Goal: Information Seeking & Learning: Learn about a topic

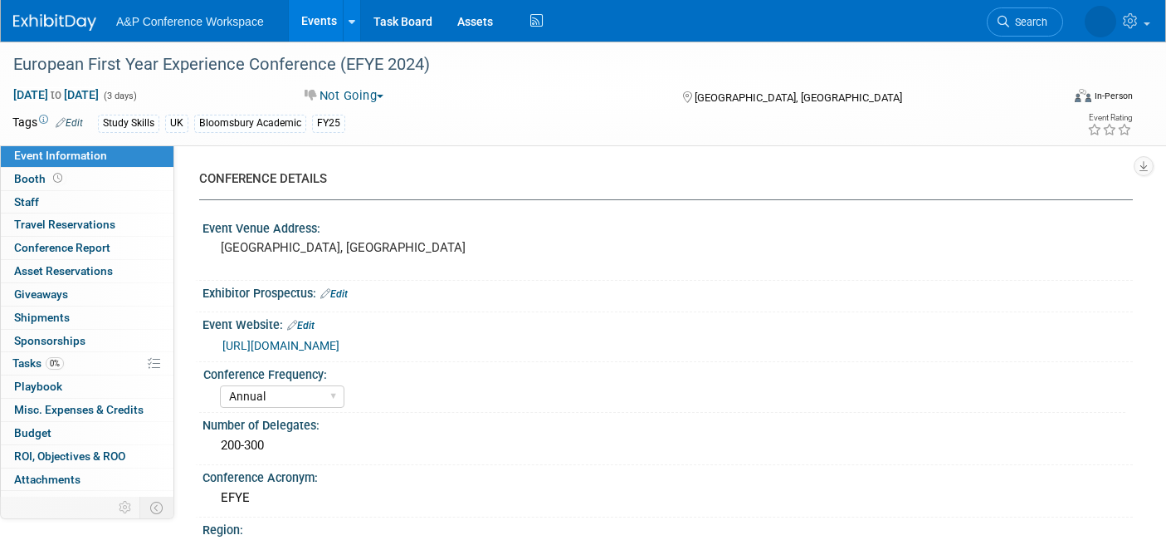
select select "Annual"
select select "Level 4"
select select "Editor Attendance Only"
select select "[PERSON_NAME]"
click at [995, 22] on span "Search" at bounding box center [975, 22] width 38 height 12
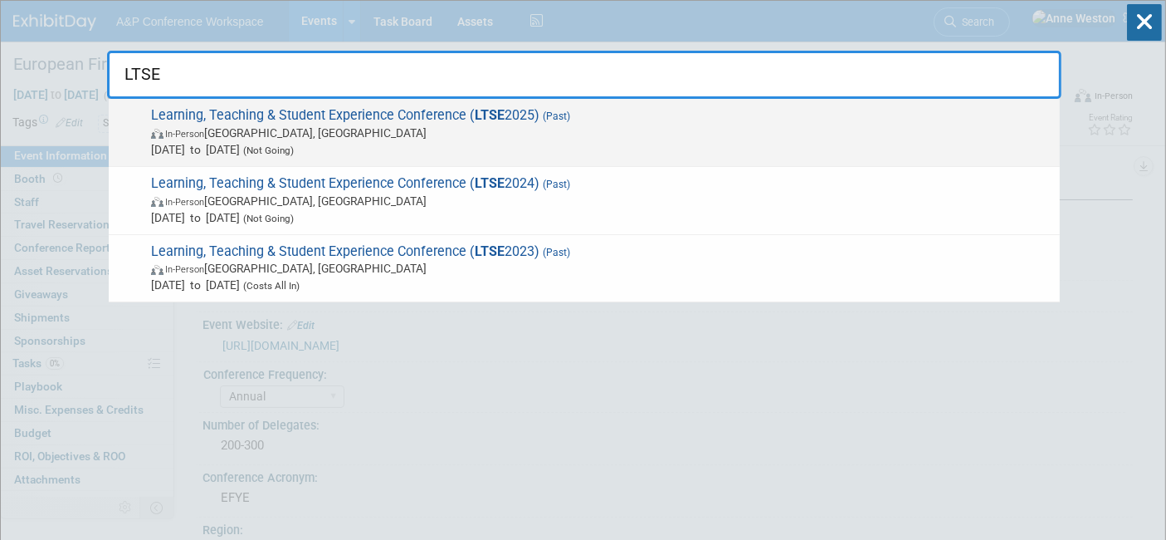
type input "LTSE"
click at [225, 111] on span "Learning, Teaching & Student Experience Conference ( LTSE 2025) (Past) In-Perso…" at bounding box center [599, 132] width 906 height 51
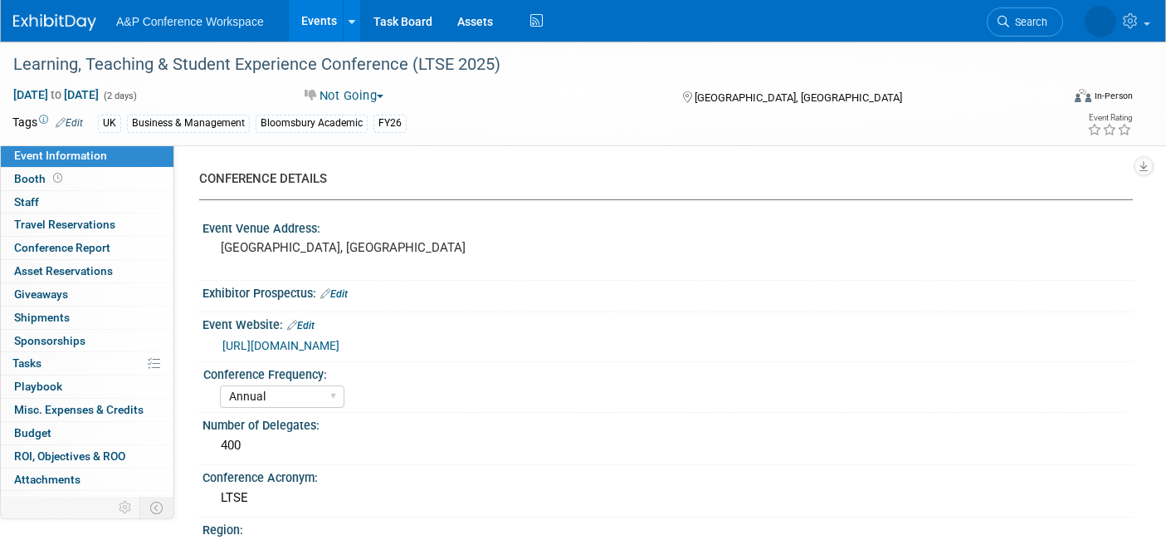
select select "Annual"
select select "Level 2"
select select "In-Person Booth"
select select "Business & Management"
select select "Bloomsbury Academic"
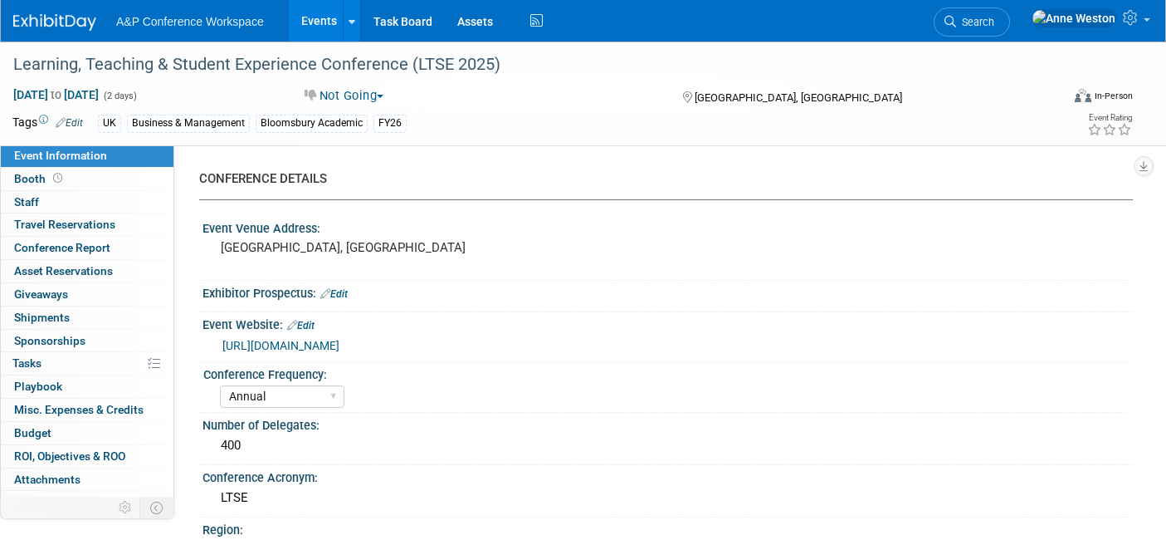
select select "[PERSON_NAME]"
select select "Networking/Commissioning"
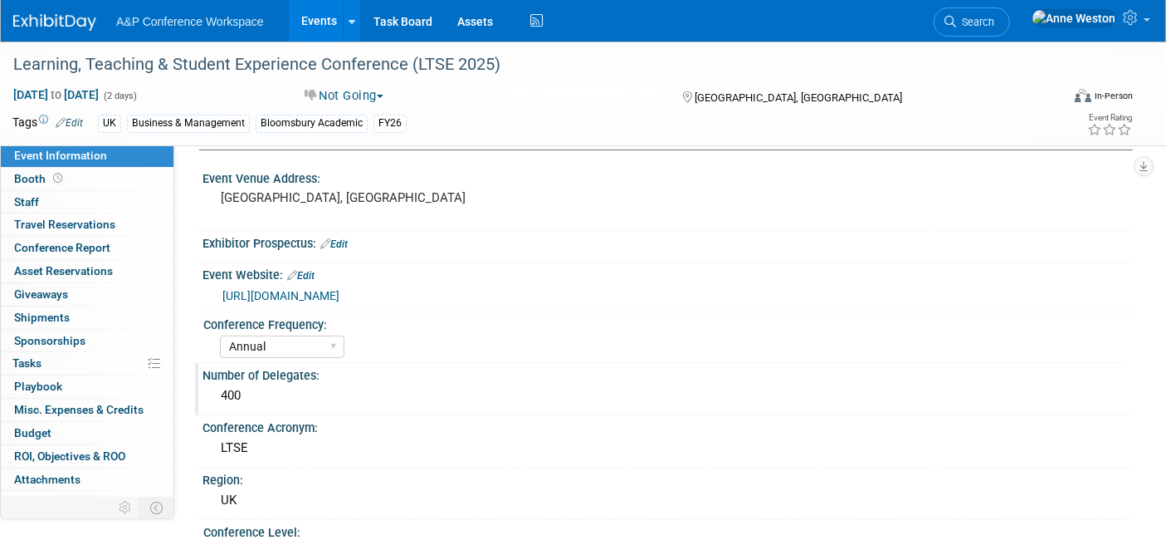
scroll to position [92, 0]
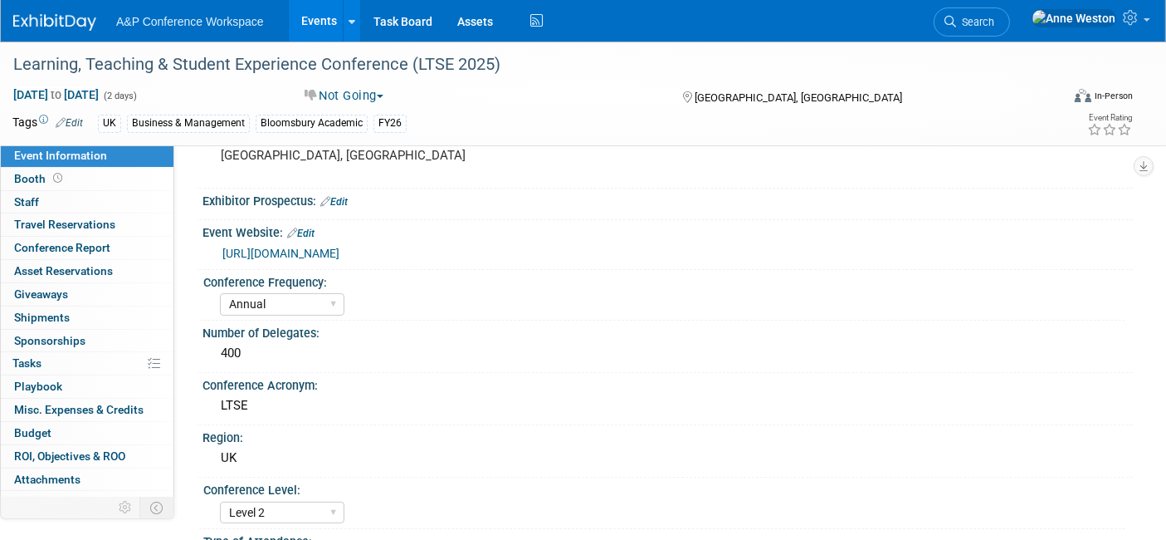
click at [340, 247] on link "https://charteredabs.org/events/ltse2025" at bounding box center [280, 253] width 117 height 13
click at [1006, 29] on link "Search" at bounding box center [972, 21] width 76 height 29
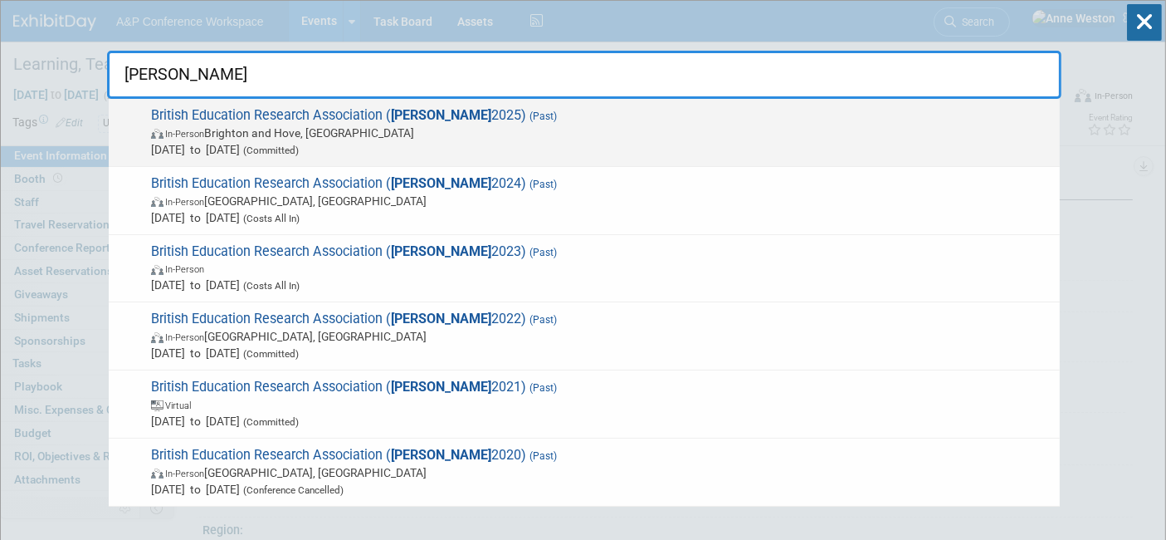
type input "bera"
click at [238, 120] on span "British Education Research Association ( BERA 2025) (Past) In-Person Brighton a…" at bounding box center [599, 132] width 906 height 51
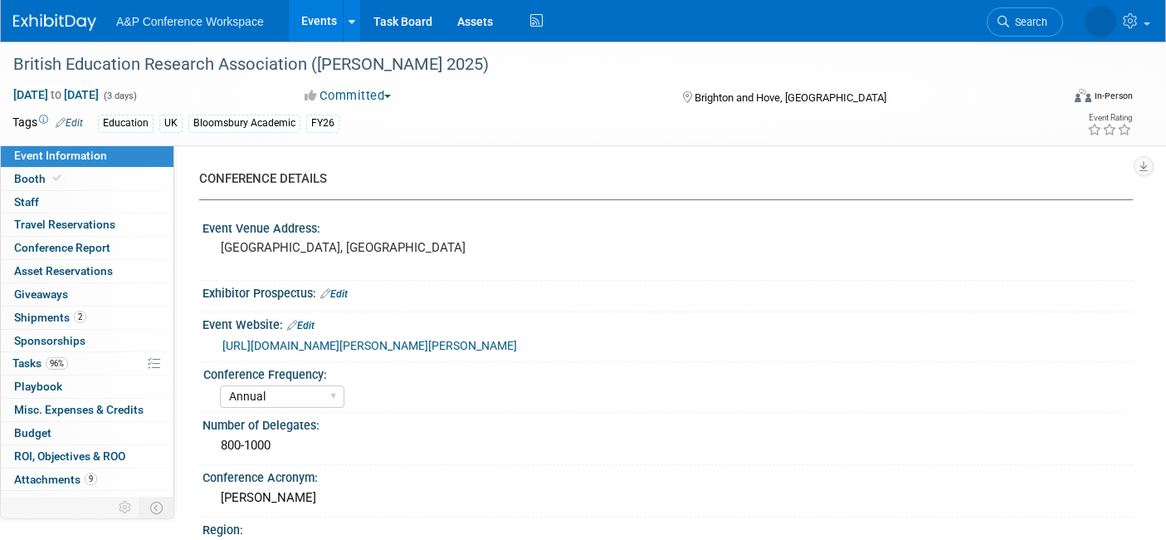
select select "Annual"
select select "Level 2"
select select "In-Person Booth"
select select "Education"
select select "Bloomsbury Academic"
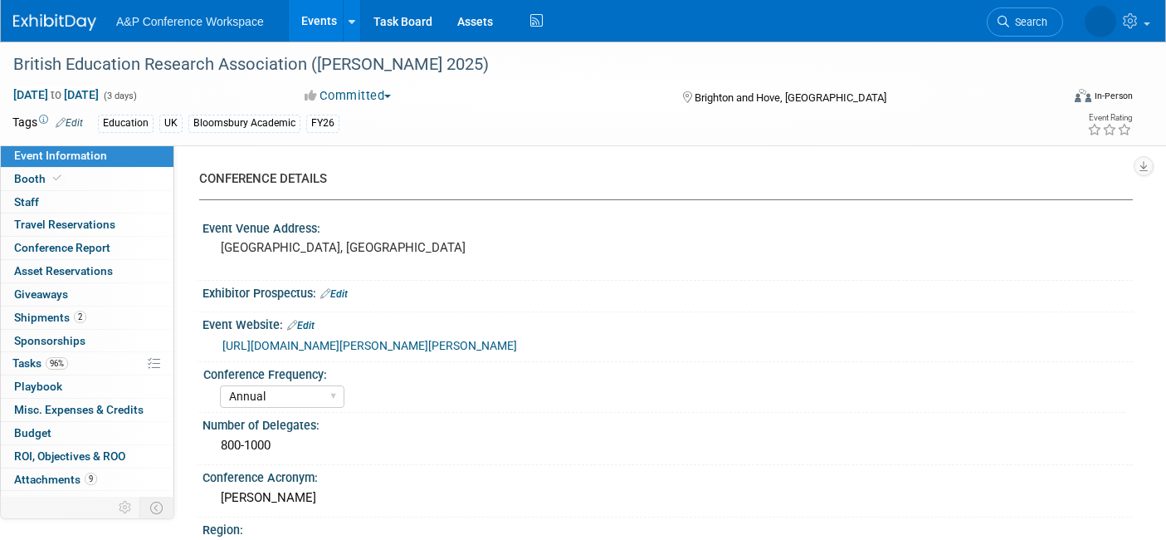
select select "[PERSON_NAME]"
select select "Networking/Commissioning"
click at [64, 175] on link "Booth" at bounding box center [87, 179] width 173 height 22
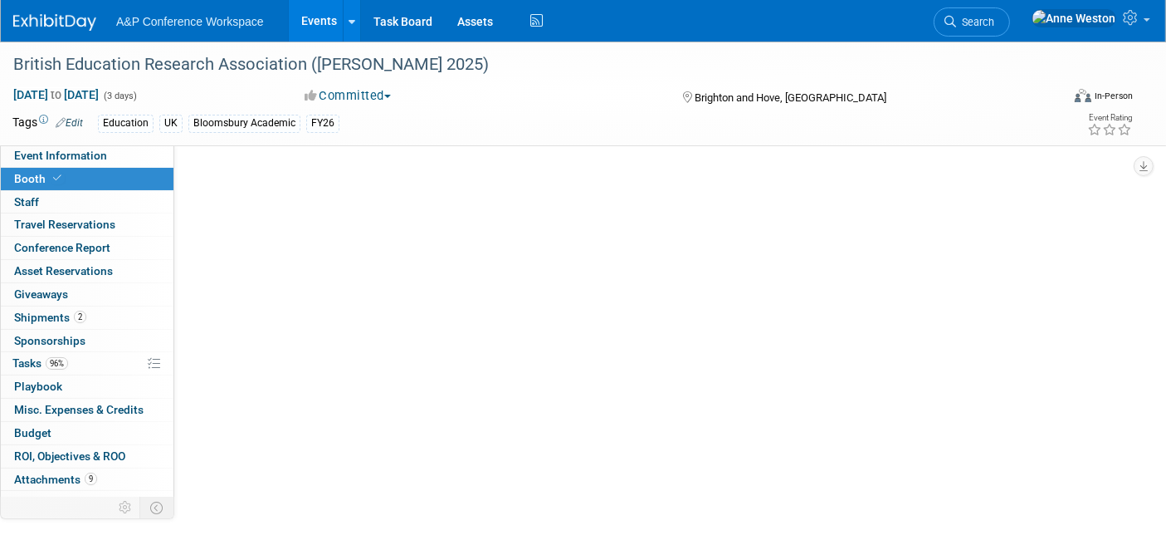
select select "COBA"
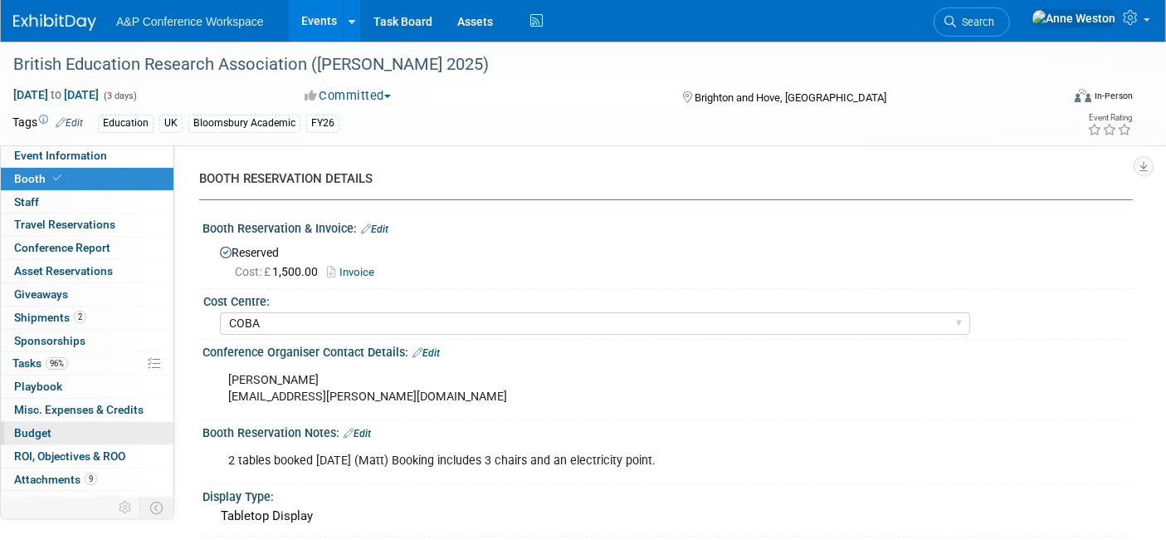
click at [68, 425] on link "Budget" at bounding box center [87, 433] width 173 height 22
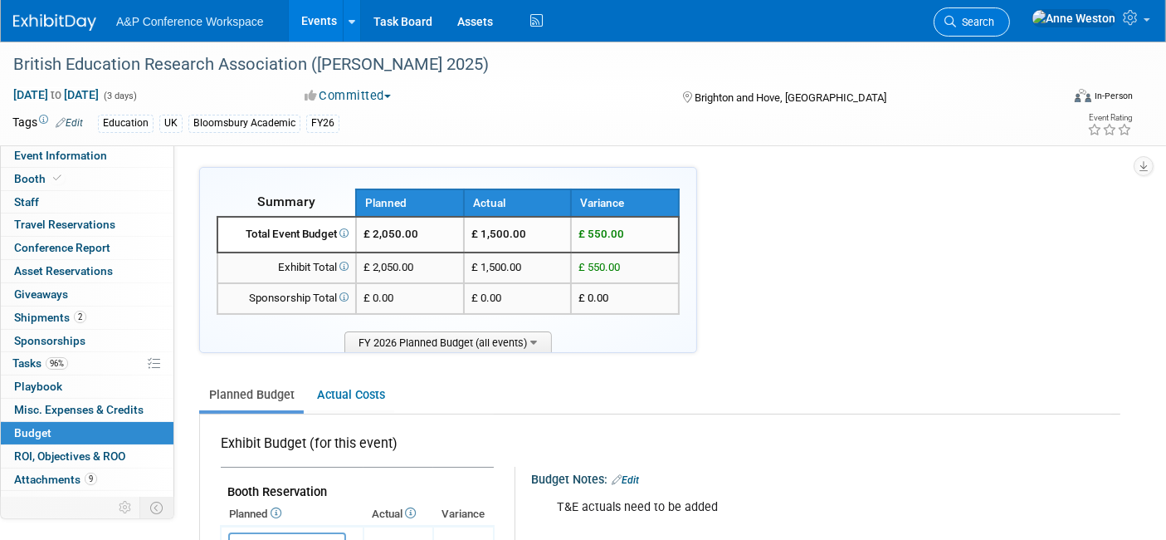
click at [956, 18] on icon at bounding box center [951, 22] width 12 height 12
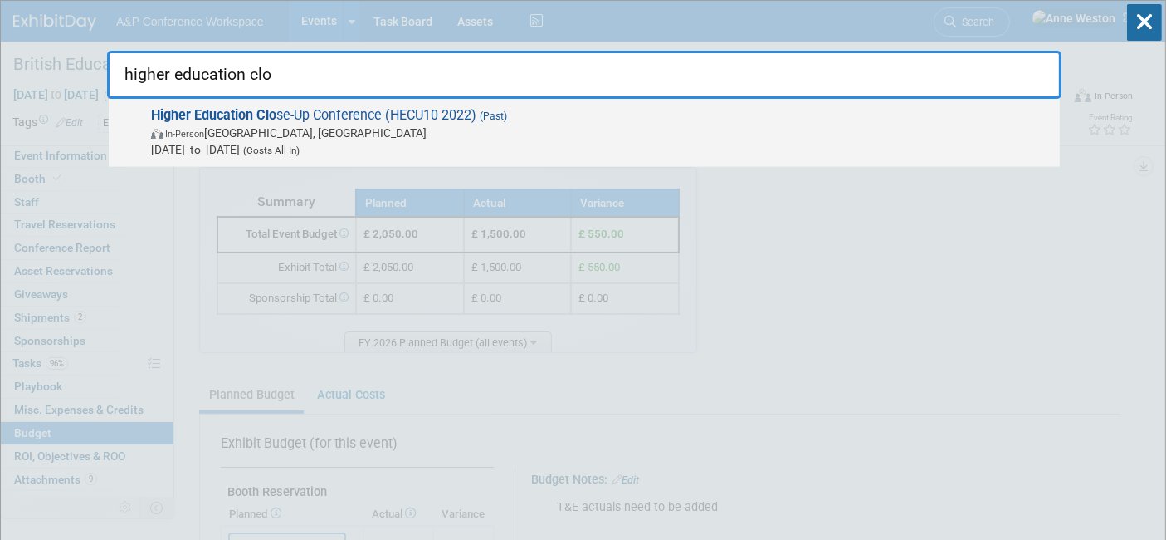
type input "higher education clo"
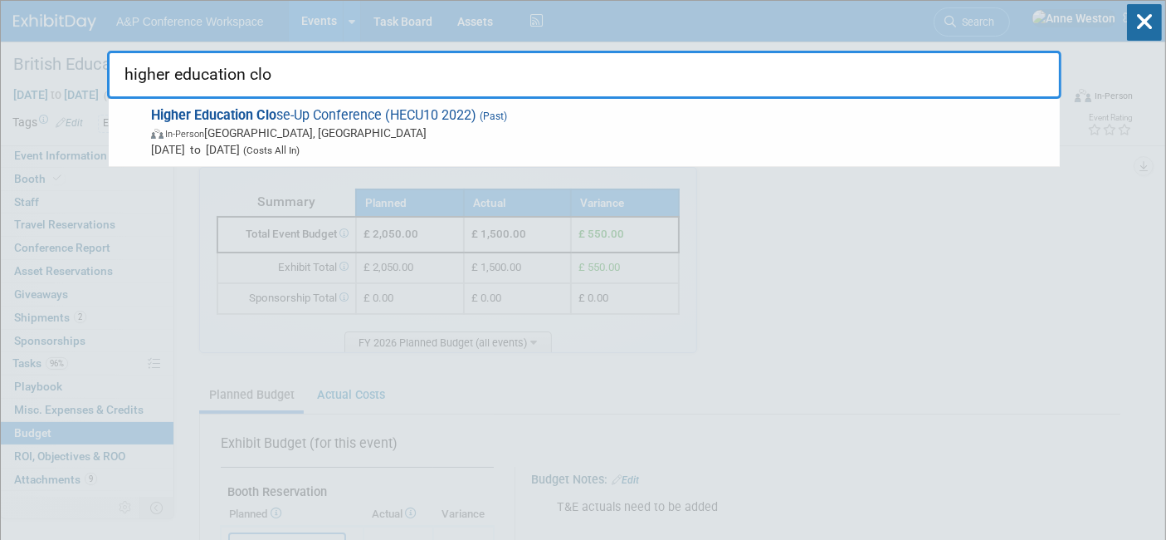
click at [246, 143] on span "Jul 4, 2022 to Jul 6, 2022 (Costs All In)" at bounding box center [601, 149] width 901 height 17
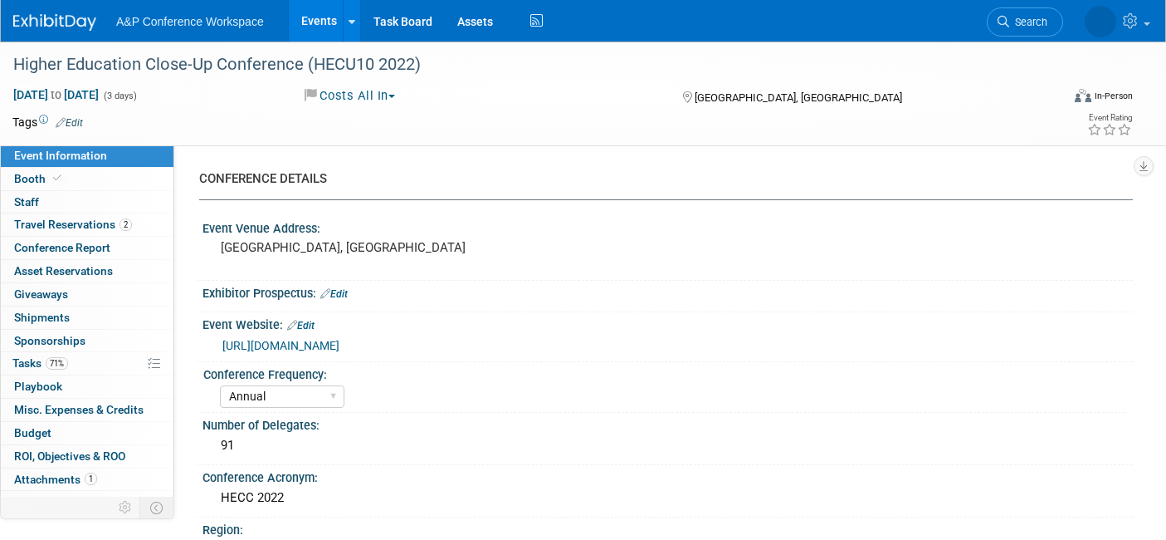
select select "Annual"
select select "Level 3"
select select "Sponsorship"
select select "Bloomsbury Academic"
click at [330, 345] on link "http://wp.lancs.ac.uk/hecu10/" at bounding box center [280, 345] width 117 height 13
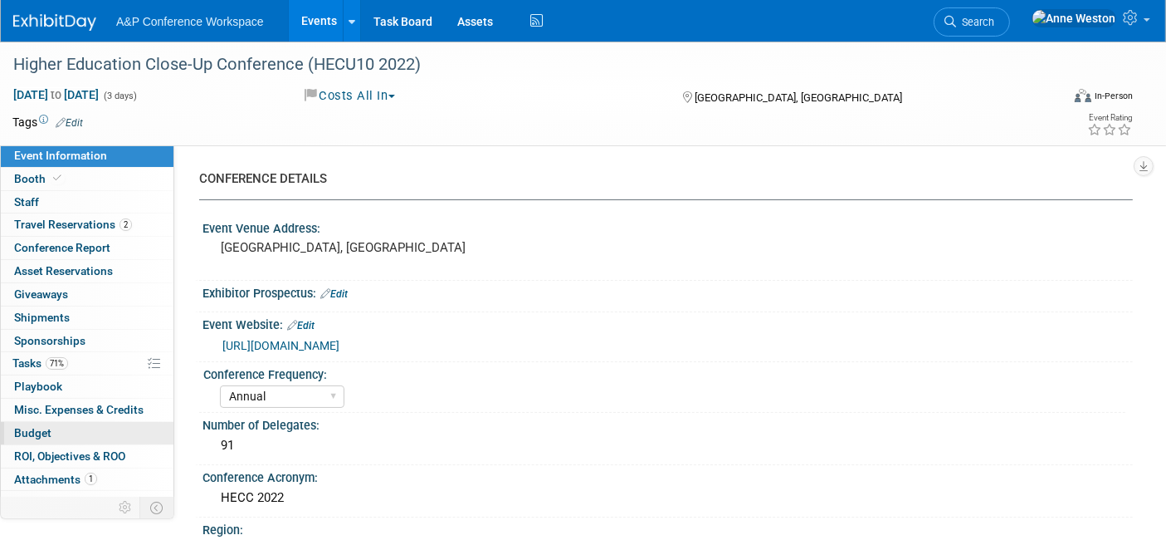
click at [28, 430] on span "Budget" at bounding box center [32, 432] width 37 height 13
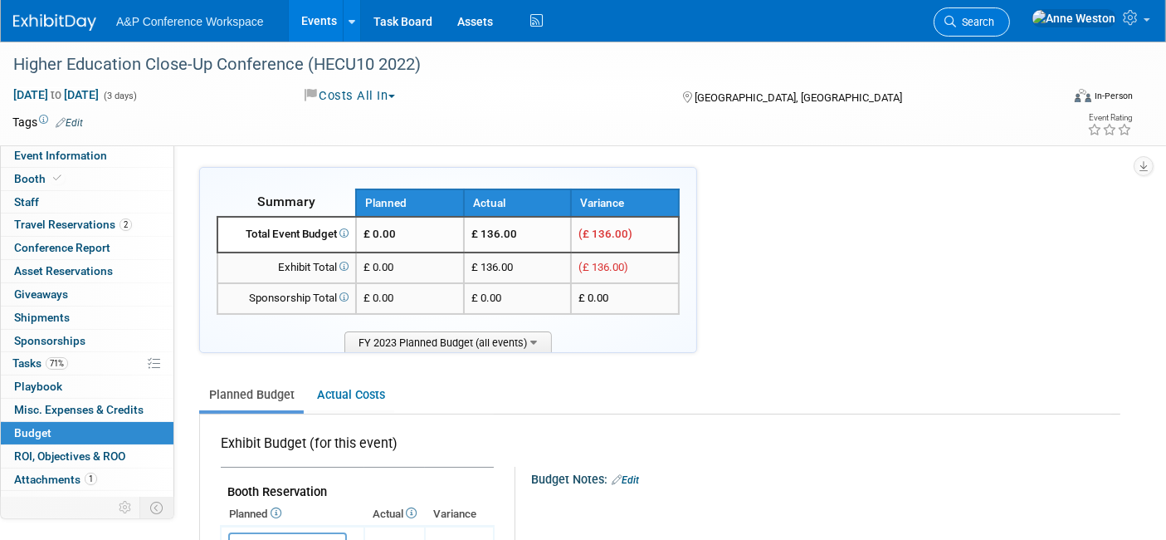
click at [995, 23] on span "Search" at bounding box center [975, 22] width 38 height 12
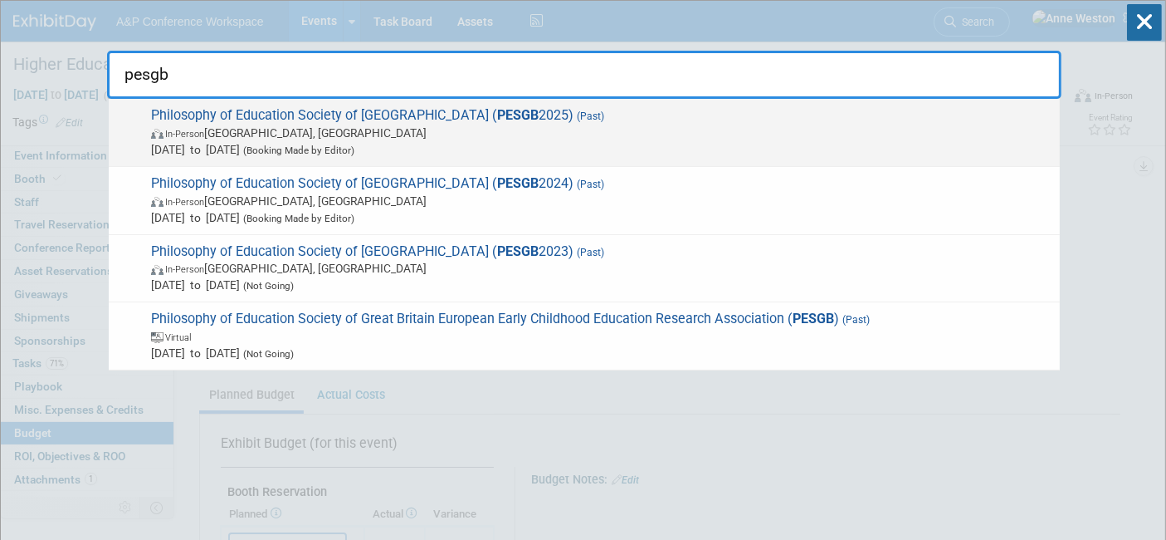
type input "pesgb"
click at [223, 129] on span "In-Person Oxford, United Kingdom" at bounding box center [601, 133] width 901 height 17
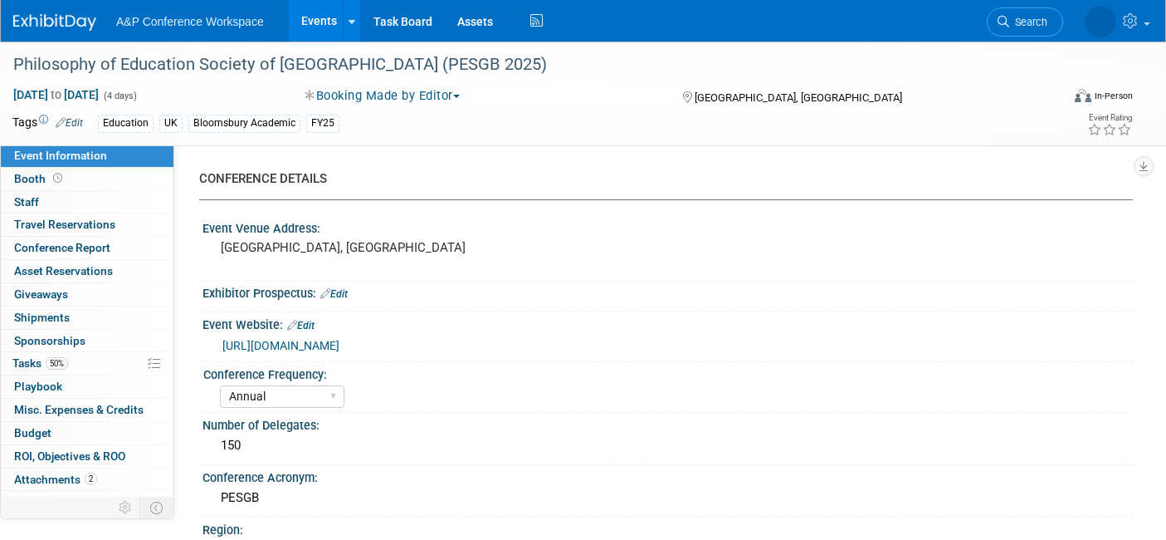
select select "Annual"
select select "Level 4"
select select "Editor Attendance Only"
select select "Education"
select select "Bloomsbury Academic"
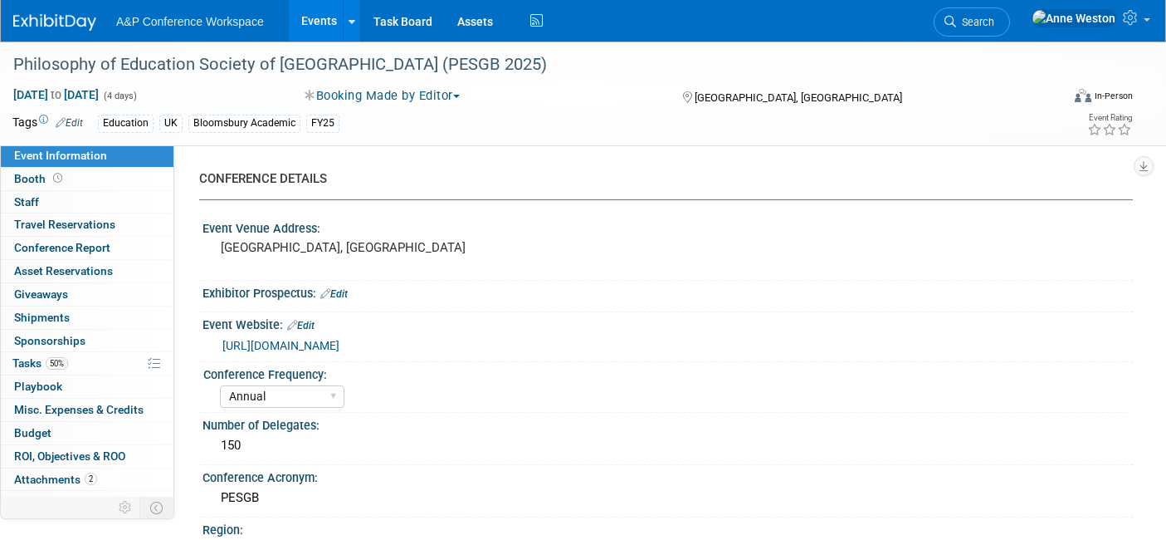
select select "[PERSON_NAME]"
select select "Networking/Commissioning"
click at [340, 345] on link "https://www.philosophy-of-education.org/annual-conference/" at bounding box center [280, 345] width 117 height 13
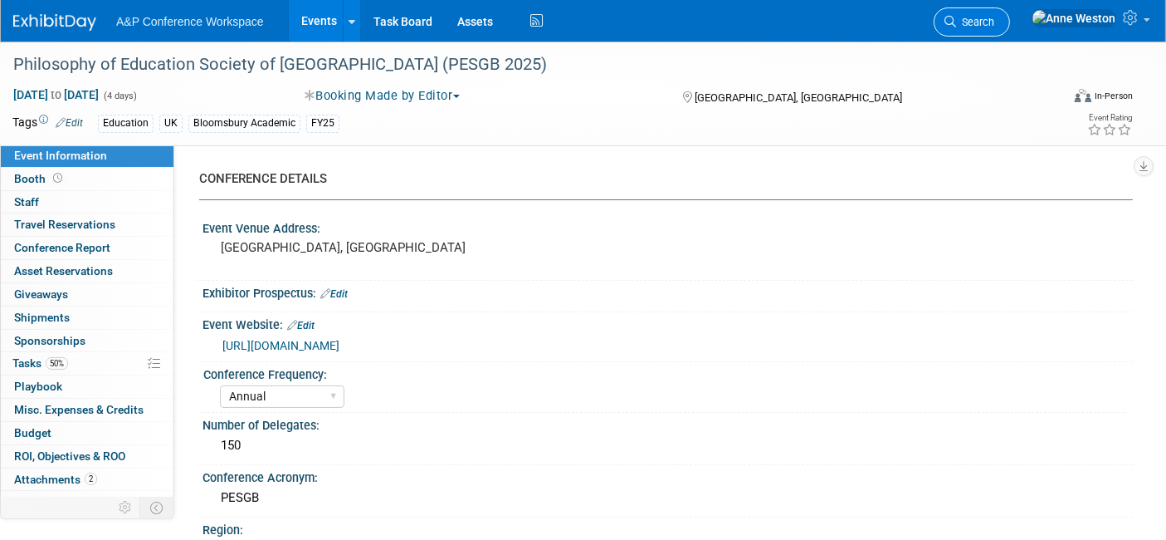
click at [956, 24] on icon at bounding box center [951, 22] width 12 height 12
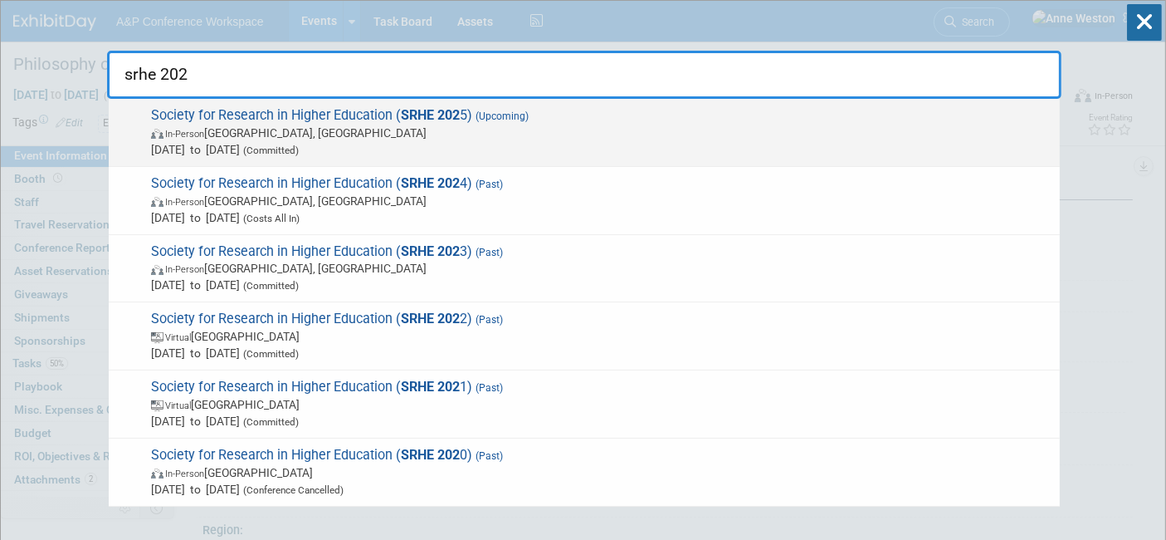
type input "srhe 202"
click at [283, 116] on span "Society for Research in Higher Education ( SRHE 202 5) (Upcoming) In-Person Eng…" at bounding box center [599, 132] width 906 height 51
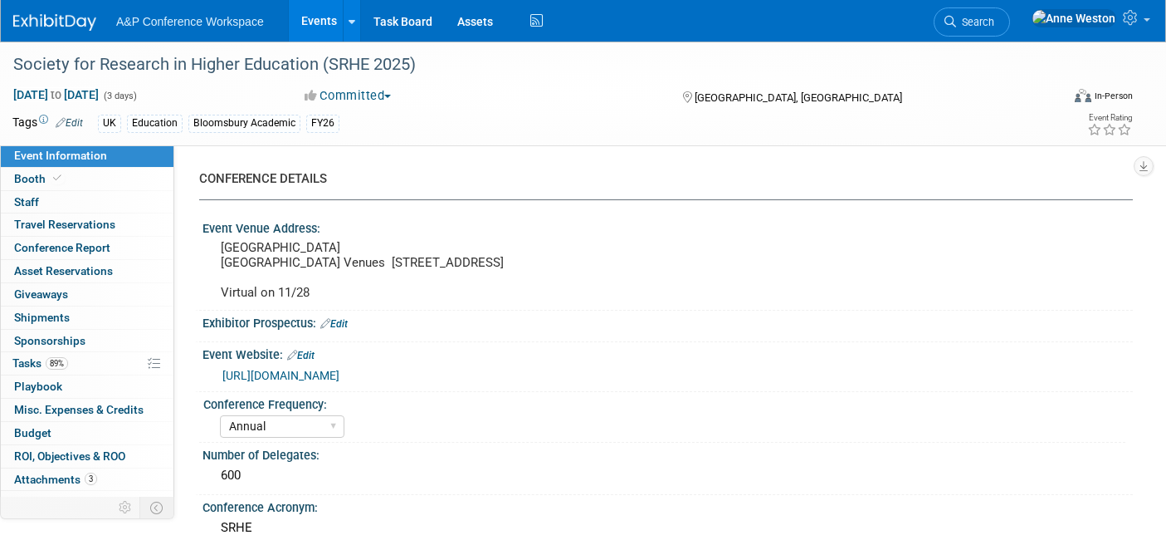
select select "Annual"
select select "Level 3"
select select "Sponsorship"
select select "Education"
select select "Bloomsbury Academic"
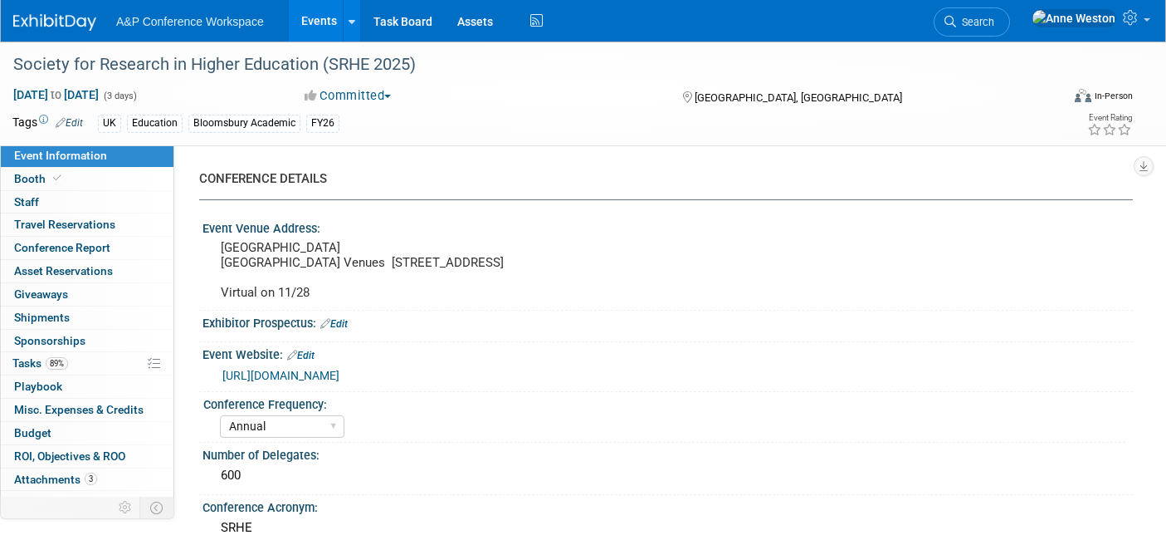
select select "[PERSON_NAME]"
click at [36, 178] on span "Booth" at bounding box center [39, 178] width 51 height 13
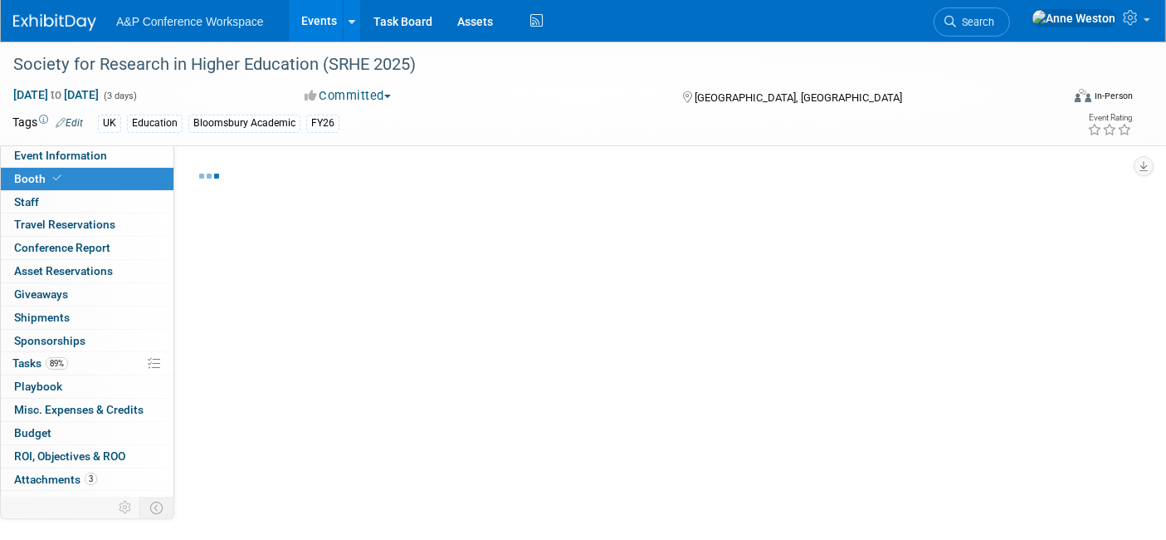
select select "COBA"
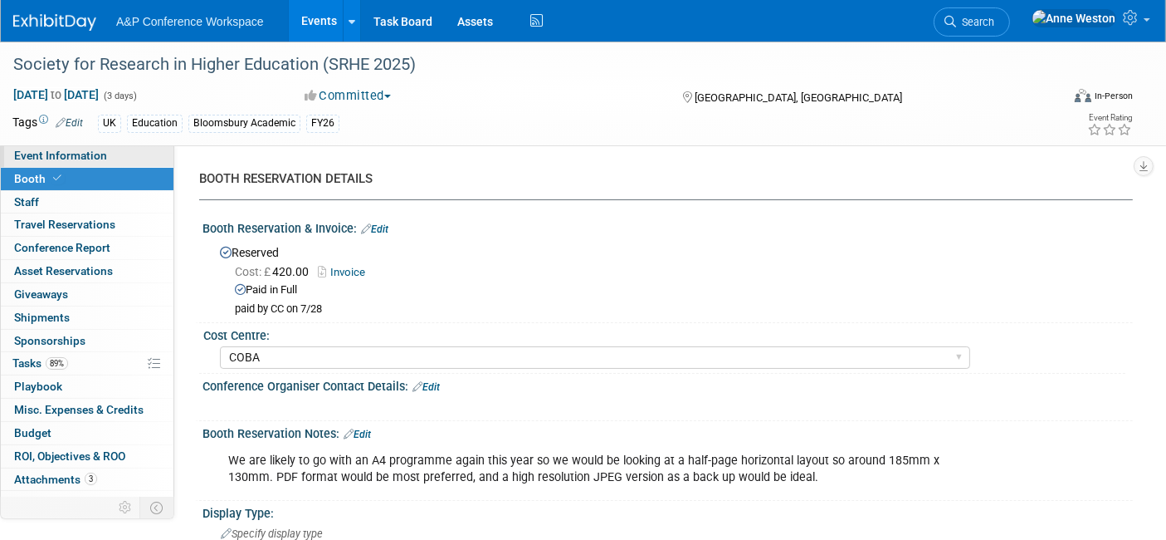
click at [103, 159] on span "Event Information" at bounding box center [60, 155] width 93 height 13
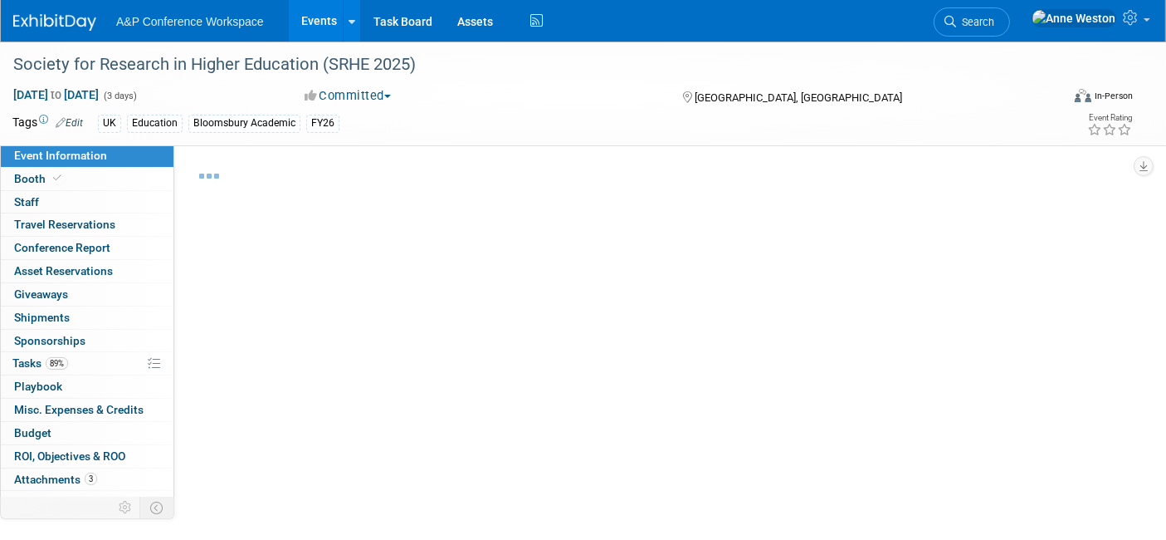
select select "Annual"
select select "Level 3"
select select "Sponsorship"
select select "Education"
select select "Bloomsbury Academic"
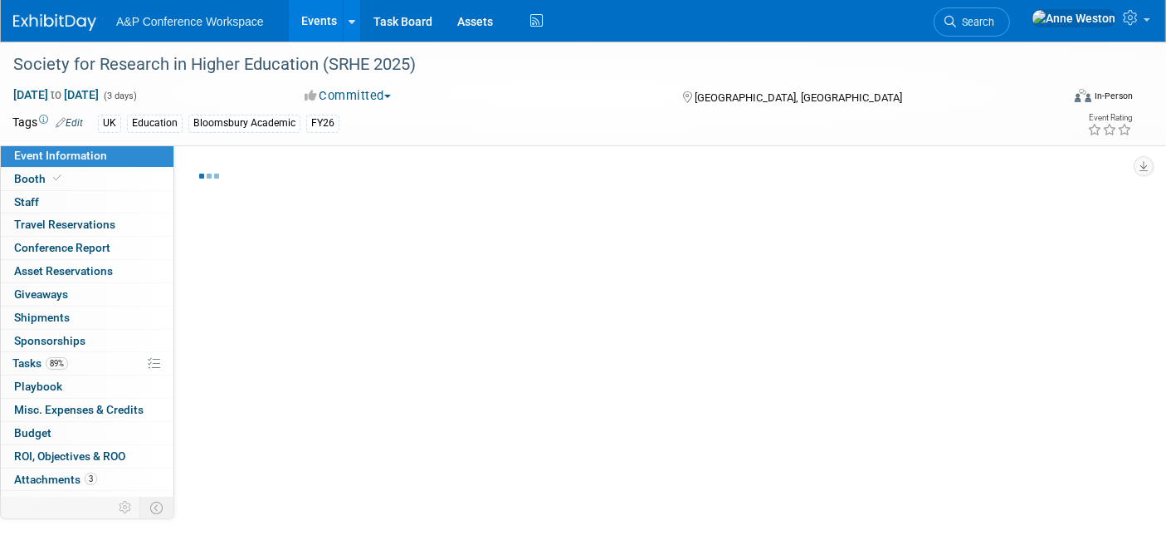
select select "[PERSON_NAME]"
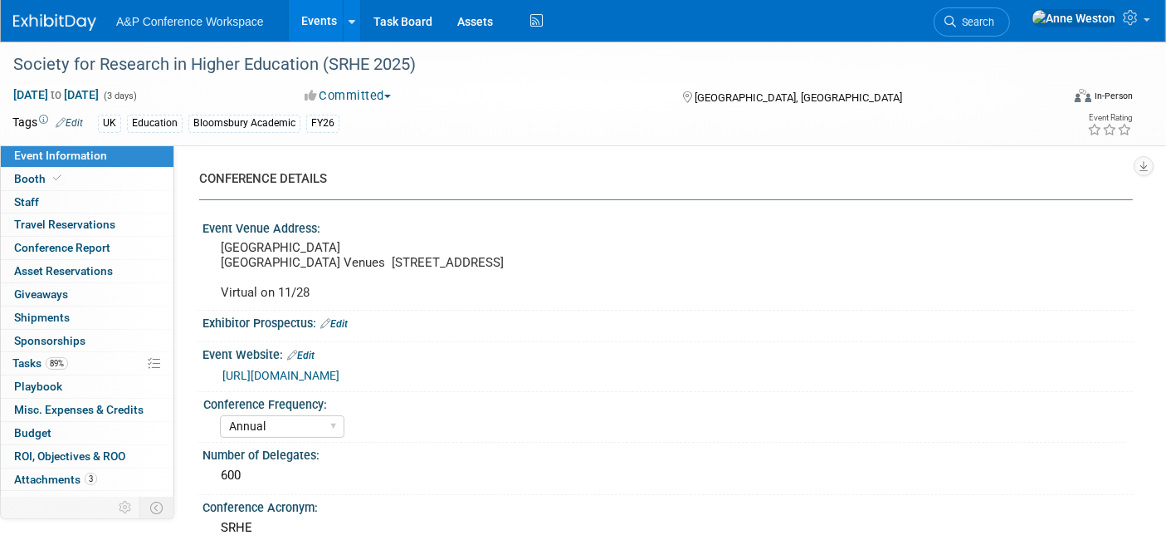
click at [340, 369] on link "https://srhe.ac.uk/conference-2025-registration/" at bounding box center [280, 375] width 117 height 13
click at [956, 27] on icon at bounding box center [951, 22] width 12 height 12
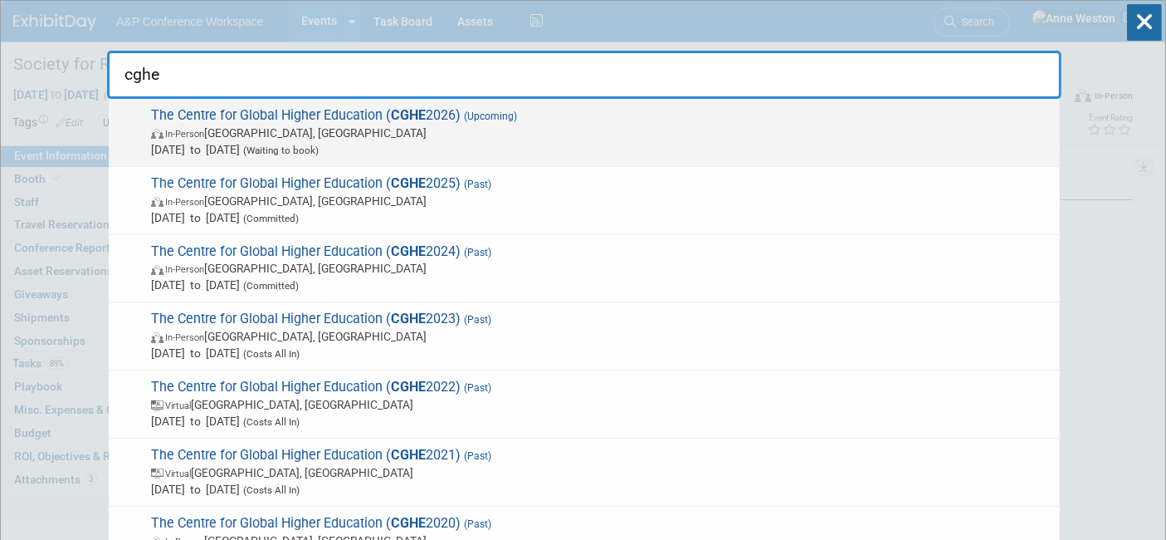
type input "cghe"
click at [257, 114] on span "The Centre for Global Higher Education ( CGHE 2026) (Upcoming) In-Person Oxford…" at bounding box center [599, 132] width 906 height 51
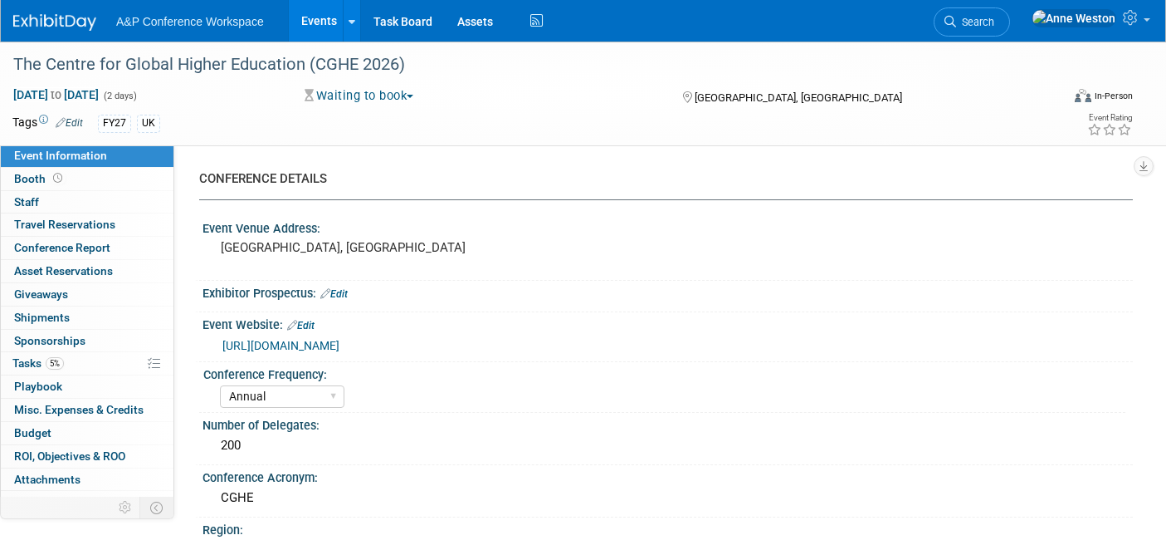
select select "Annual"
select select "Level 2"
select select "In-Person Booth"
select select "Education"
select select "Bloomsbury Academic"
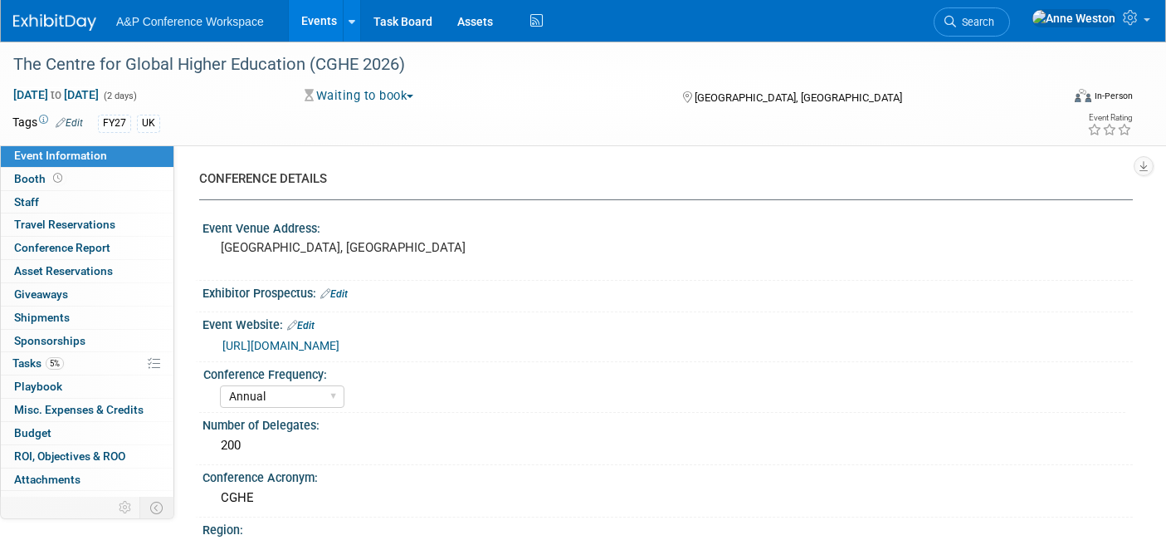
select select "[PERSON_NAME]"
click at [340, 339] on link "https://www.researchcghe.org/contact/" at bounding box center [280, 345] width 117 height 13
click at [995, 17] on span "Search" at bounding box center [975, 22] width 38 height 12
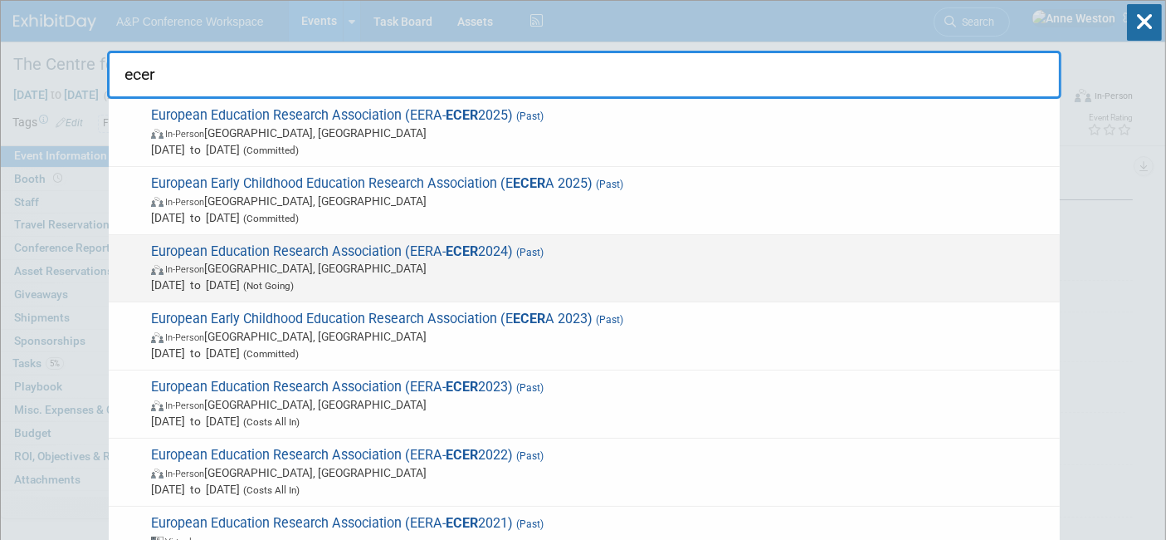
type input "ecer"
click at [422, 252] on span "European Education Research Association (EERA- ECER 2024) (Past) In-Person Nico…" at bounding box center [599, 268] width 906 height 51
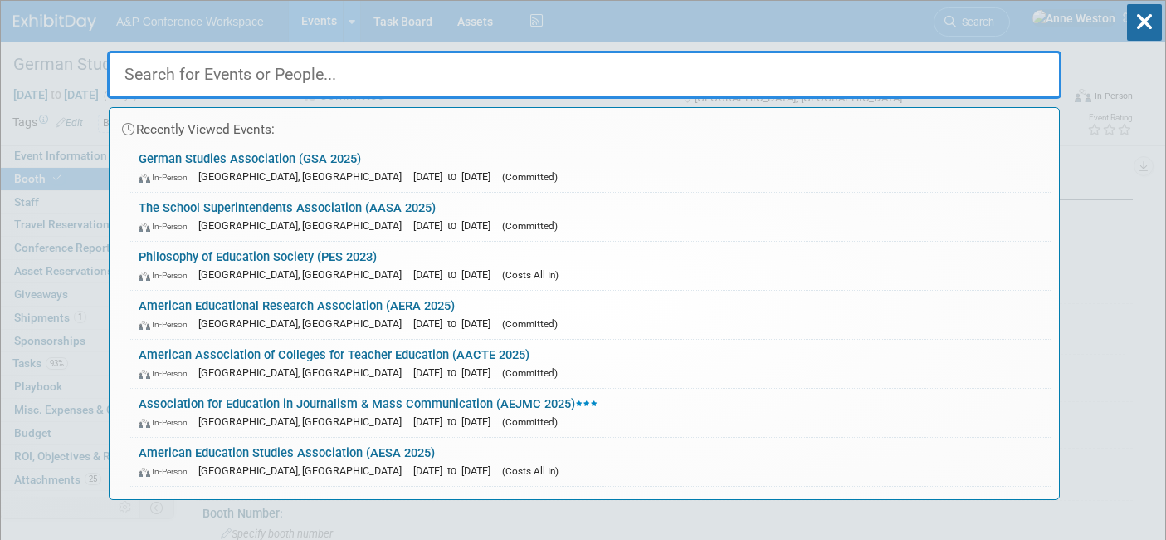
select select "CUAP"
click at [288, 75] on input "text" at bounding box center [584, 75] width 955 height 48
type input "G"
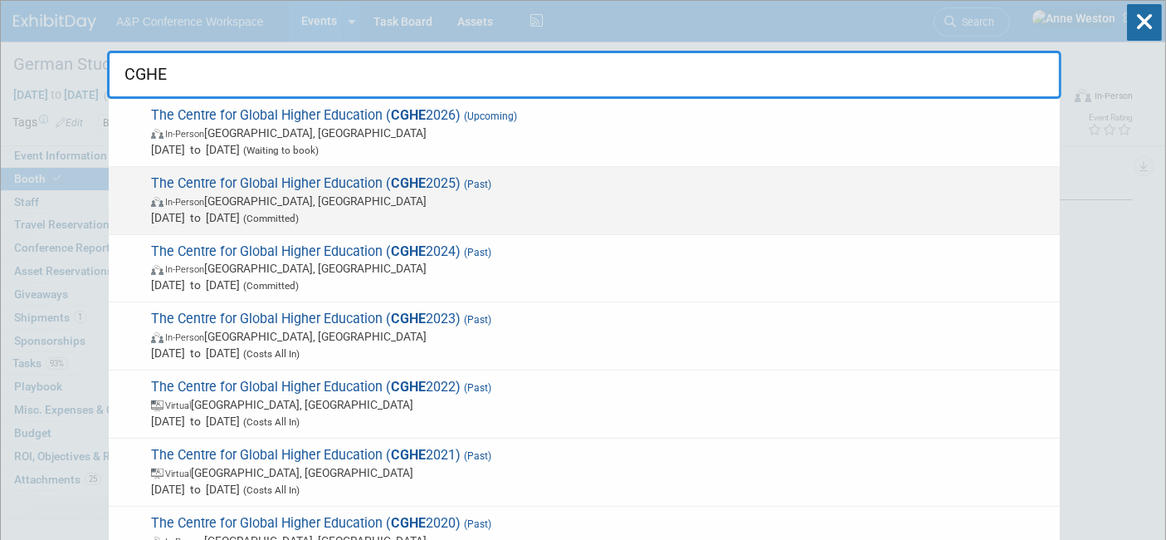
type input "CGHE"
click at [227, 184] on span "The Centre for Global Higher Education ( CGHE 2025) (Past) In-Person [GEOGRAPHI…" at bounding box center [599, 200] width 906 height 51
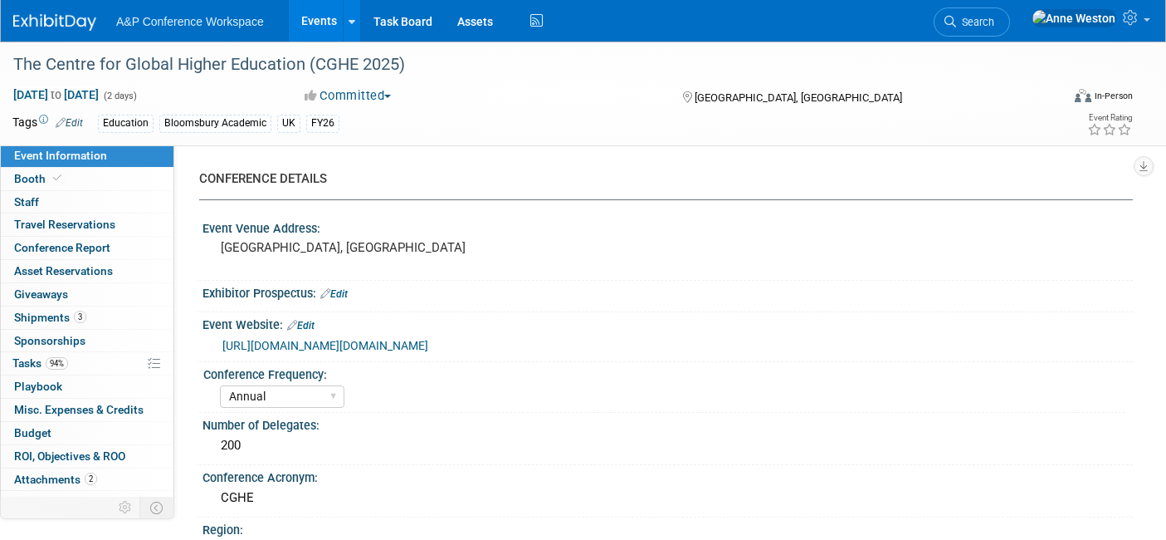
select select "Annual"
select select "Level 2"
select select "In-Person Booth"
select select "Education"
select select "Bloomsbury Academic"
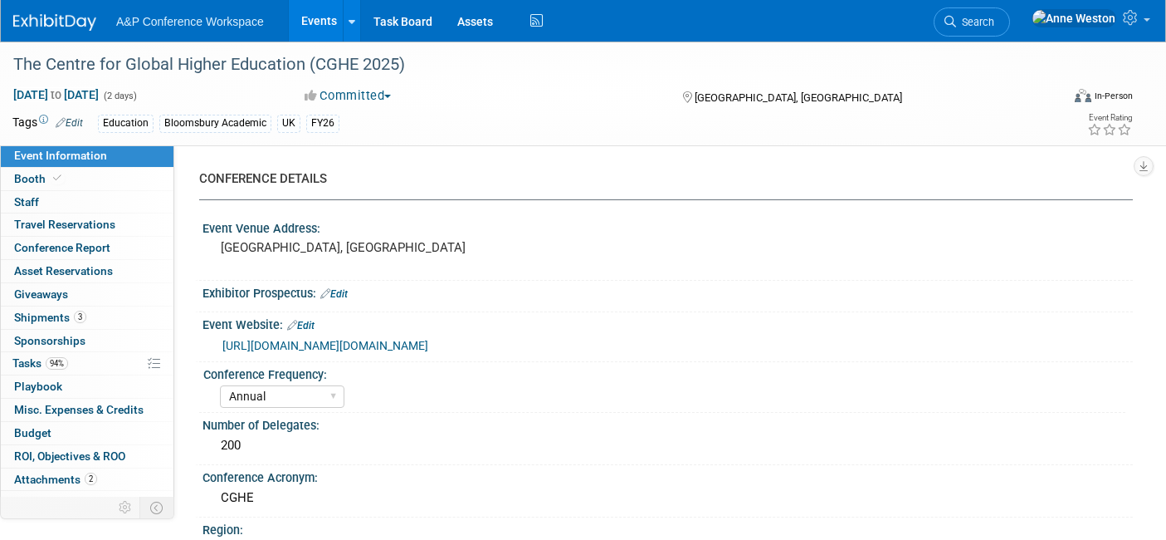
select select "[PERSON_NAME]"
select select "Networking/Commissioning"
drag, startPoint x: 76, startPoint y: 171, endPoint x: 90, endPoint y: 172, distance: 13.3
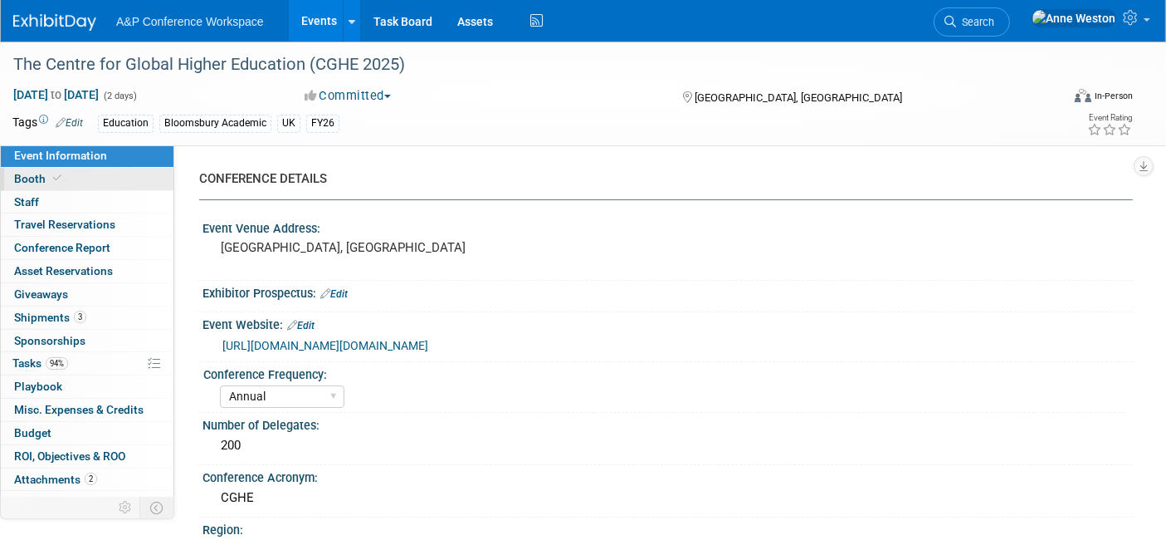
click at [76, 171] on link "Booth" at bounding box center [87, 179] width 173 height 22
select select "COBA"
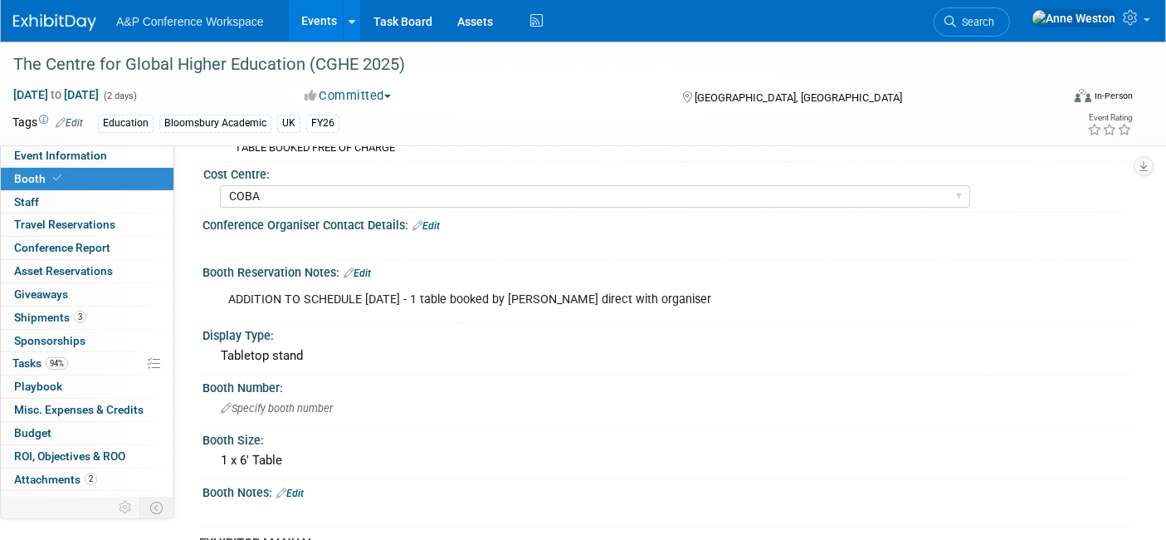
scroll to position [184, 0]
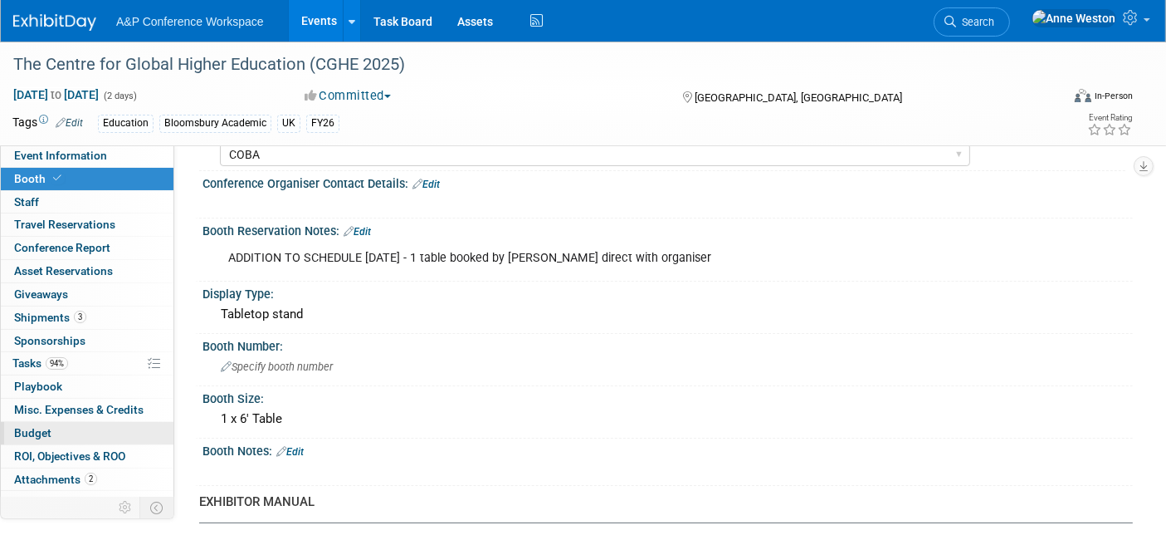
click at [33, 431] on span "Budget" at bounding box center [32, 432] width 37 height 13
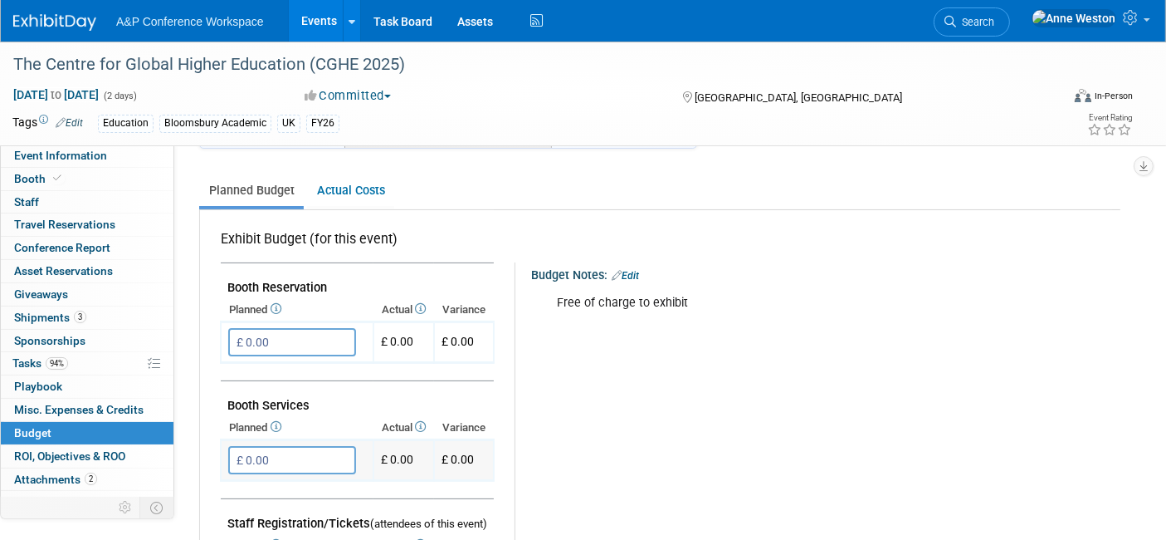
scroll to position [0, 0]
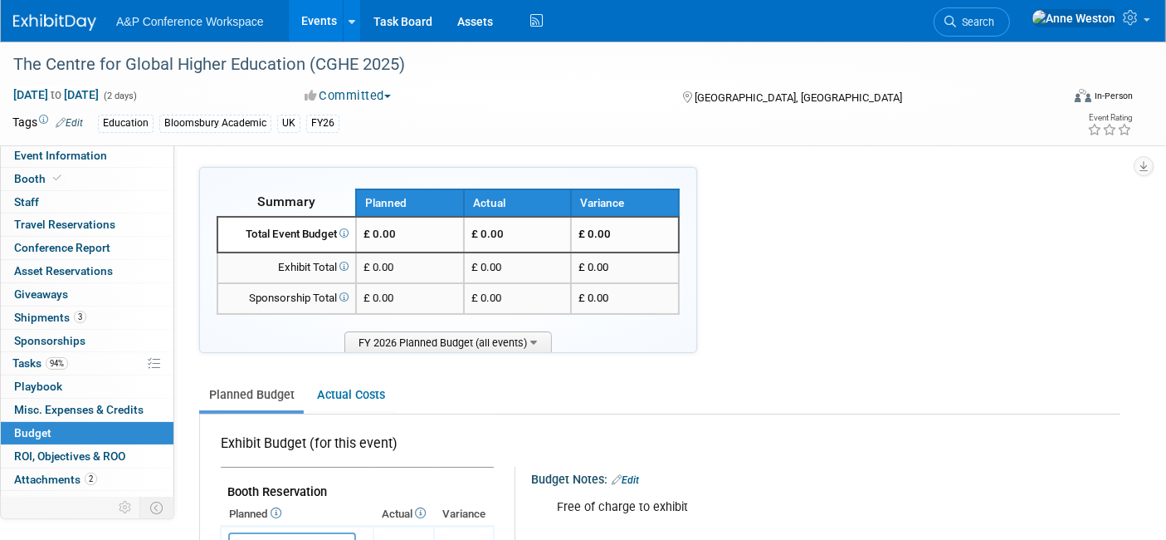
click at [1010, 29] on link "Search" at bounding box center [972, 21] width 76 height 29
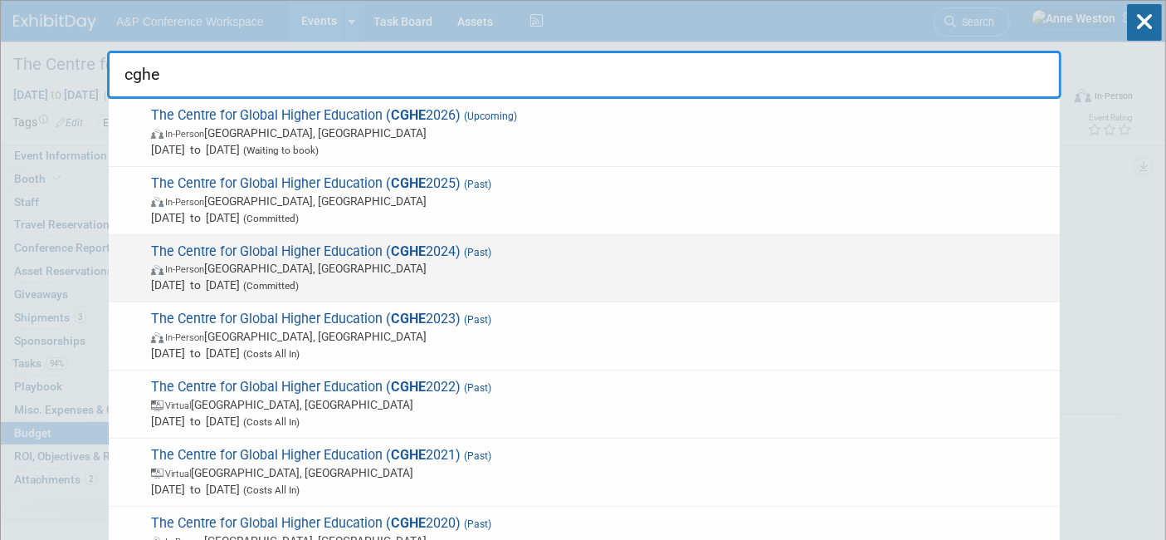
type input "cghe"
click at [203, 257] on span "The Centre for Global Higher Education ( CGHE 2024) (Past) In-Person London, Un…" at bounding box center [599, 268] width 906 height 51
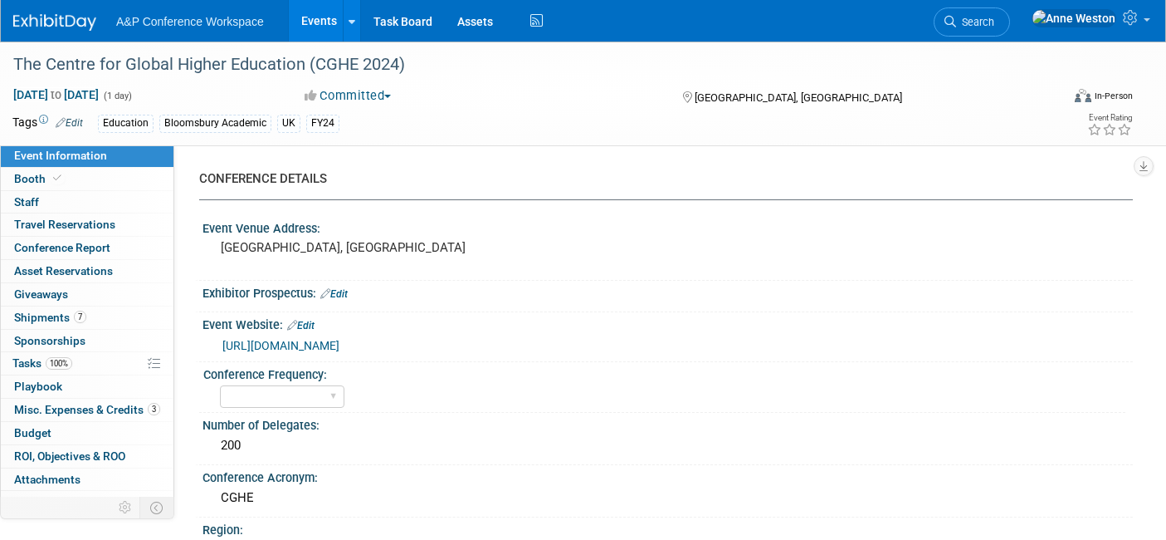
select select "Level 2"
select select "In-Person Booth"
select select "[PERSON_NAME]"
click at [91, 174] on link "Booth" at bounding box center [87, 179] width 173 height 22
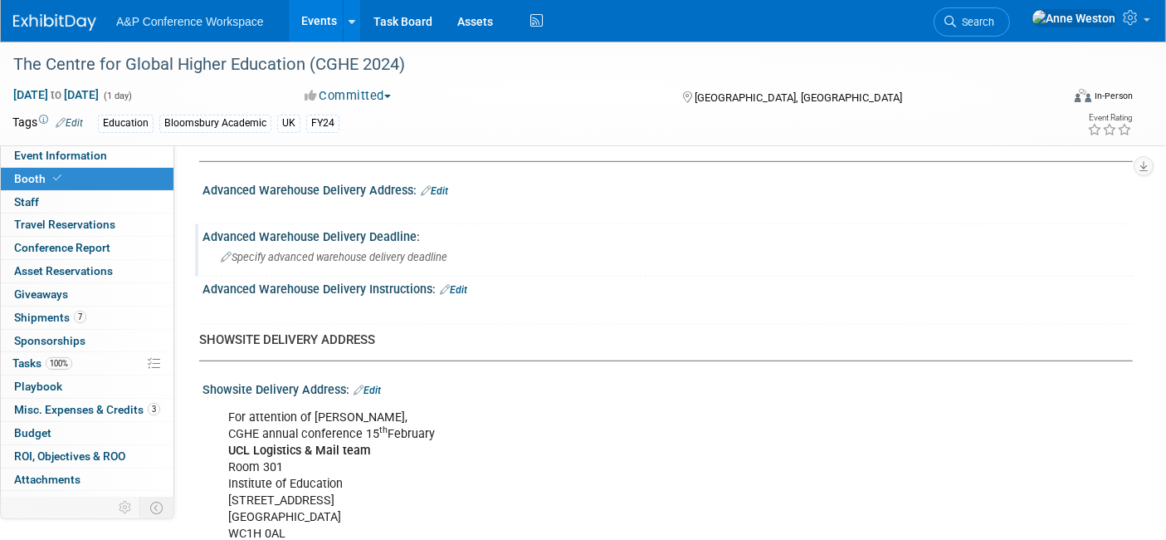
scroll to position [868, 0]
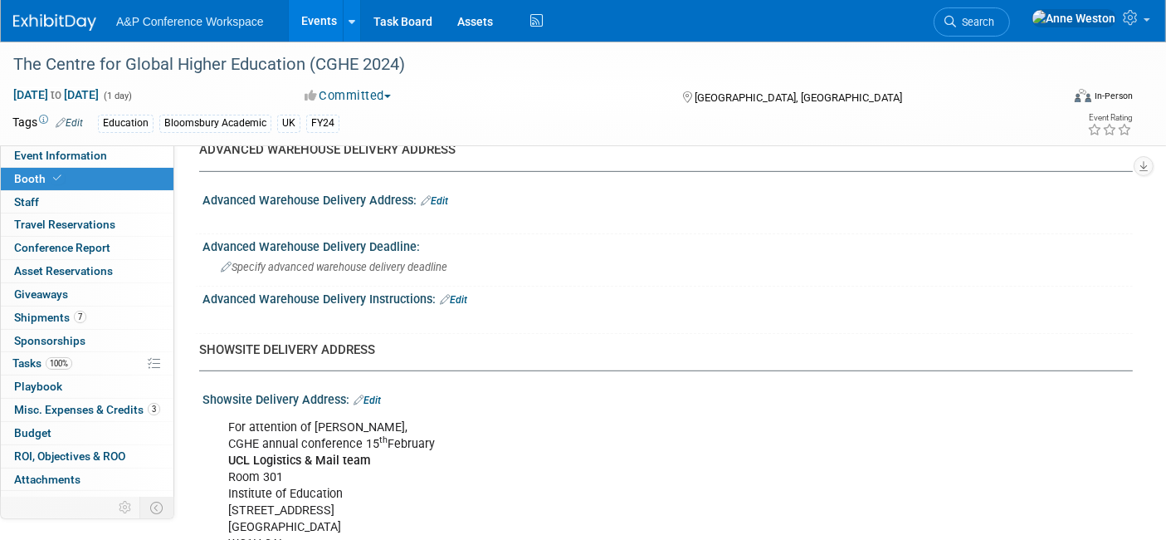
click at [995, 19] on span "Search" at bounding box center [975, 22] width 38 height 12
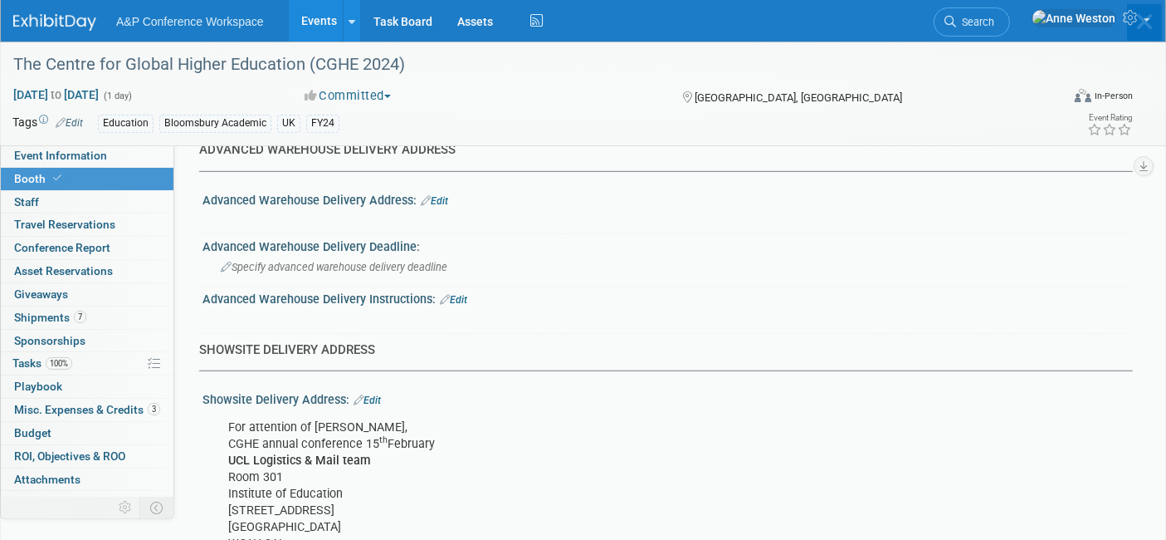
scroll to position [0, 0]
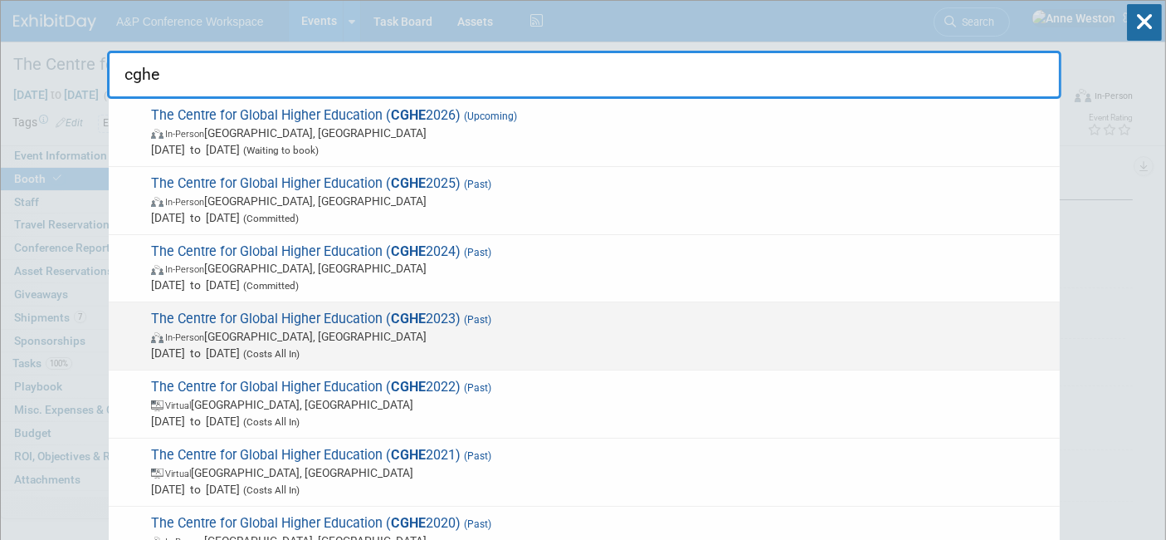
type input "cghe"
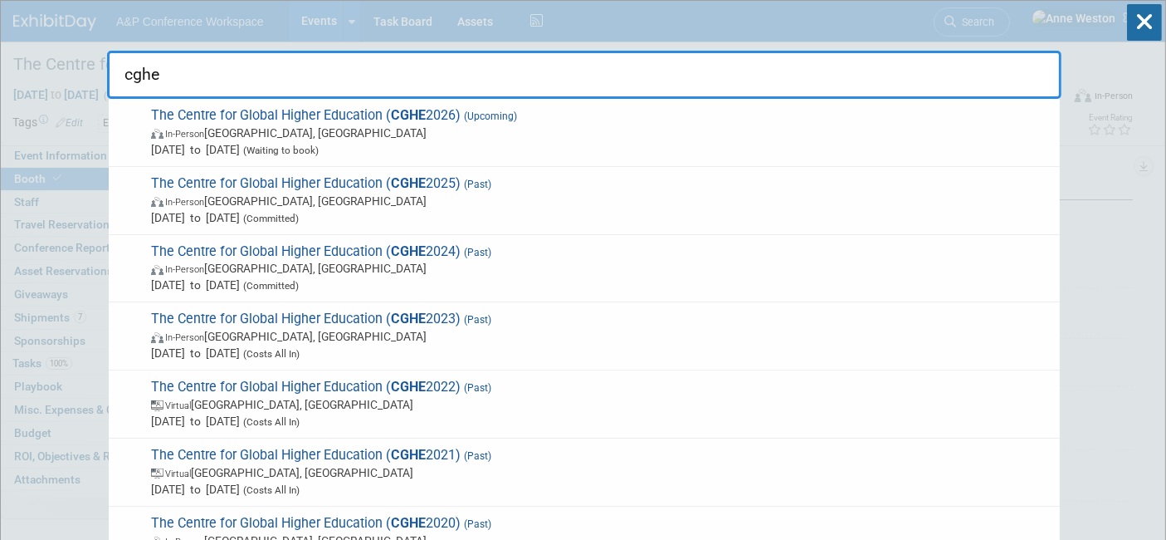
click at [199, 316] on span "The Centre for Global Higher Education ( CGHE 2023) (Past) In-Person [GEOGRAPHI…" at bounding box center [599, 335] width 906 height 51
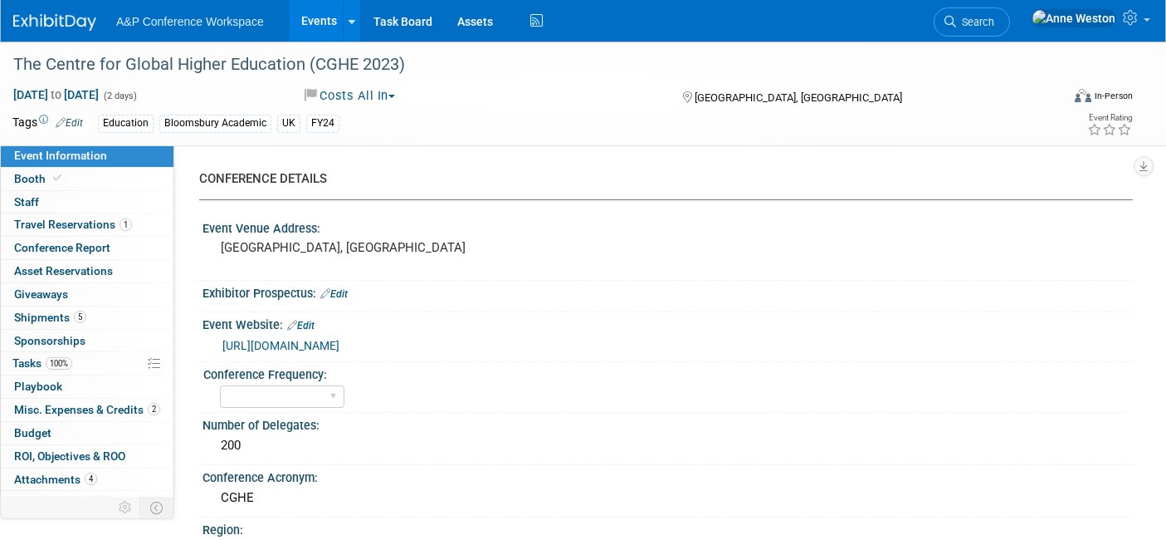
select select "Level 2"
select select "Ed Kit"
select select "[PERSON_NAME]"
click at [101, 181] on link "Booth" at bounding box center [87, 179] width 173 height 22
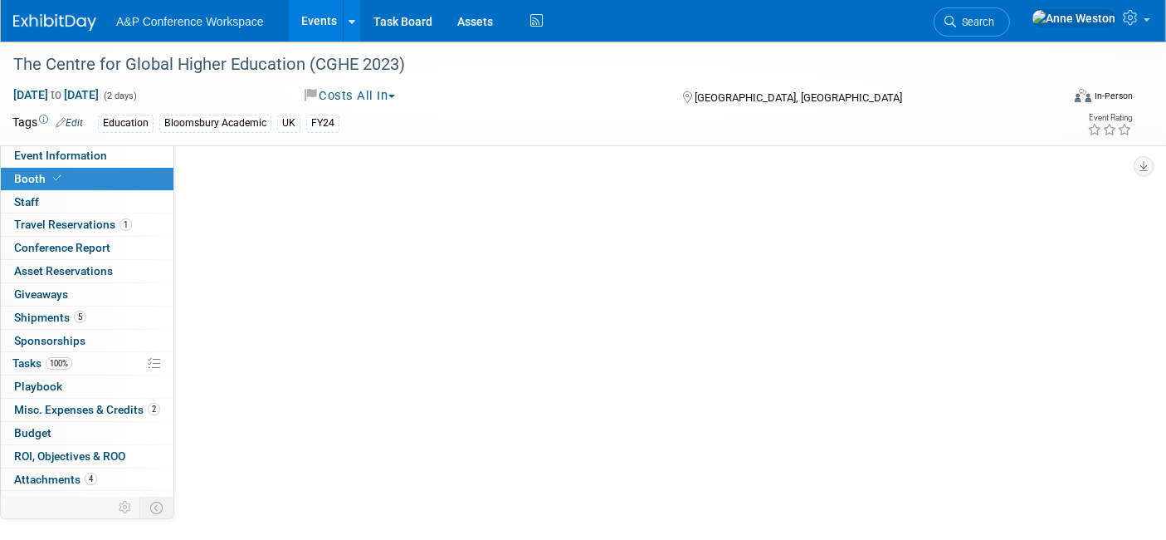
select select "COBA"
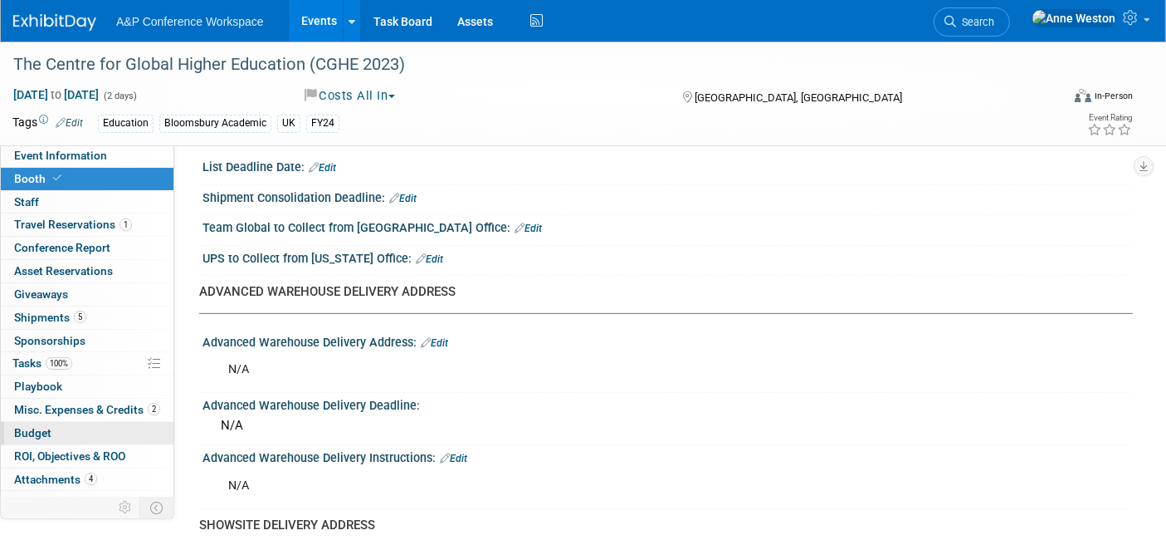
scroll to position [737, 0]
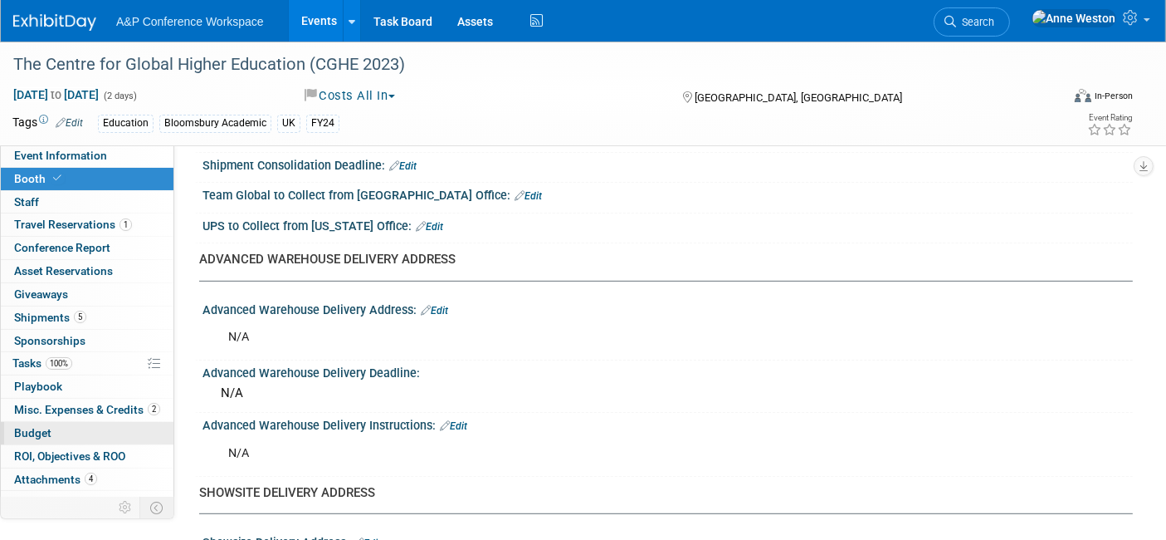
click at [47, 434] on span "Budget" at bounding box center [32, 432] width 37 height 13
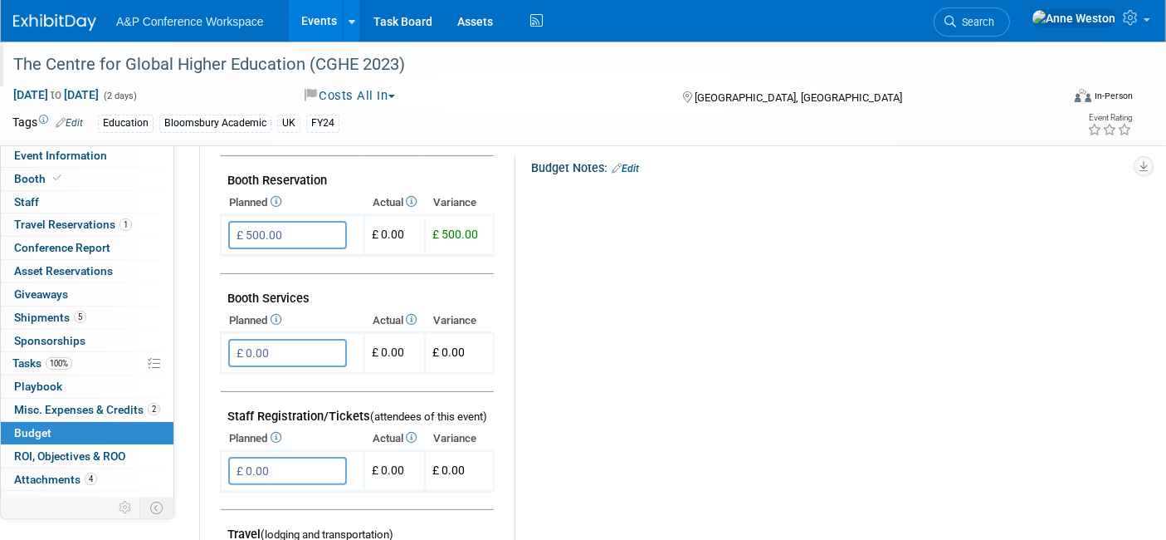
scroll to position [0, 0]
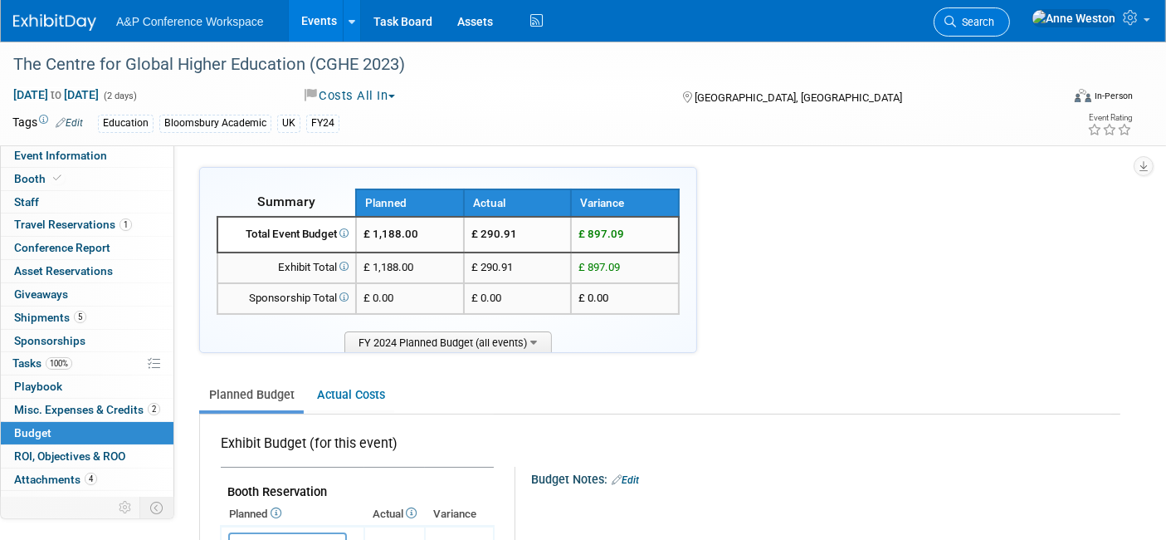
click at [995, 22] on span "Search" at bounding box center [975, 22] width 38 height 12
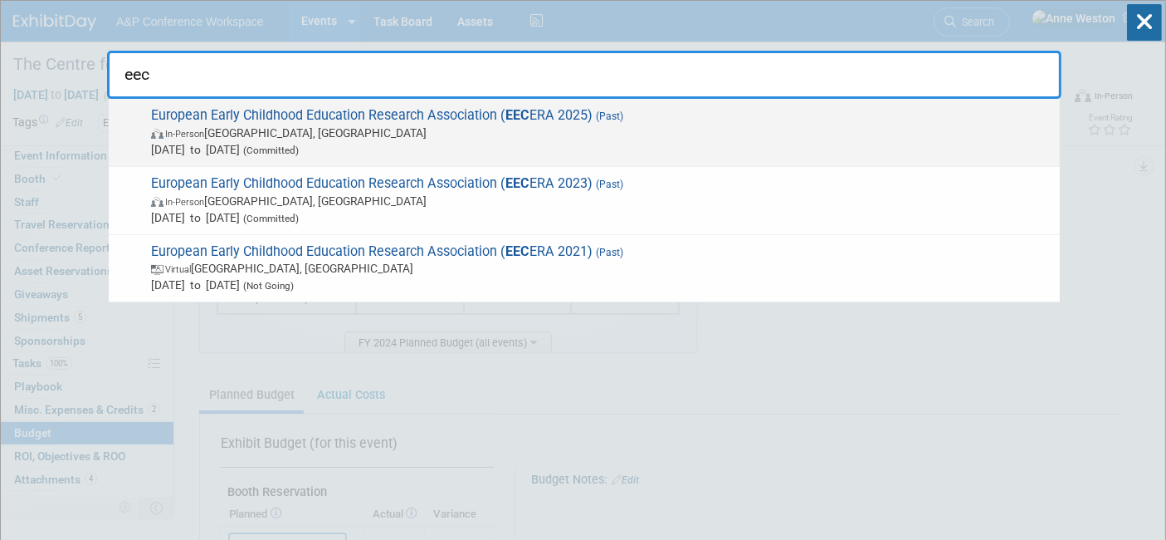
type input "eec"
click at [225, 128] on span "In-Person Bratislava, Slovakia" at bounding box center [601, 133] width 901 height 17
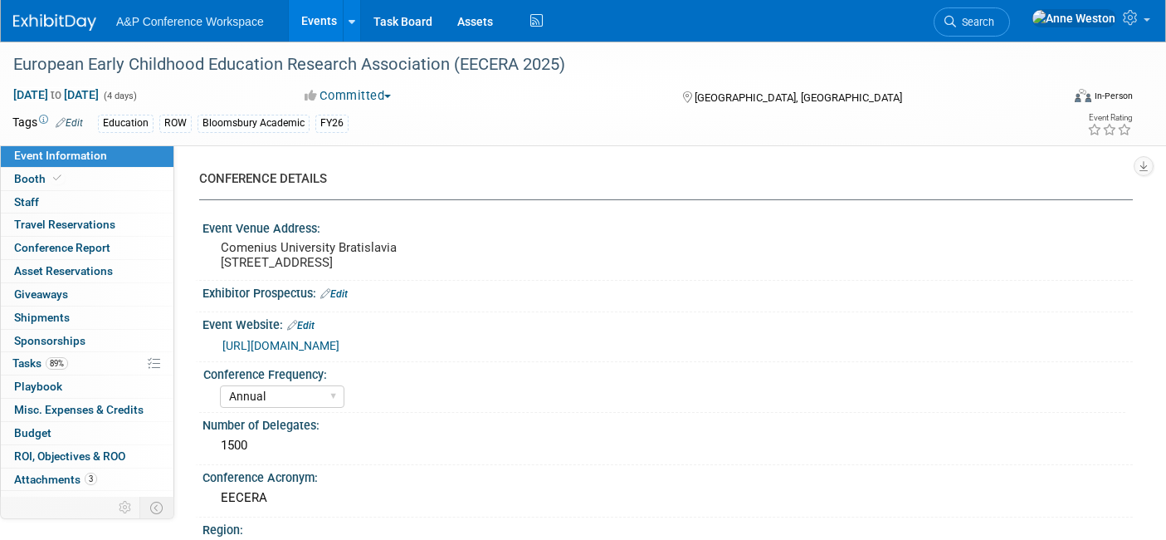
select select "Annual"
select select "Level 3"
select select "Sponsorship"
select select "Education"
select select "Bloomsbury Academic"
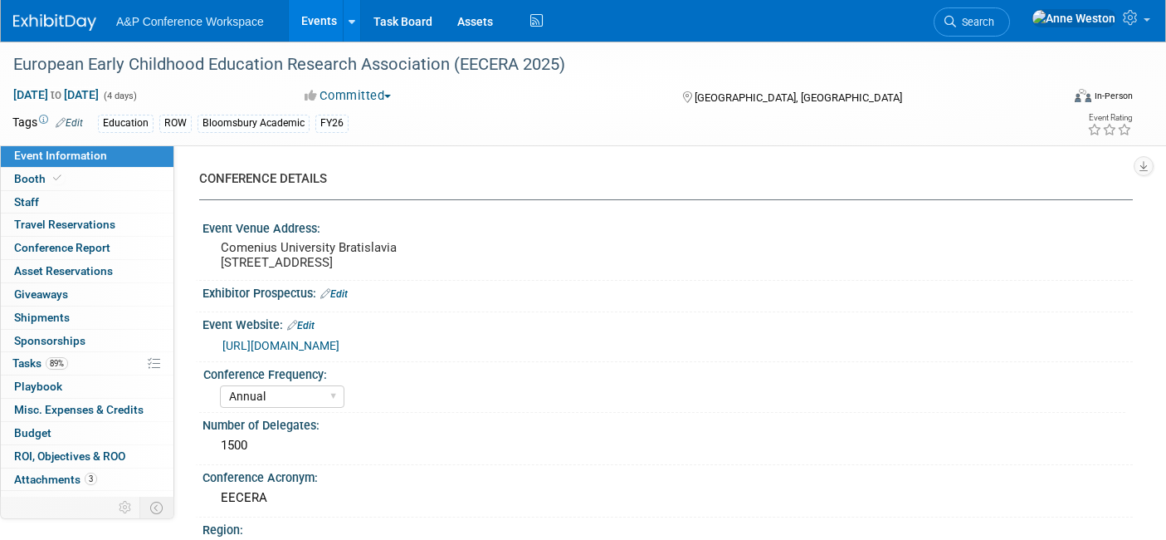
select select "[PERSON_NAME]"
click at [124, 173] on link "Booth" at bounding box center [87, 179] width 173 height 22
select select "COBA"
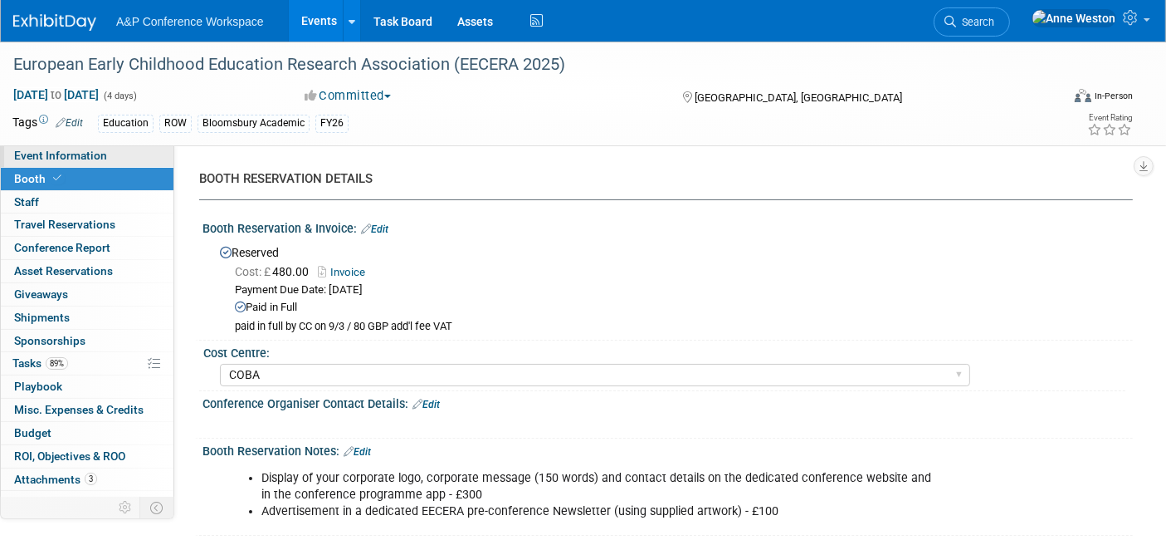
click at [76, 155] on span "Event Information" at bounding box center [60, 155] width 93 height 13
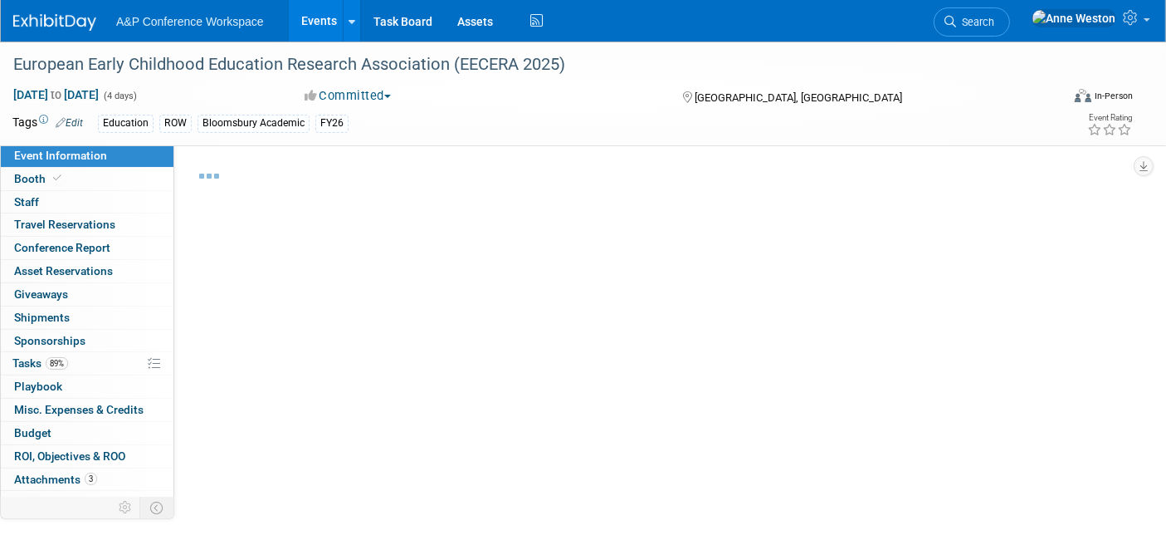
select select "Annual"
select select "Level 3"
select select "Sponsorship"
select select "Education"
select select "Bloomsbury Academic"
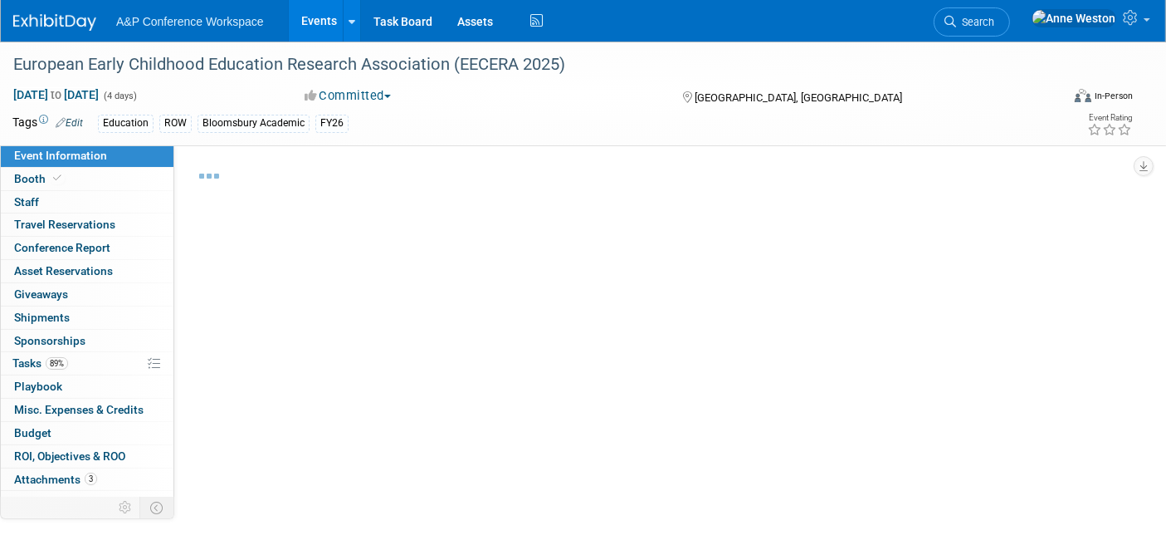
select select "[PERSON_NAME]"
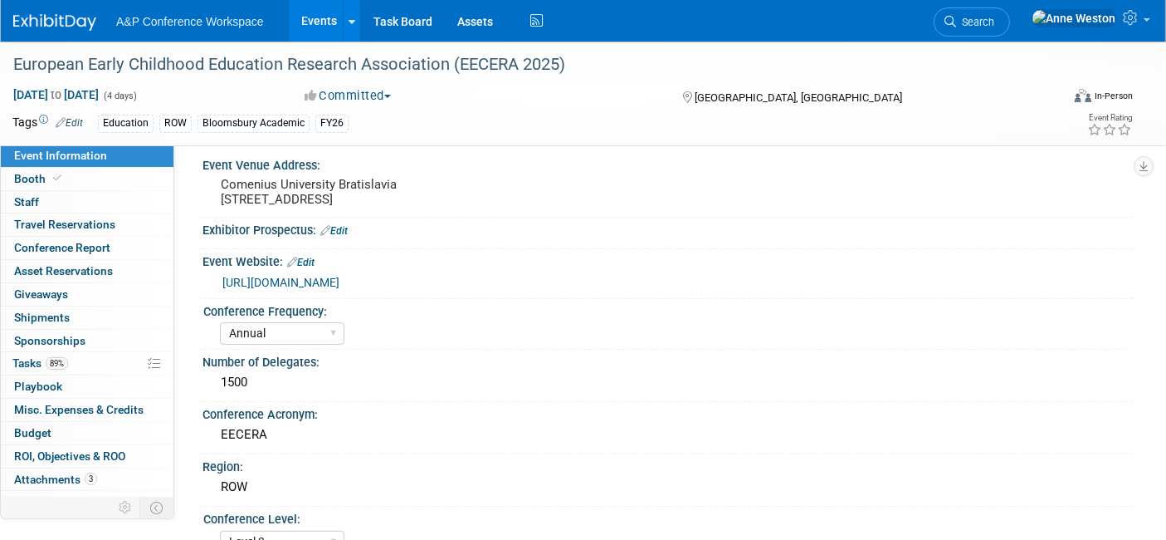
scroll to position [92, 0]
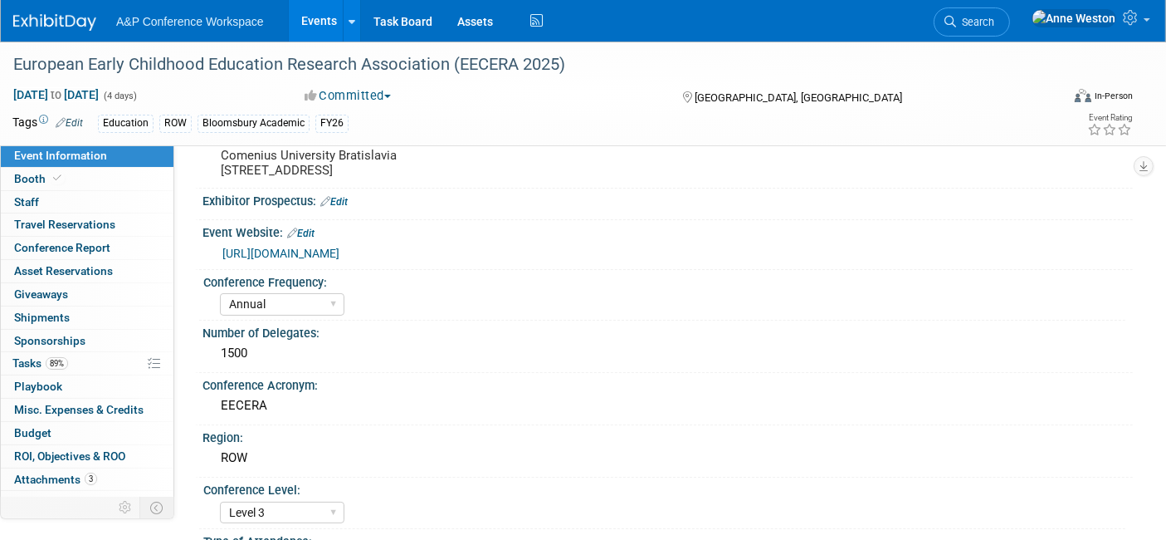
click at [325, 249] on link "https://2025.eeceraconference.org/" at bounding box center [280, 253] width 117 height 13
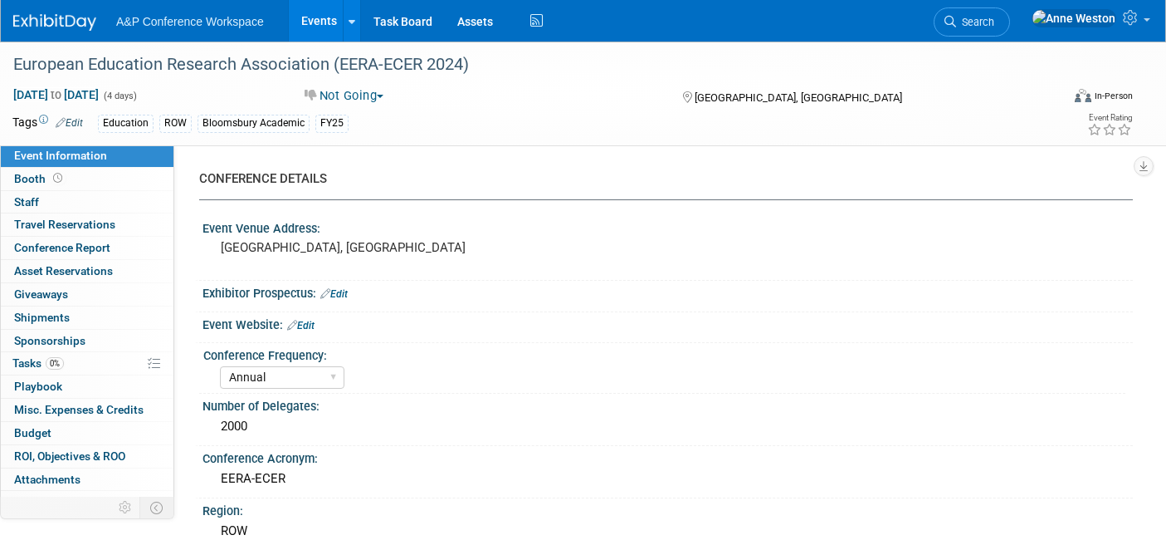
select select "Annual"
select select "Level 3"
select select "Sponsorship"
select select "[PERSON_NAME]"
click at [995, 21] on span "Search" at bounding box center [975, 22] width 38 height 12
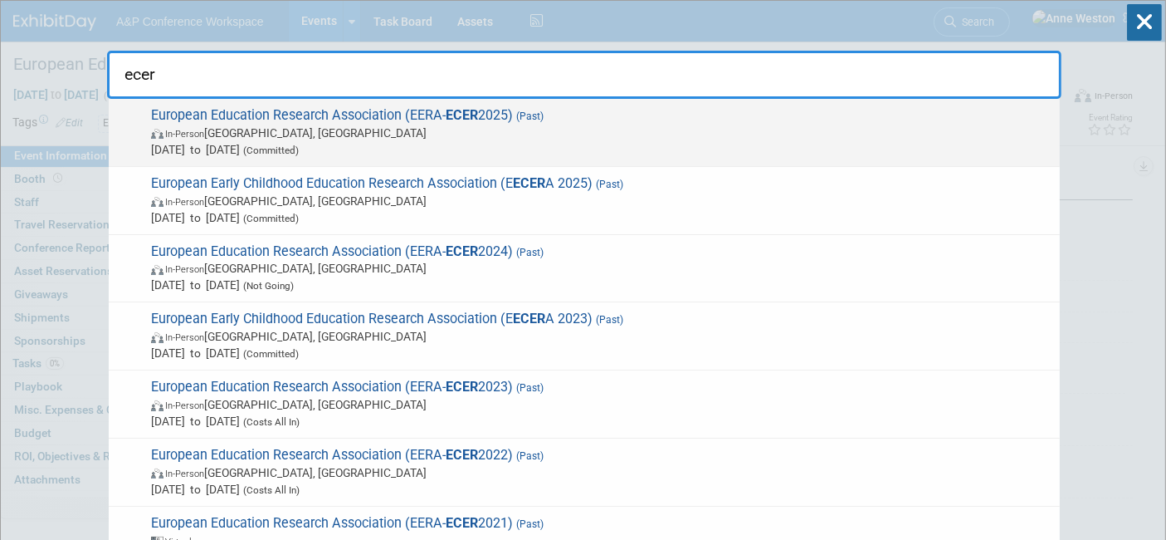
type input "ecer"
click at [470, 111] on strong "ECER" at bounding box center [462, 115] width 32 height 16
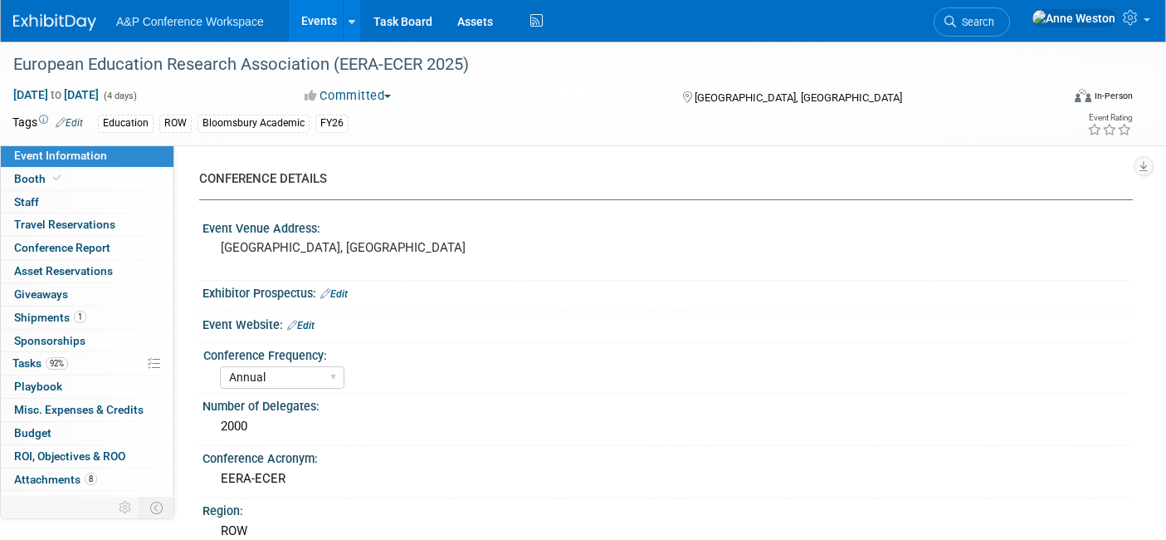
select select "Annual"
select select "Level 2"
select select "In-Person Booth"
select select "Education"
select select "Bloomsbury Academic"
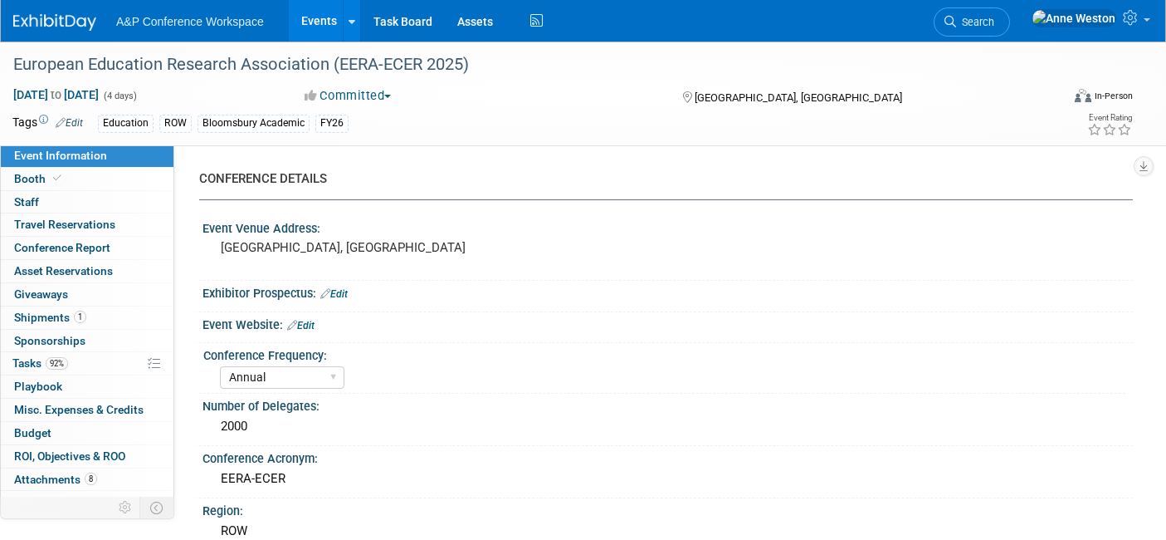
select select "[PERSON_NAME]"
select select "Networking/Commissioning"
click at [26, 175] on span "Booth" at bounding box center [39, 178] width 51 height 13
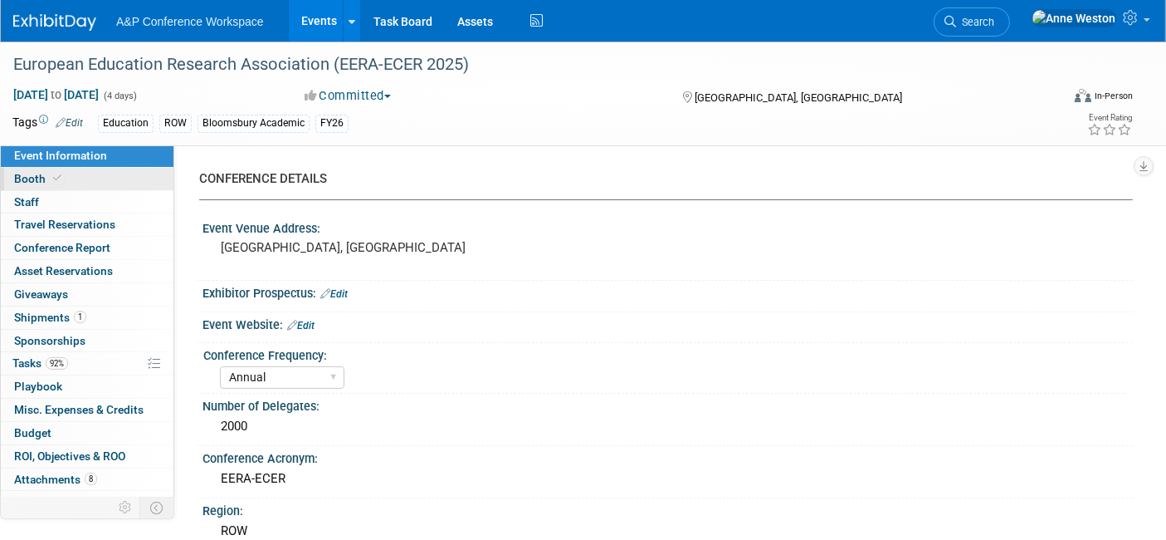
select select "COBA"
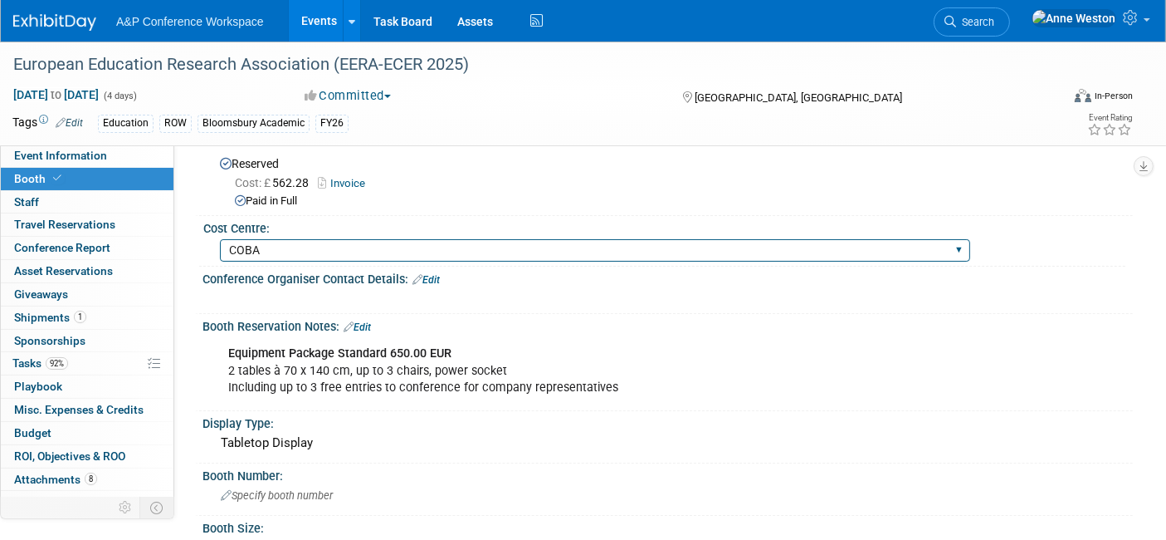
scroll to position [276, 0]
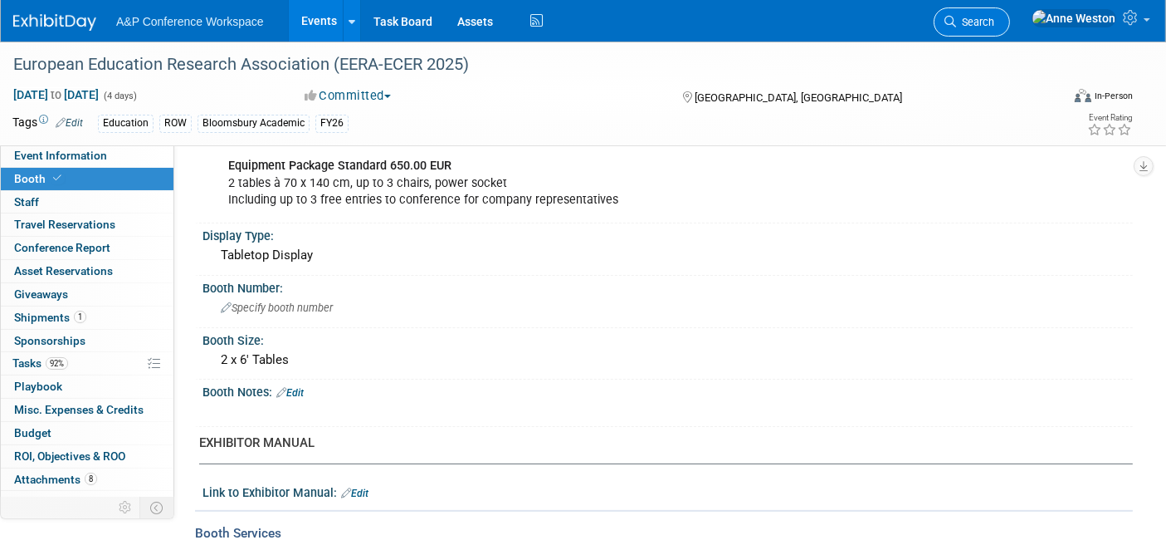
click at [995, 16] on span "Search" at bounding box center [975, 22] width 38 height 12
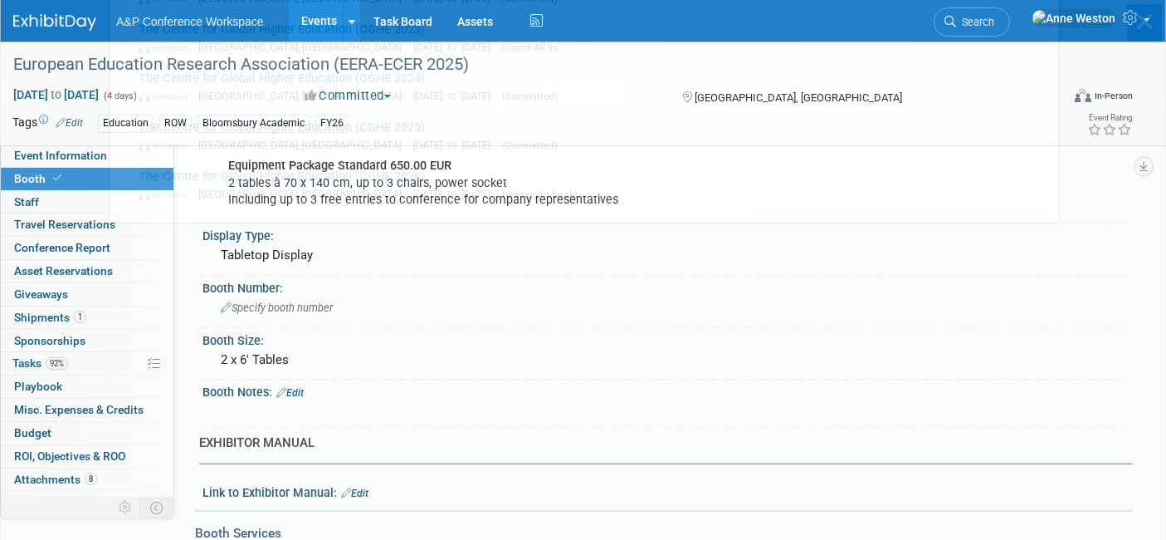
scroll to position [0, 0]
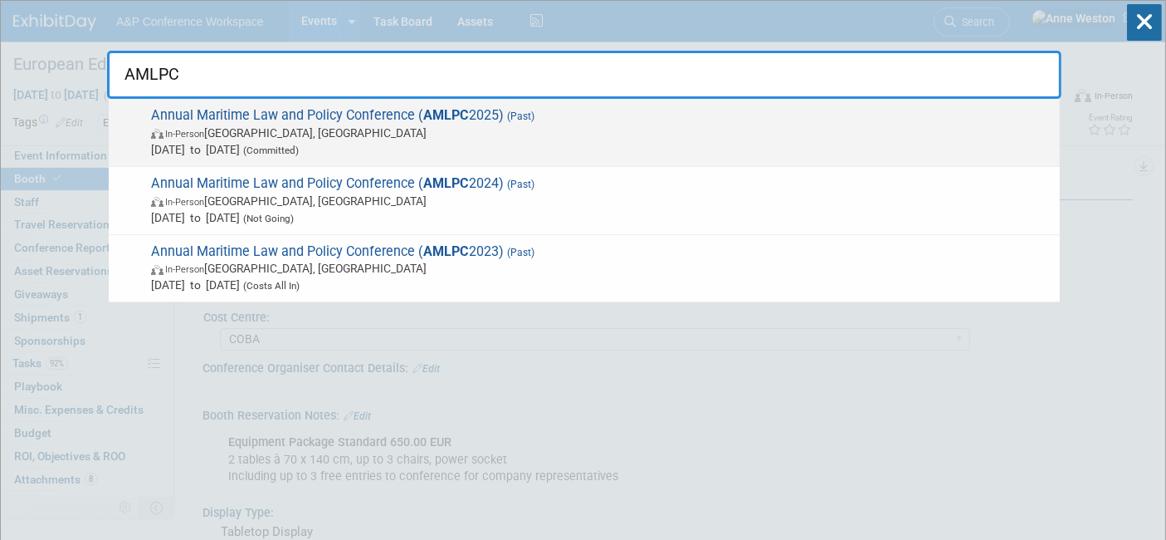
type input "AMLPC"
click at [202, 115] on span "Annual Maritime Law and Policy Conference ( AMLPC 2025) (Past) In-Person London…" at bounding box center [599, 132] width 906 height 51
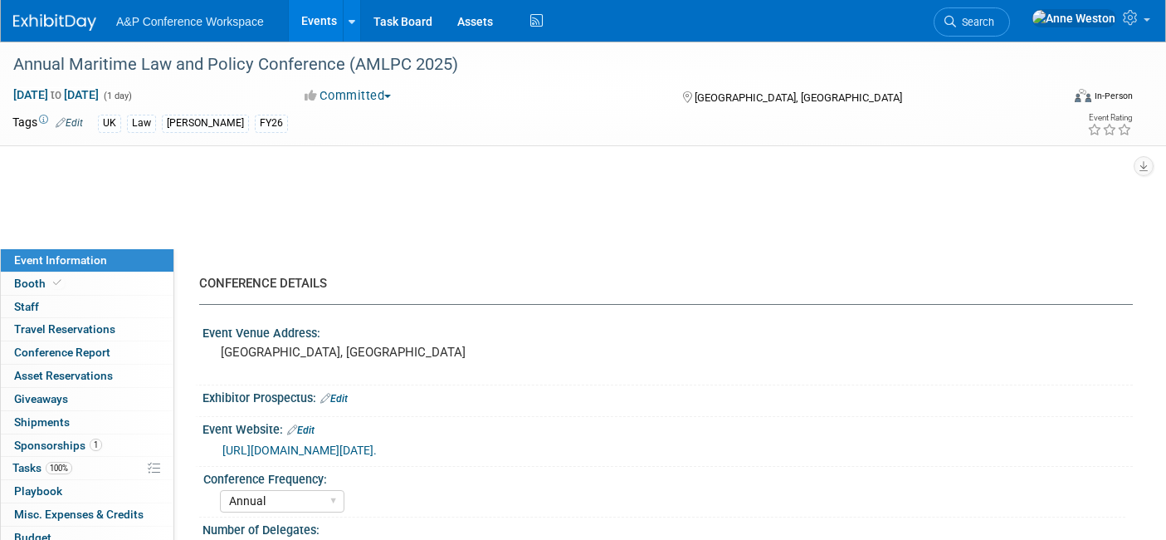
select select "Annual"
select select "Level 3"
select select "Sponsorship"
select select "Law"
select select "[PERSON_NAME] Publishing"
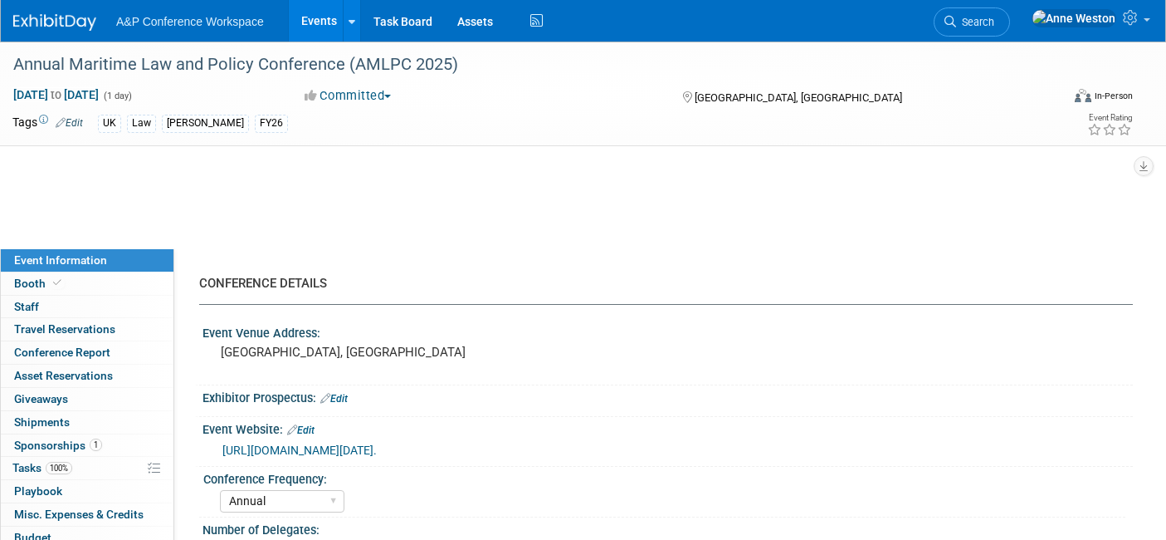
select select "Organised by [PERSON_NAME]"
select select "[PERSON_NAME]"
select select "Brand/Subject Presence​"
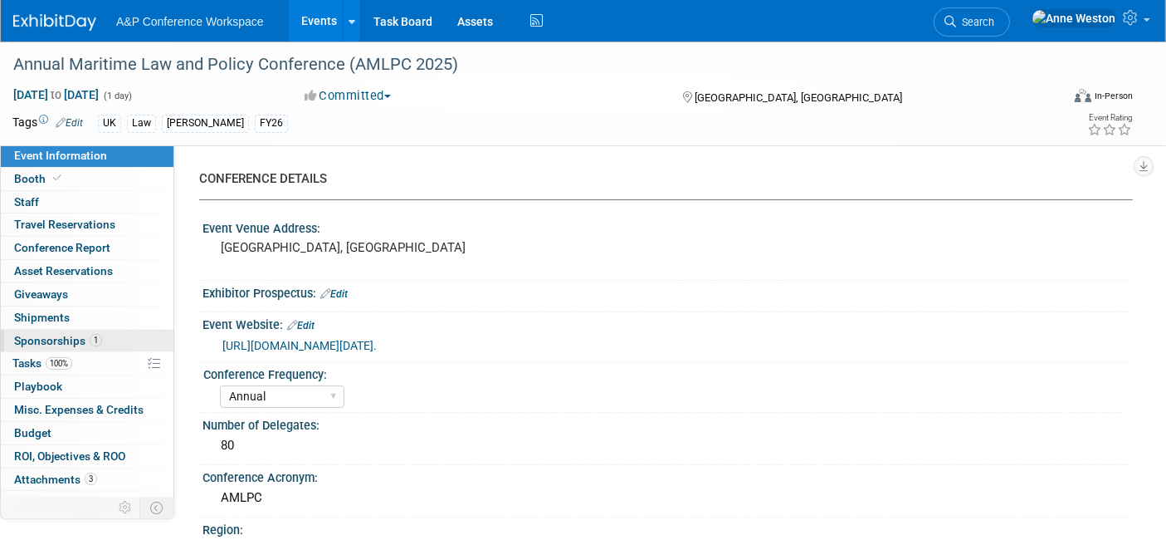
click at [64, 338] on span "Sponsorships 1" at bounding box center [58, 340] width 88 height 13
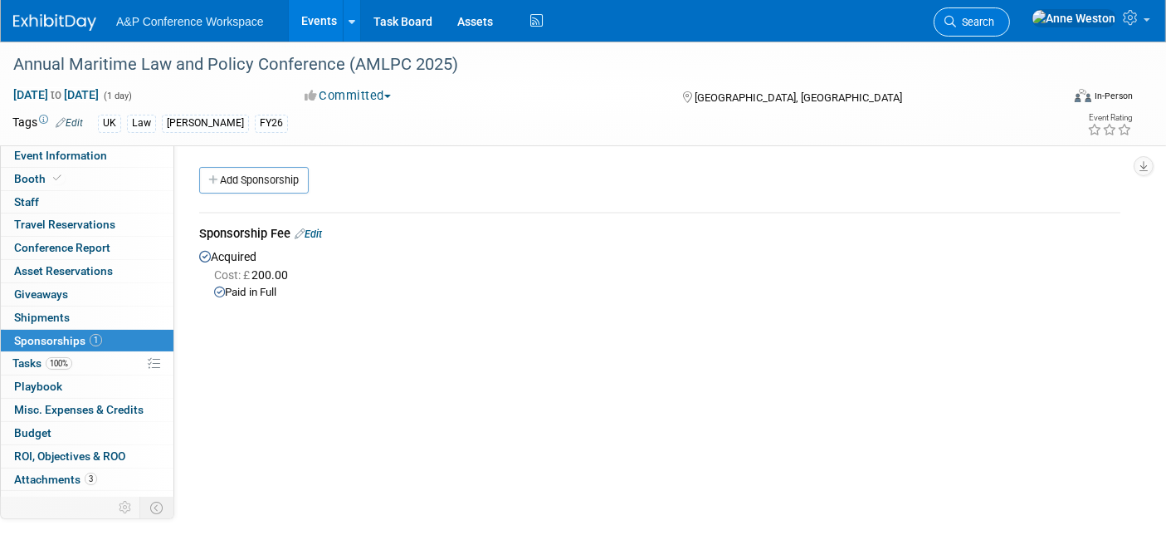
click at [995, 16] on span "Search" at bounding box center [975, 22] width 38 height 12
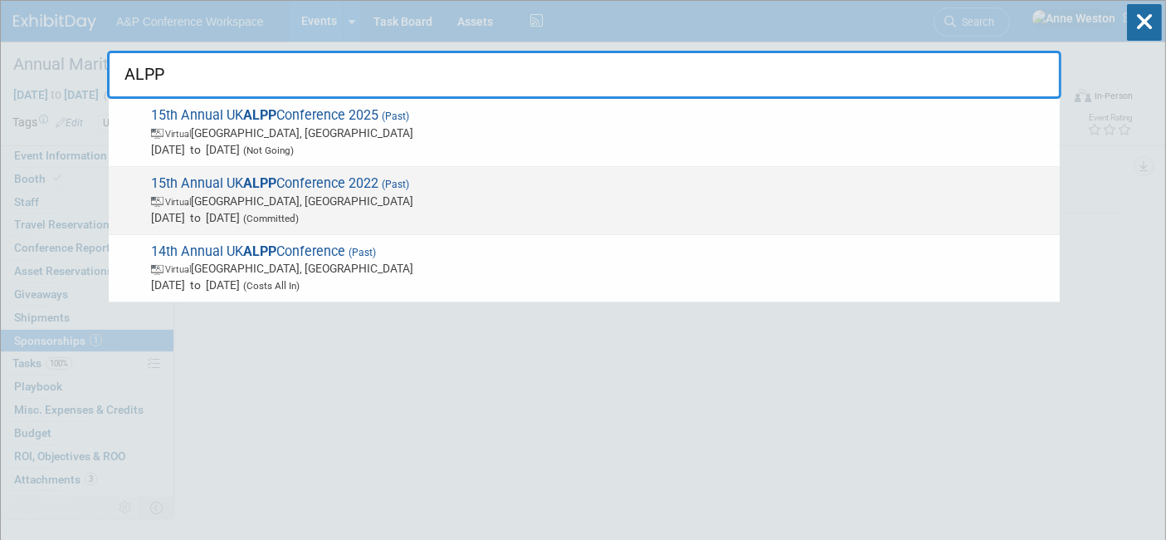
type input "ALPP"
click at [239, 184] on span "15th Annual UK ALPP Conference 2022 (Past) Virtual Dublin, Ireland Sep 2, 2022 …" at bounding box center [599, 200] width 906 height 51
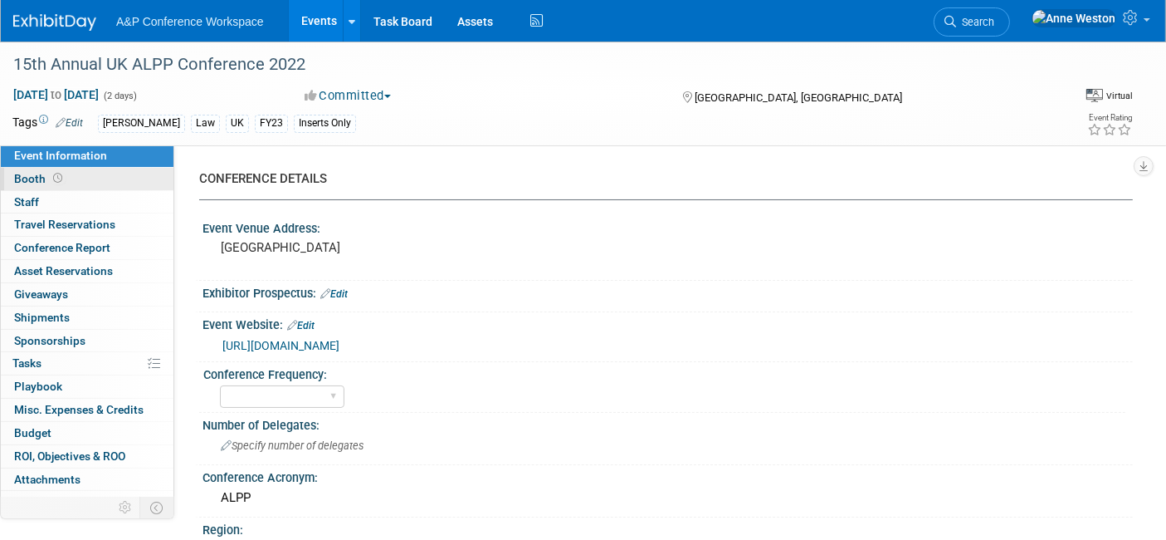
click at [32, 172] on span "Booth" at bounding box center [39, 178] width 51 height 13
select select "[PERSON_NAME]"
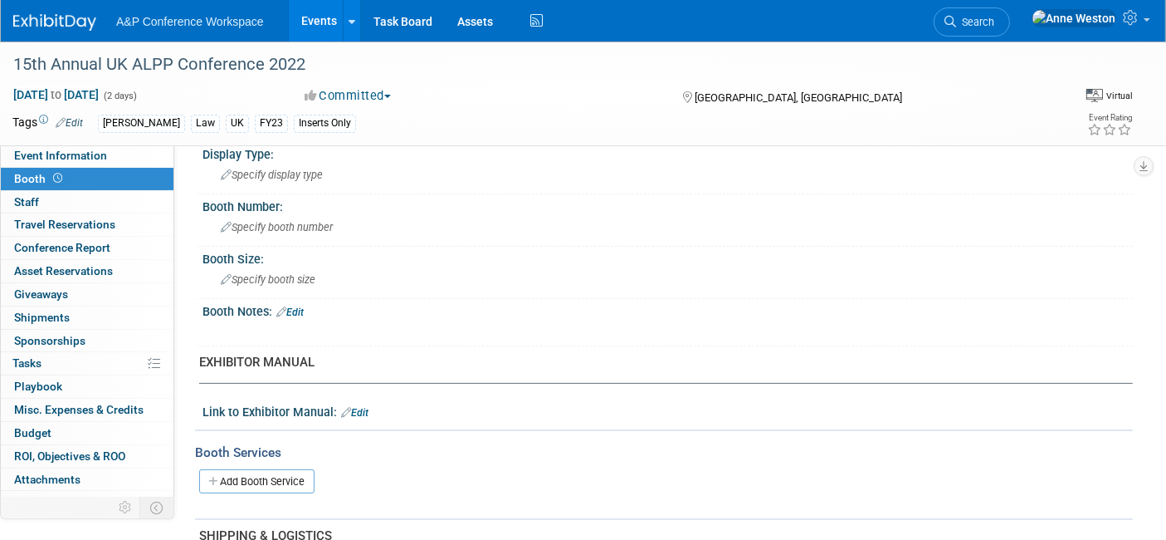
scroll to position [276, 0]
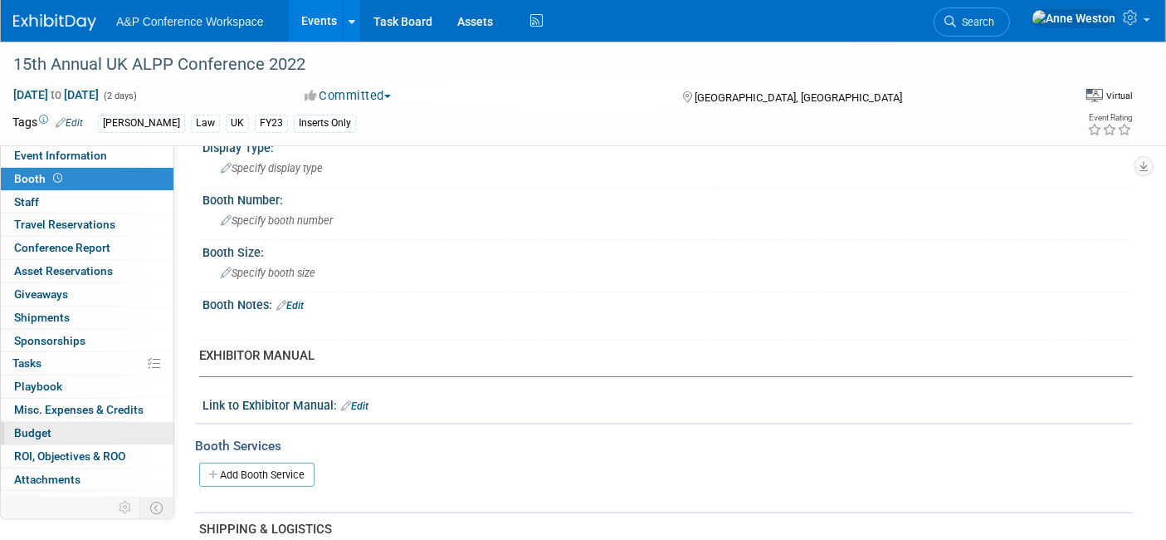
click at [45, 426] on span "Budget" at bounding box center [32, 432] width 37 height 13
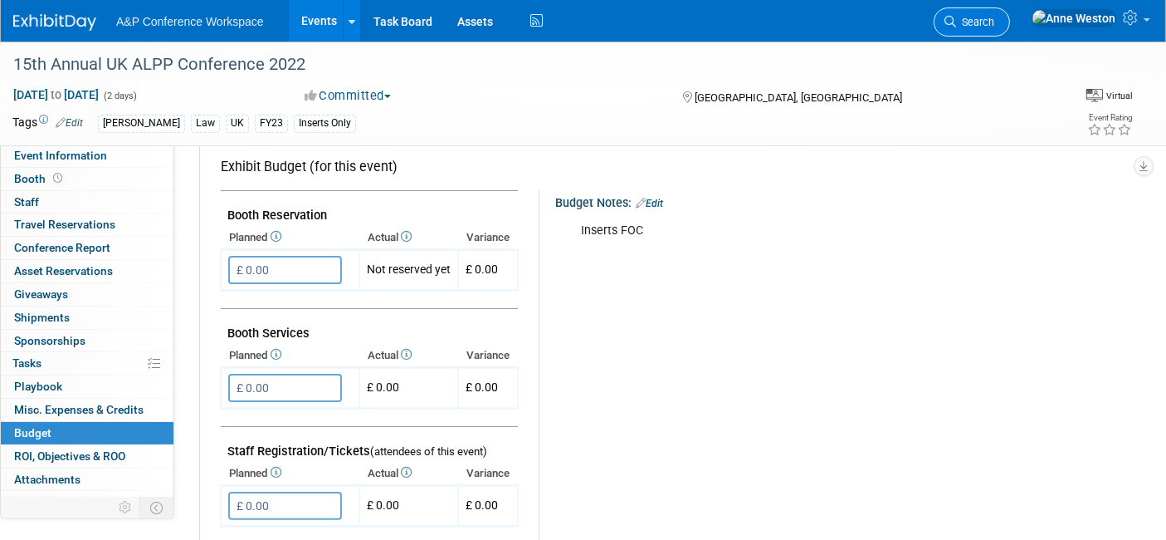
click at [1010, 30] on link "Search" at bounding box center [972, 21] width 76 height 29
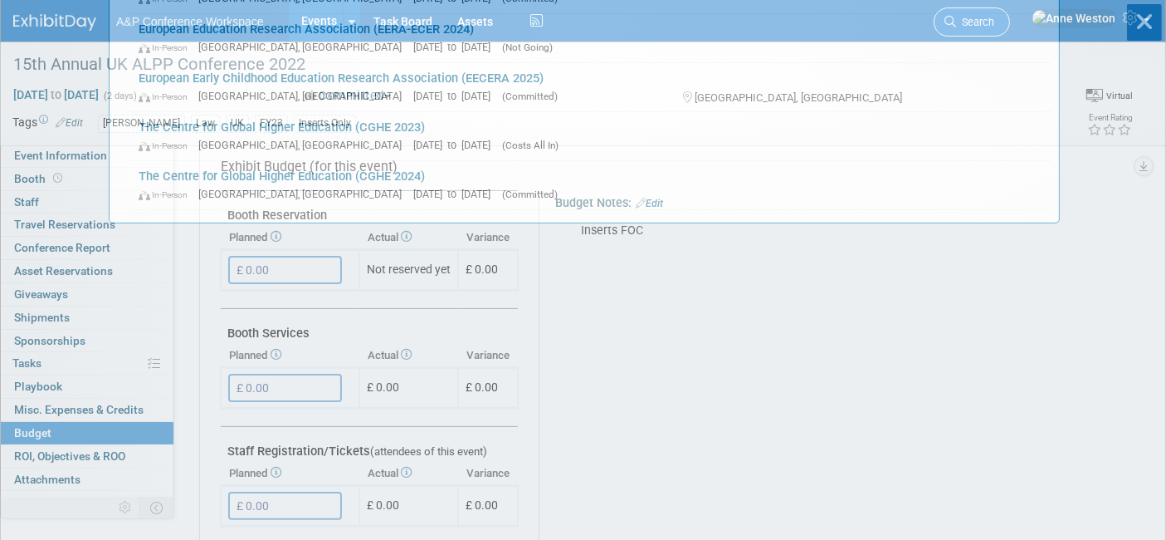
scroll to position [0, 0]
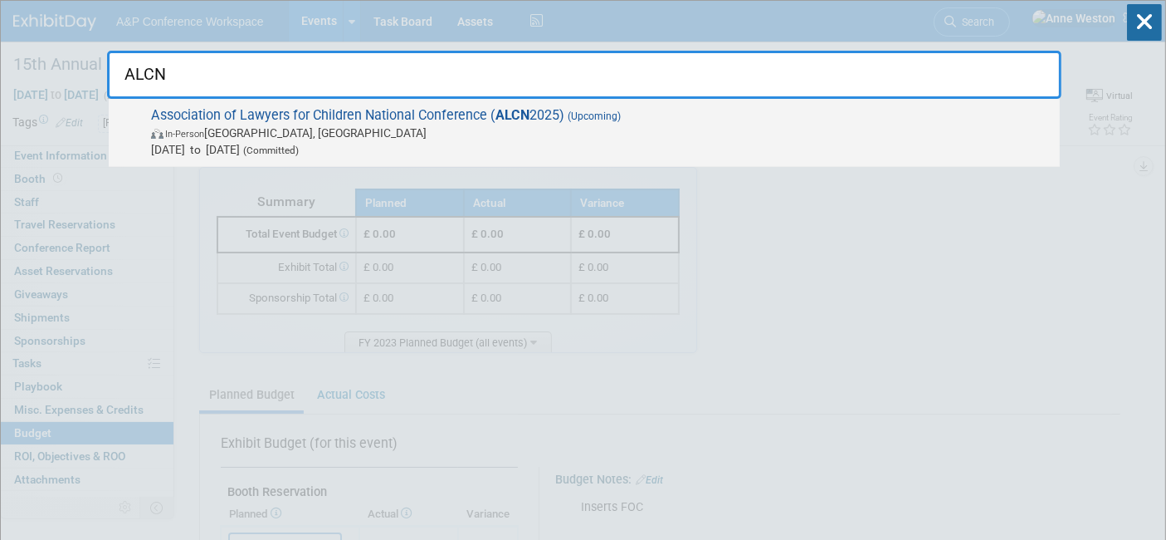
type input "ALCN"
click at [194, 108] on span "Association of Lawyers for Children National Conference ( ALCN 2025) (Upcoming)…" at bounding box center [599, 132] width 906 height 51
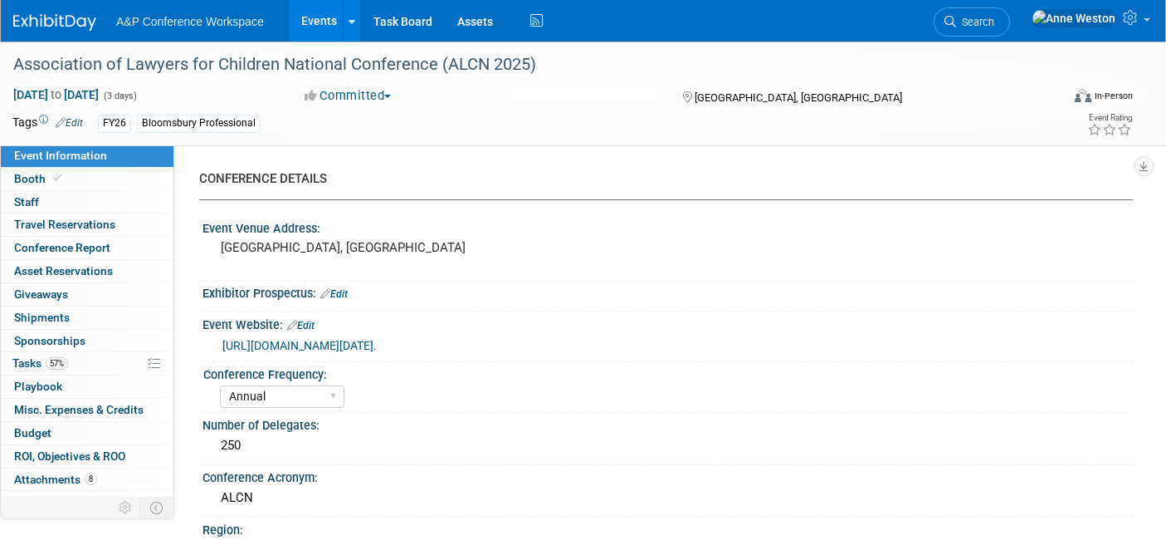
select select "Annual"
select select "Level 2"
select select "In-Person Booth"
select select "Law"
select select "Bloomsbury Professional"
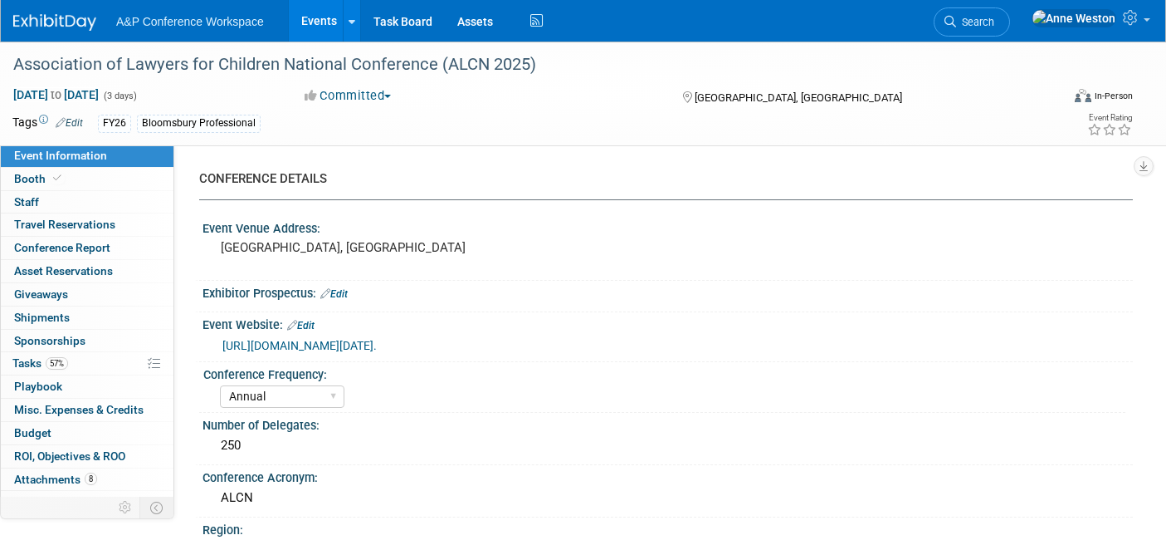
select select "[PERSON_NAME]"
select select "Networking/Commissioning"
click at [64, 433] on link "Budget" at bounding box center [87, 433] width 173 height 22
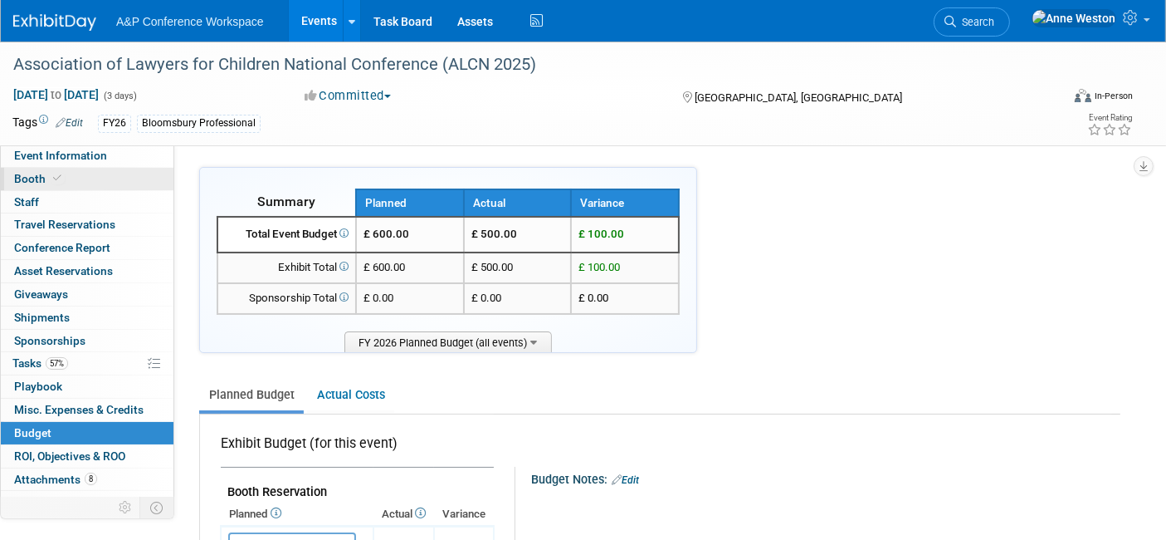
click at [73, 178] on link "Booth" at bounding box center [87, 179] width 173 height 22
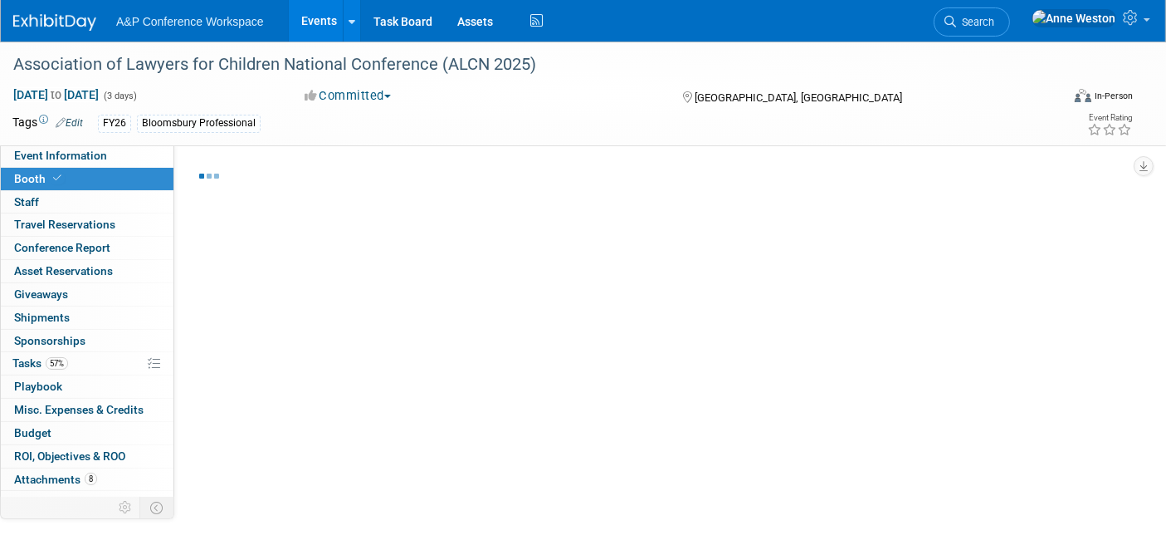
select select "[PERSON_NAME]"
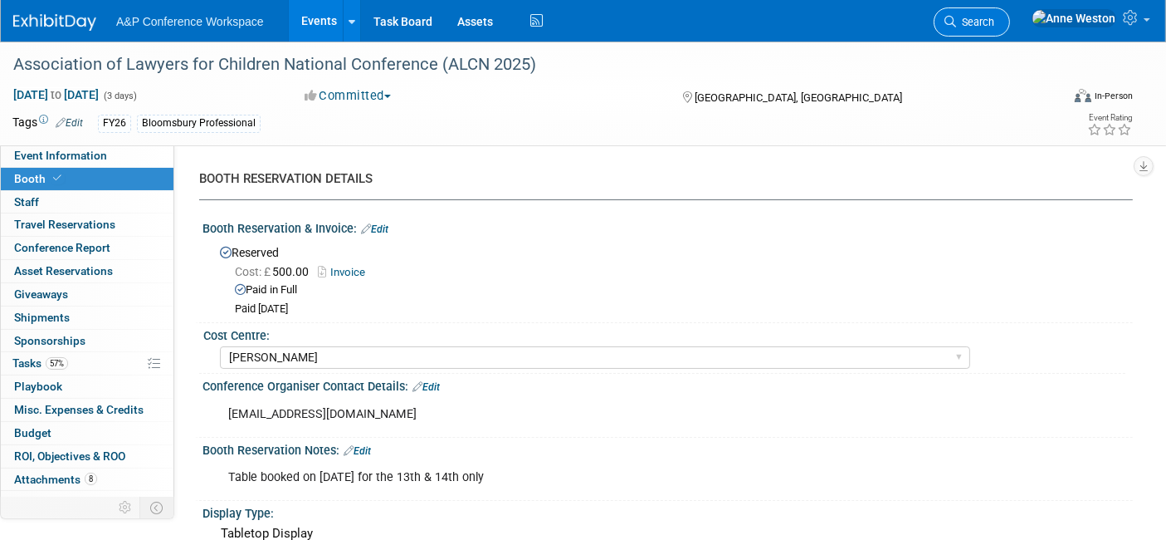
click at [995, 17] on span "Search" at bounding box center [975, 22] width 38 height 12
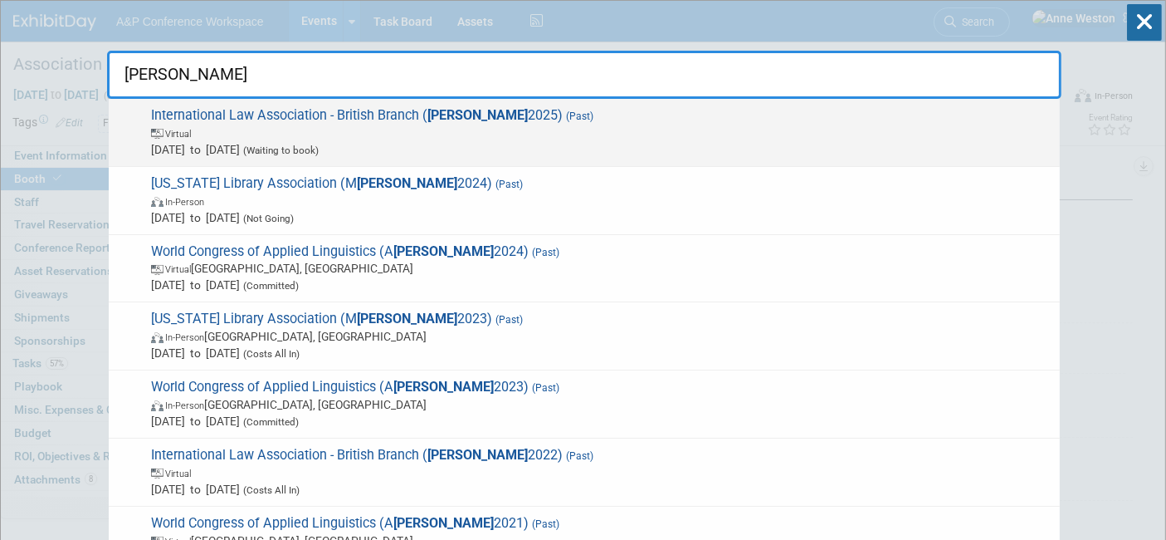
type input "ILA"
click at [280, 117] on span "International Law Association - British Branch ( ILA 2025) (Past) Virtual Apr 1…" at bounding box center [599, 132] width 906 height 51
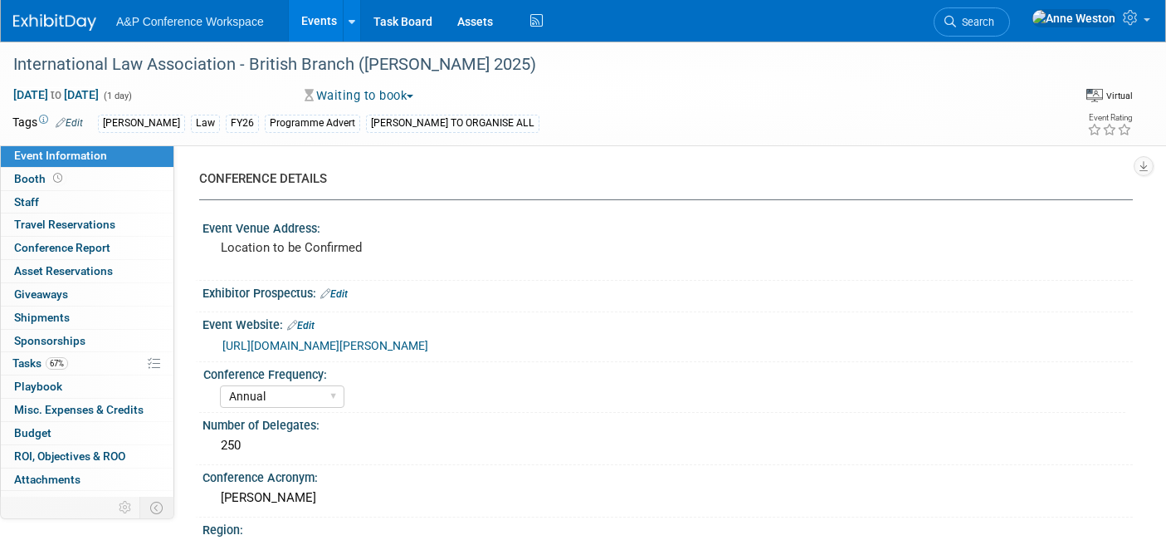
select select "Annual"
select select "Level 3"
select select "Program Advert"
select select "Law"
select select "[PERSON_NAME] Publishing"
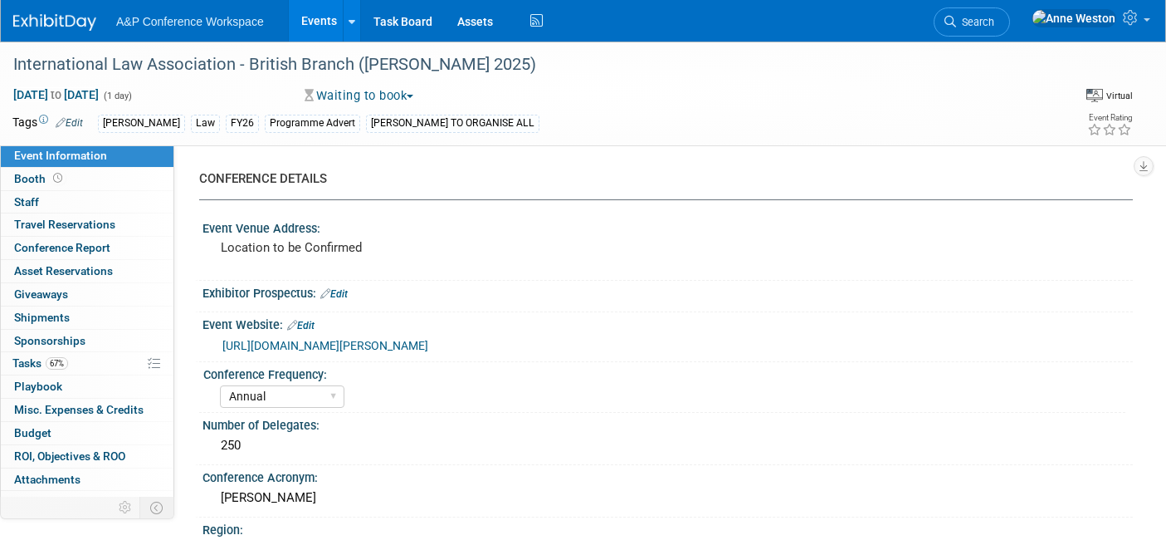
select select "Organised by [PERSON_NAME]"
select select "[PERSON_NAME]"
click at [66, 423] on link "Budget" at bounding box center [87, 433] width 173 height 22
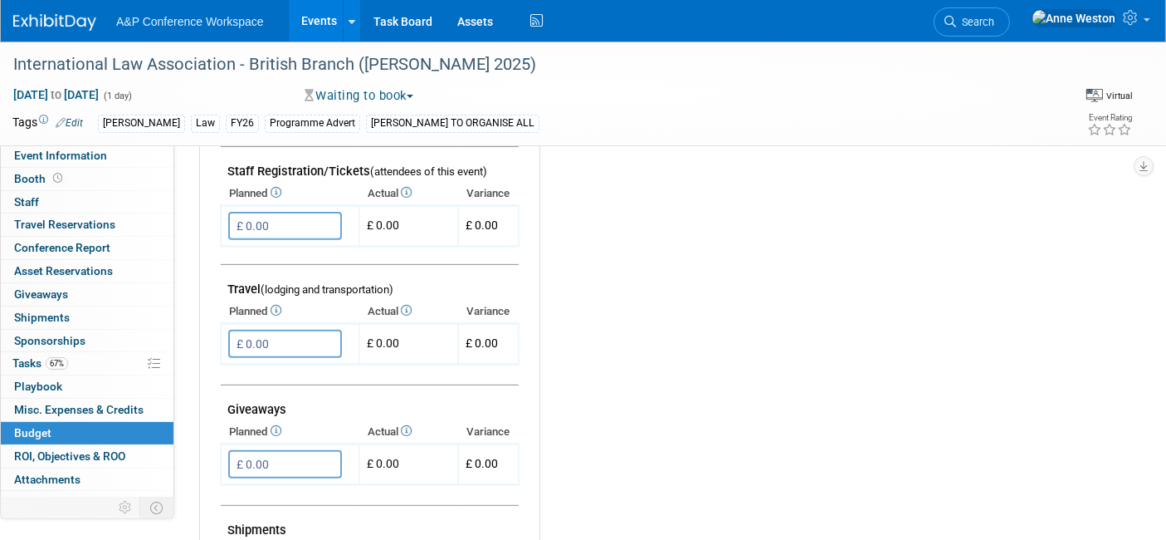
scroll to position [553, 0]
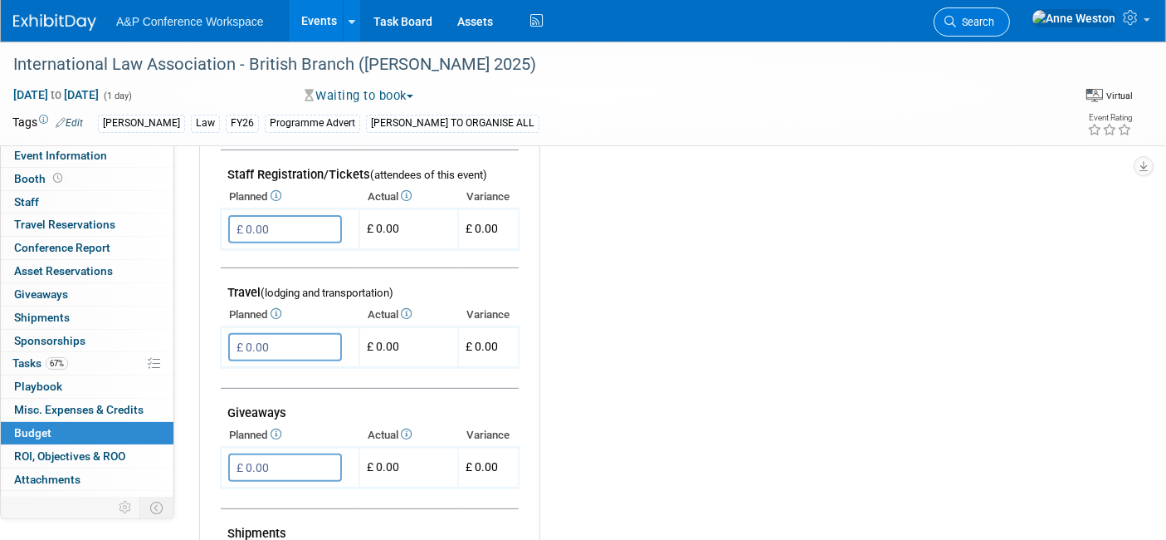
click at [995, 20] on span "Search" at bounding box center [975, 22] width 38 height 12
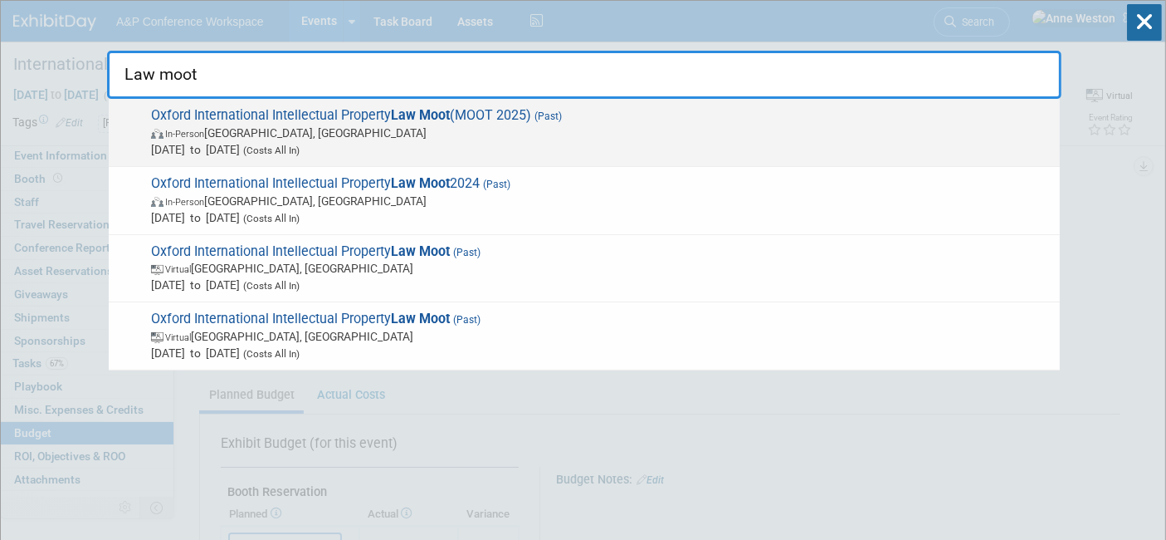
type input "Law moot"
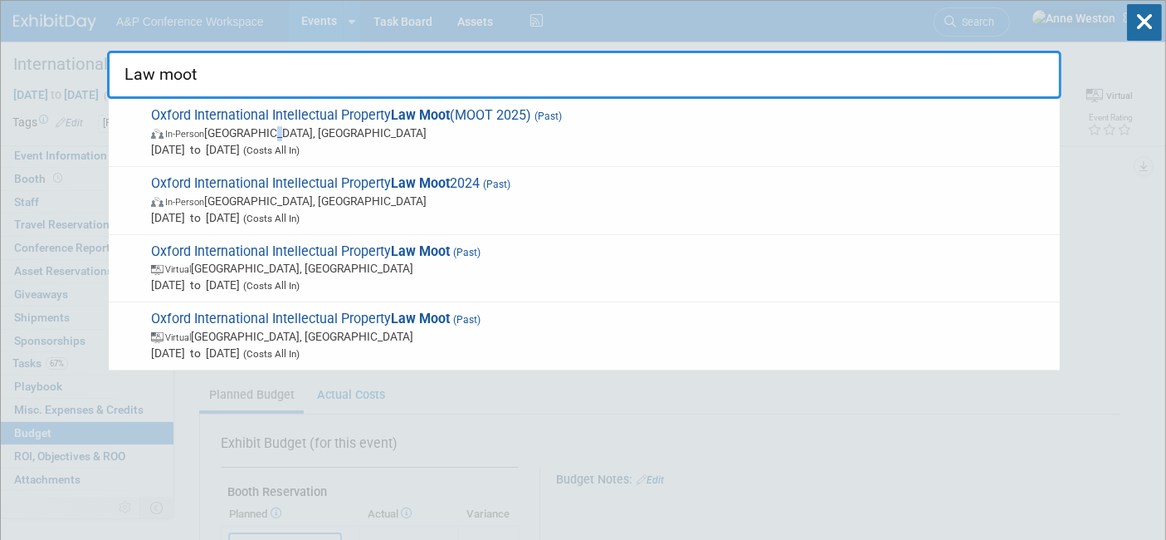
click at [271, 125] on span "In-Person [GEOGRAPHIC_DATA], [GEOGRAPHIC_DATA]" at bounding box center [601, 133] width 901 height 17
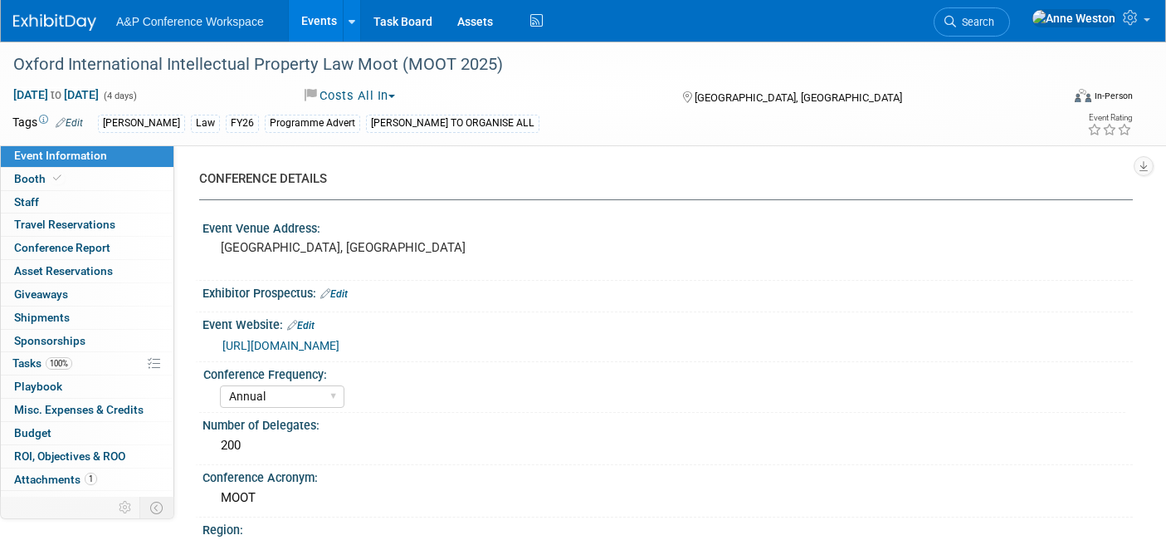
select select "Annual"
select select "Level 3"
select select "Program Advert"
select select "Law"
select select "[PERSON_NAME] Publishing"
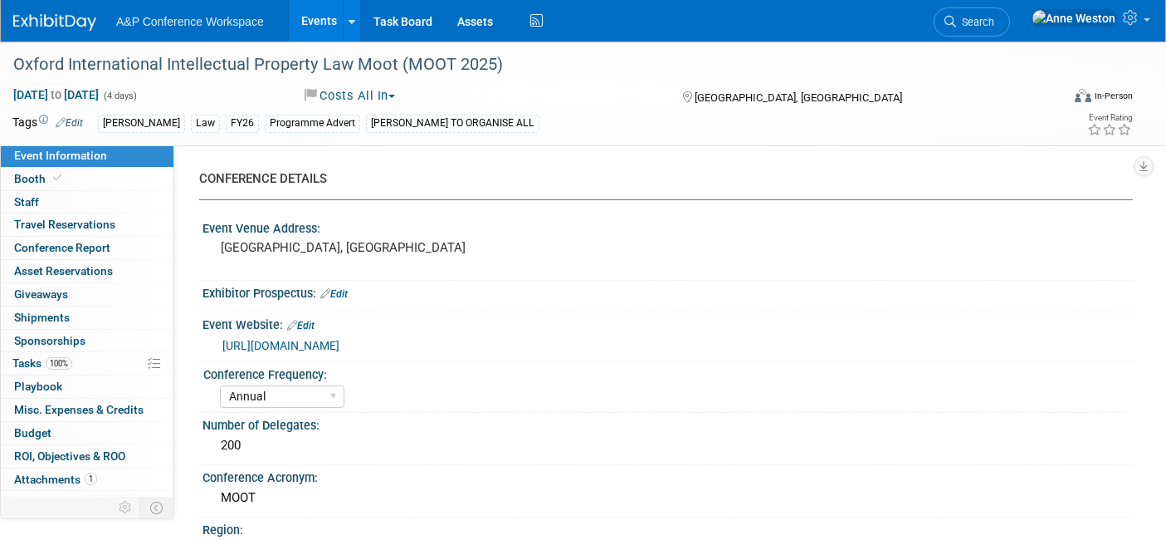
select select "Organised by [PERSON_NAME]"
select select "[PERSON_NAME]"
select select "Brand/Subject Presence​"
click at [55, 429] on link "Budget" at bounding box center [87, 433] width 173 height 22
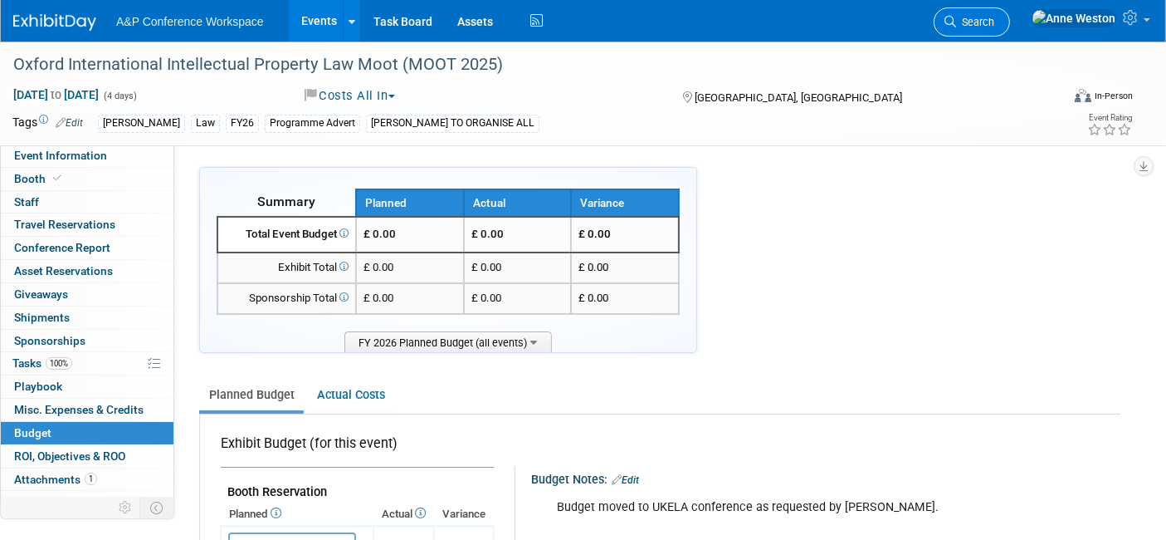
click at [995, 18] on span "Search" at bounding box center [975, 22] width 38 height 12
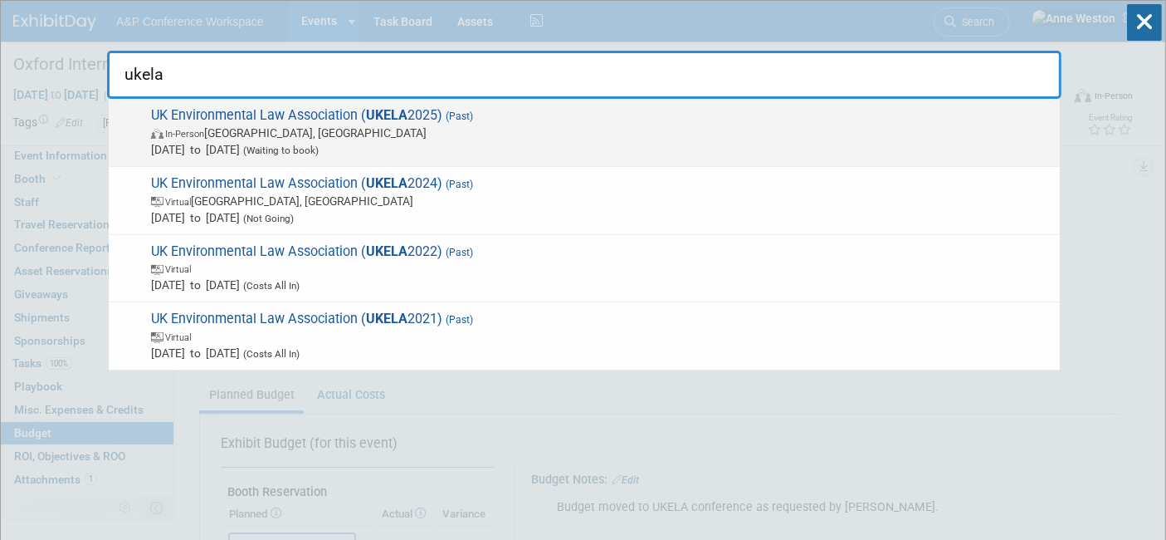
type input "ukela"
click at [241, 132] on span "In-Person [GEOGRAPHIC_DATA], [GEOGRAPHIC_DATA]" at bounding box center [601, 133] width 901 height 17
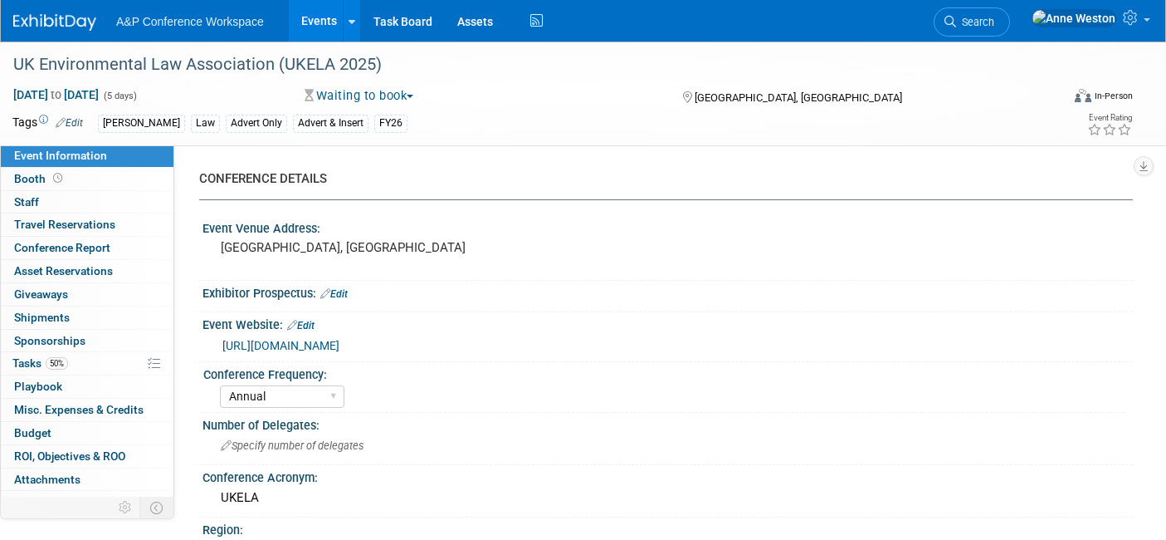
select select "Annual"
select select "Level 3"
select select "Program Advert"
select select "Law"
select select "[PERSON_NAME] Publishing"
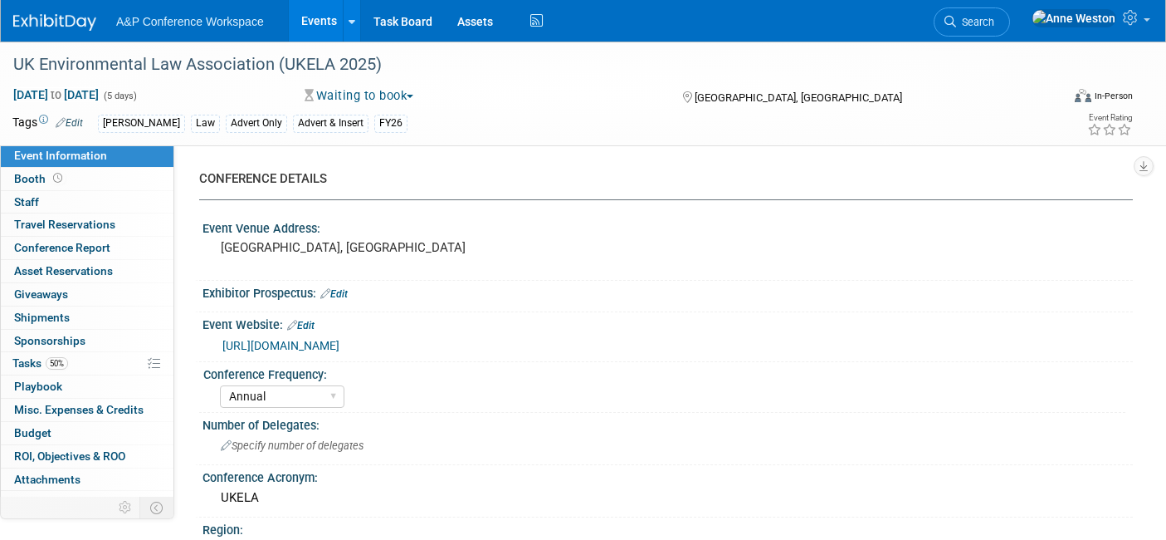
select select "Organised by [PERSON_NAME]"
select select "Ros Jubber"
select select "Brand/Subject Presence​"
click at [41, 428] on span "Budget" at bounding box center [32, 432] width 37 height 13
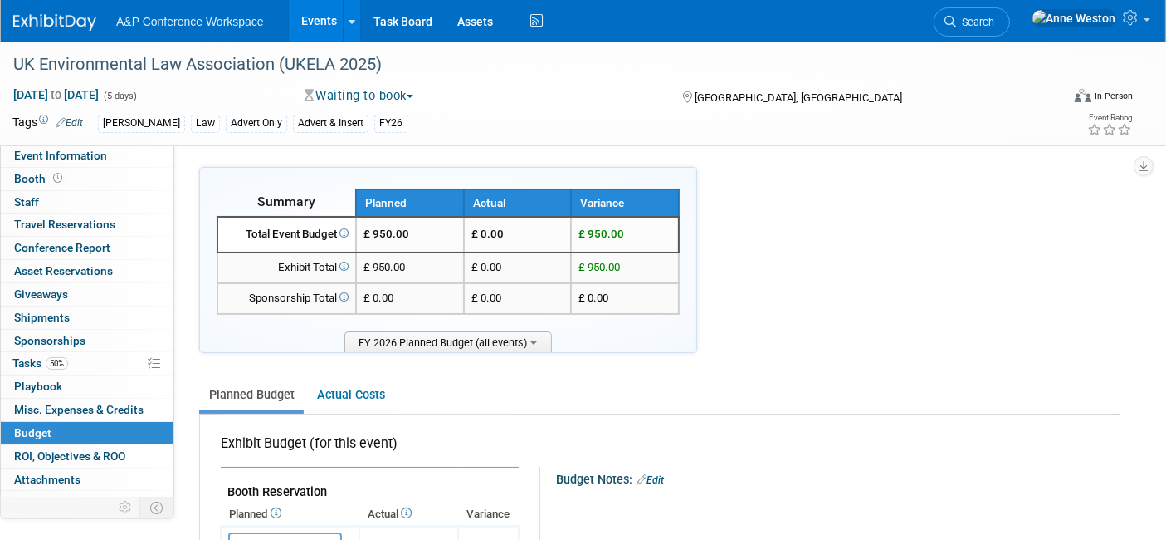
click at [1010, 11] on link "Search" at bounding box center [972, 21] width 76 height 29
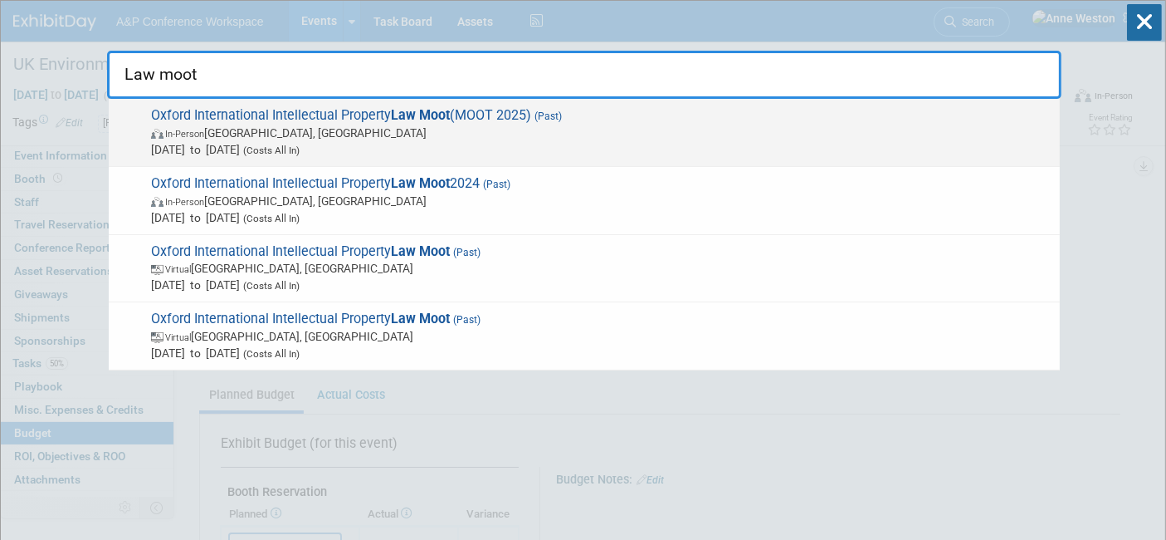
type input "Law moot"
click at [298, 108] on span "Oxford International Intellectual Property Law Moot (MOOT 2025) (Past) In-Perso…" at bounding box center [599, 132] width 906 height 51
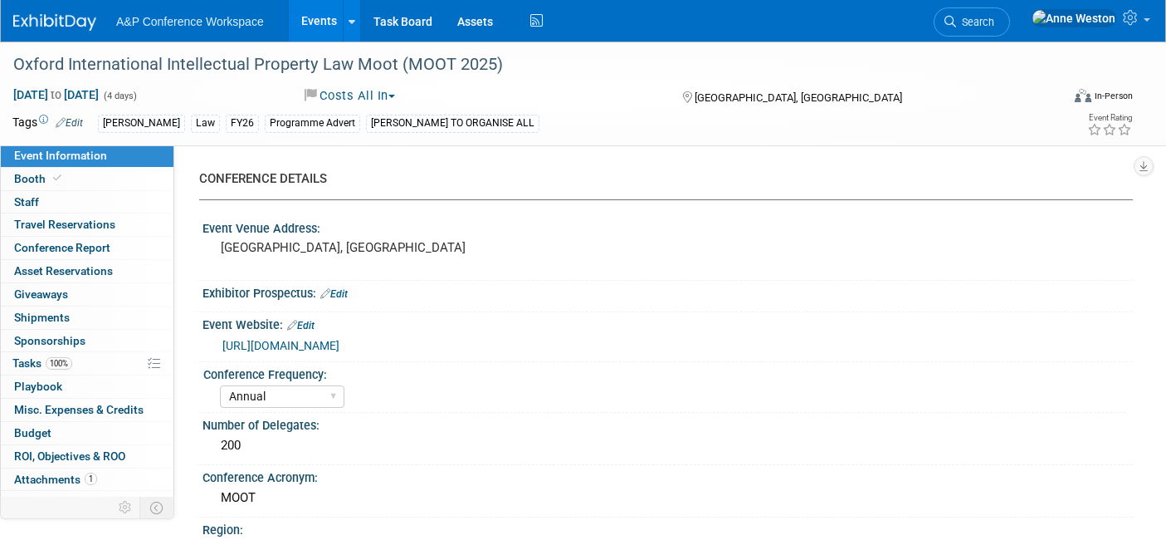
select select "Annual"
select select "Level 3"
select select "Program Advert"
select select "Law"
select select "[PERSON_NAME] Publishing"
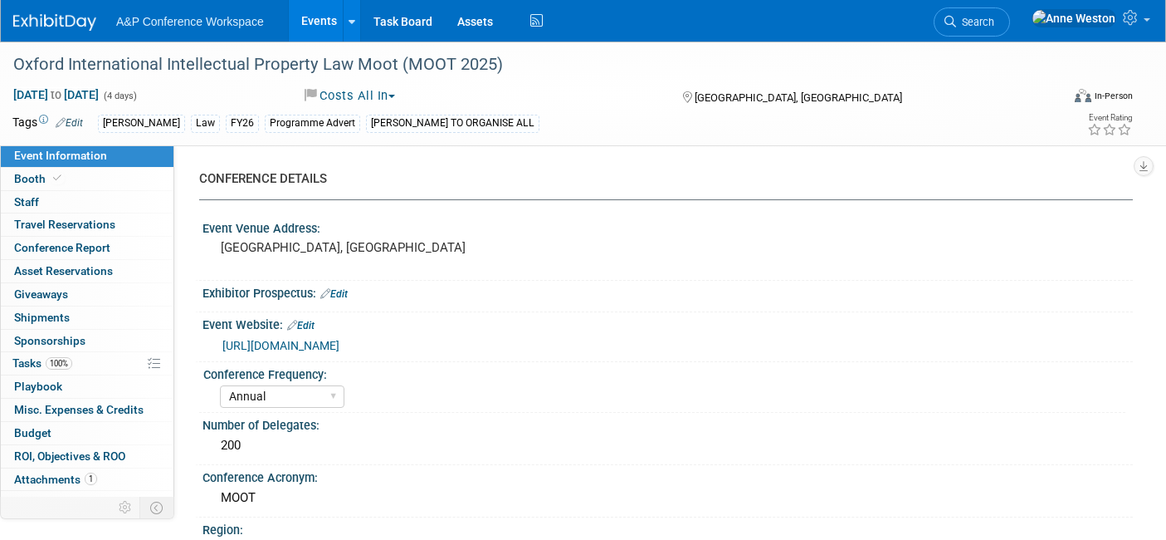
select select "Organised by [PERSON_NAME]"
select select "[PERSON_NAME]"
select select "Brand/Subject Presence​"
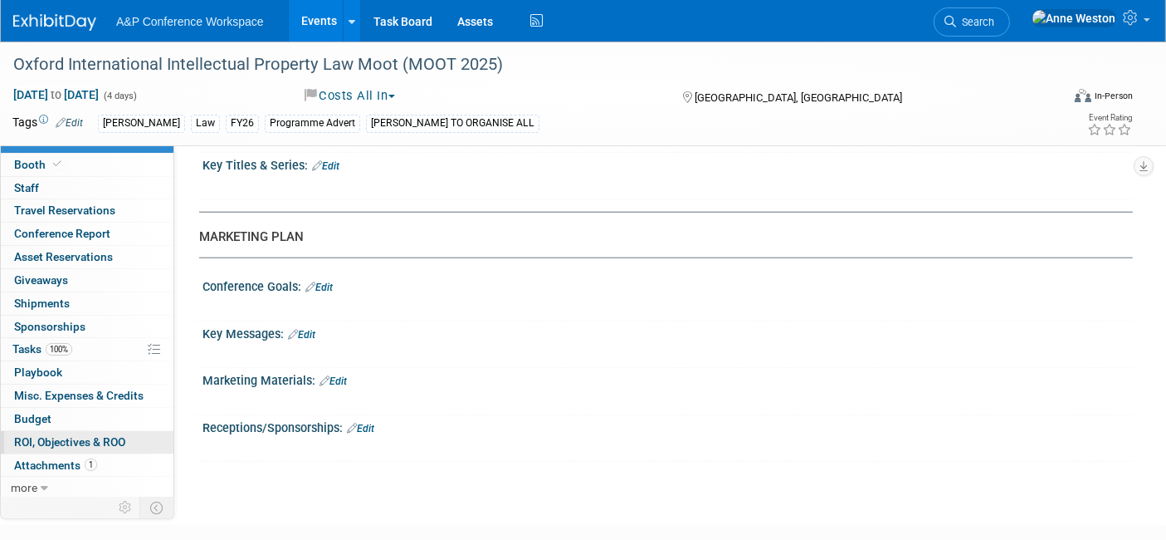
scroll to position [1686, 0]
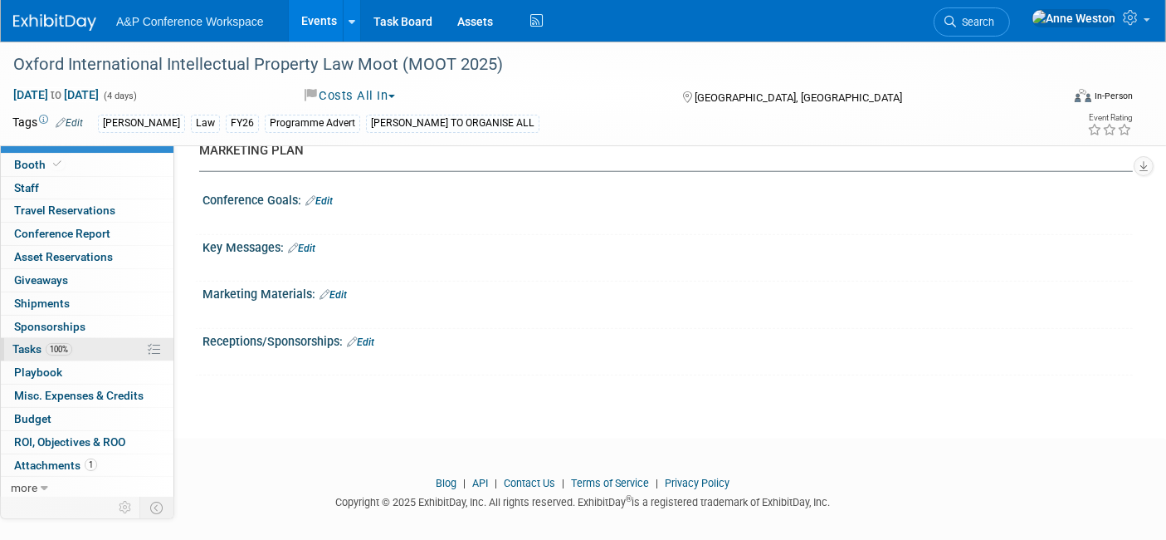
click at [51, 347] on span "100%" at bounding box center [59, 349] width 27 height 12
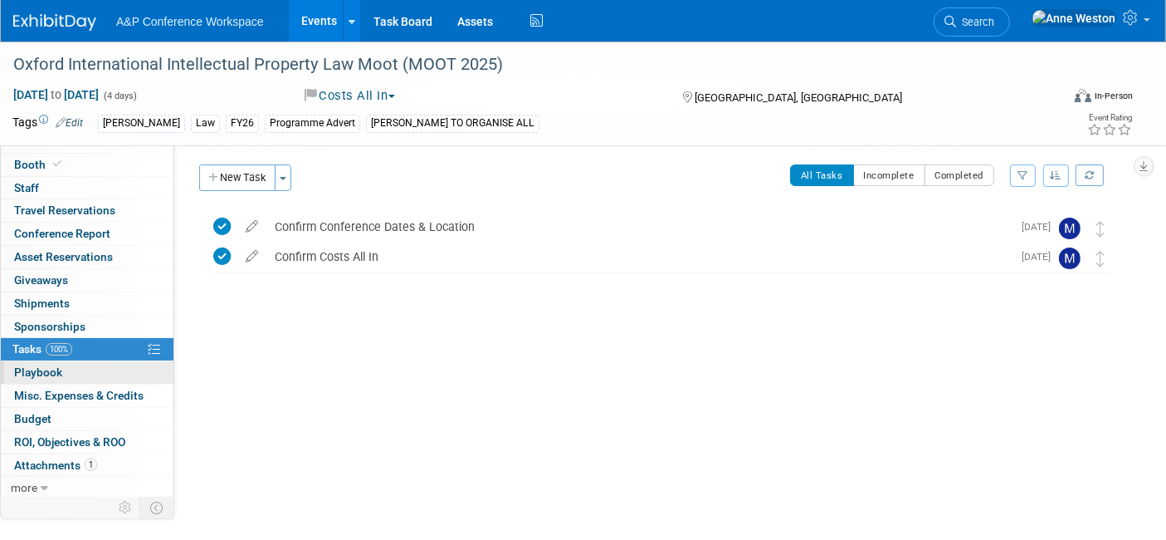
scroll to position [3, 0]
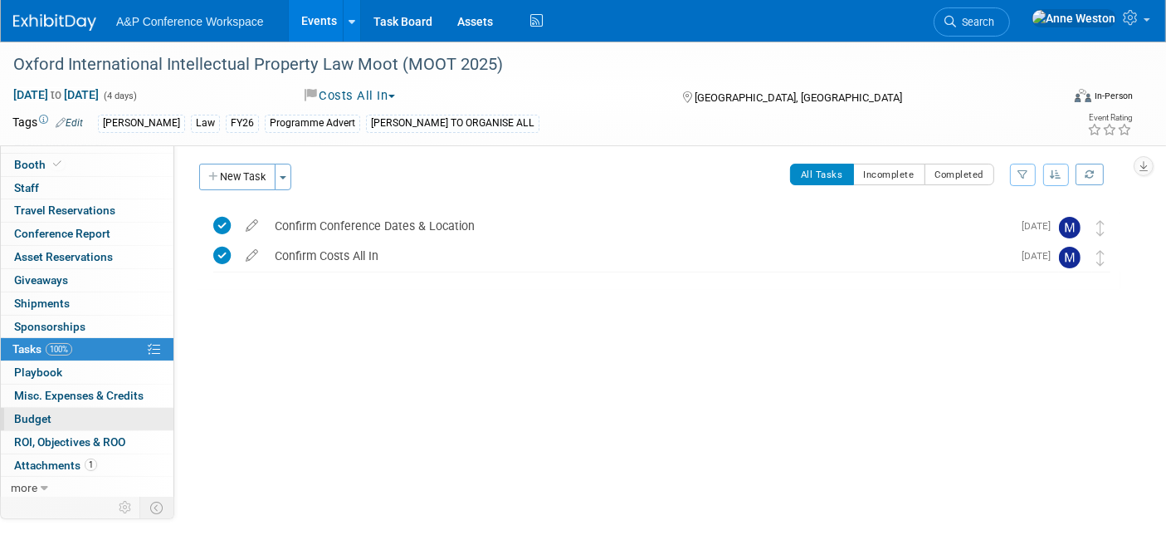
click at [35, 408] on link "Budget" at bounding box center [87, 419] width 173 height 22
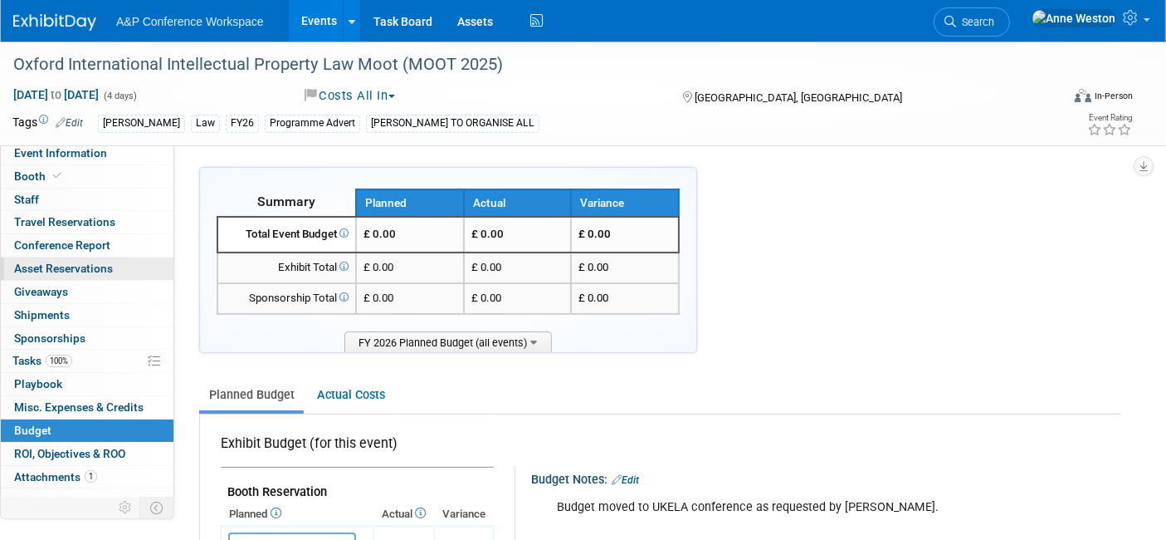
scroll to position [0, 0]
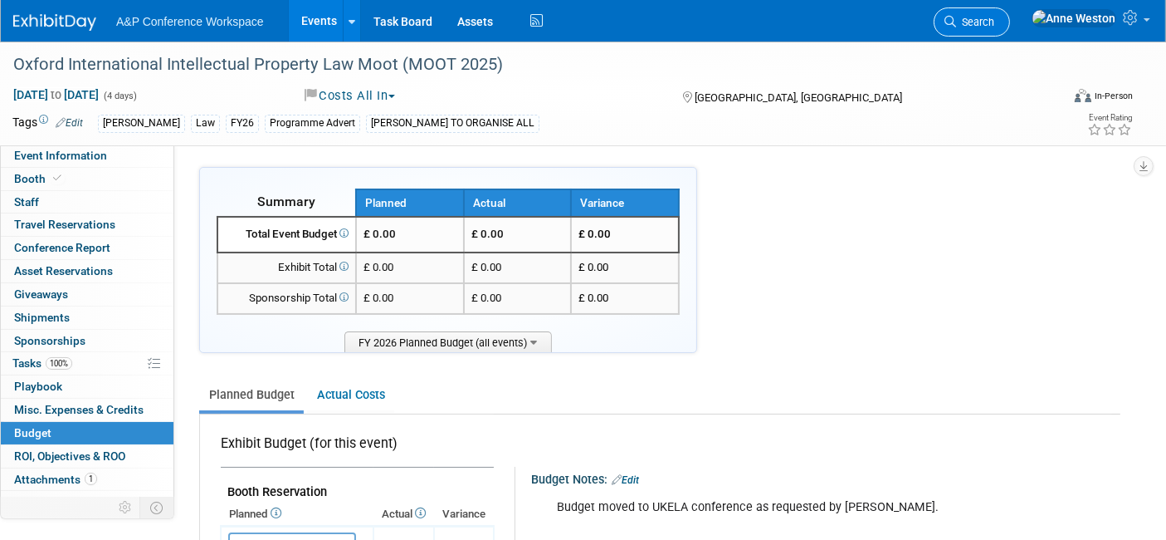
click at [995, 20] on span "Search" at bounding box center [975, 22] width 38 height 12
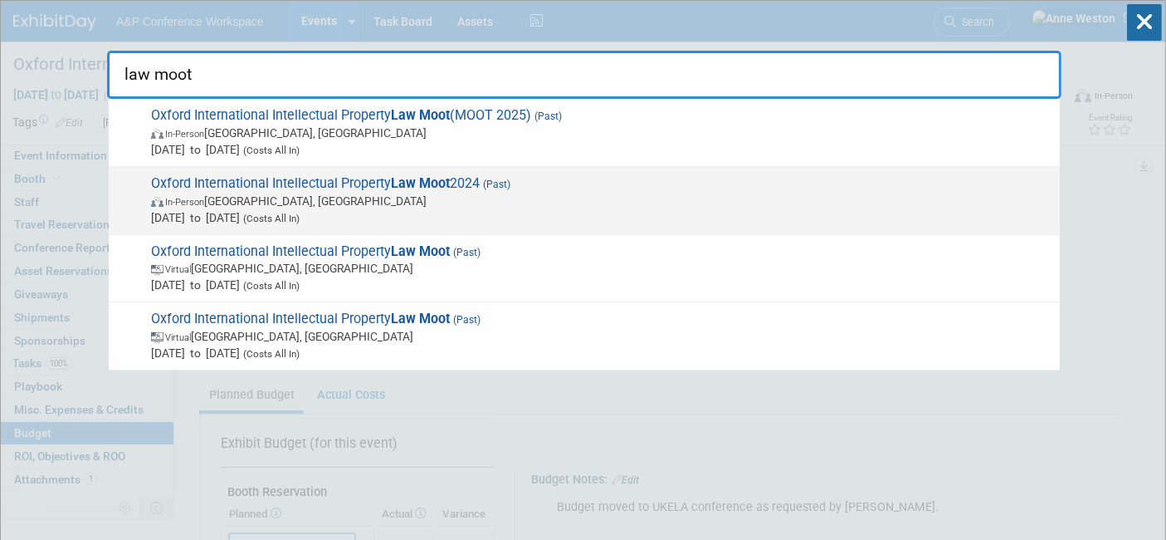
type input "law moot"
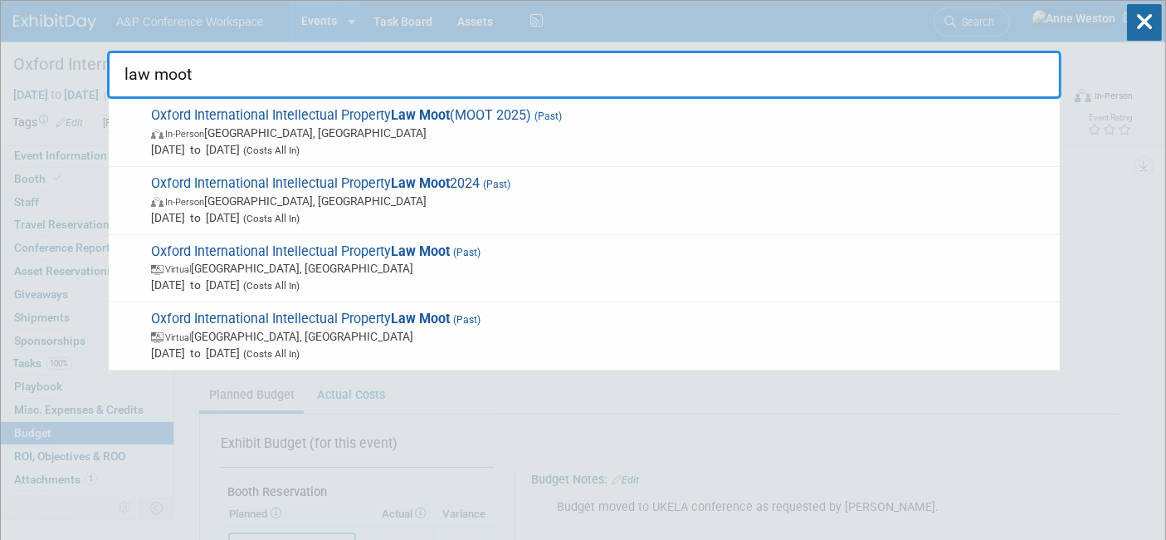
click at [286, 194] on span "In-Person Oxford, United Kingdom" at bounding box center [601, 201] width 901 height 17
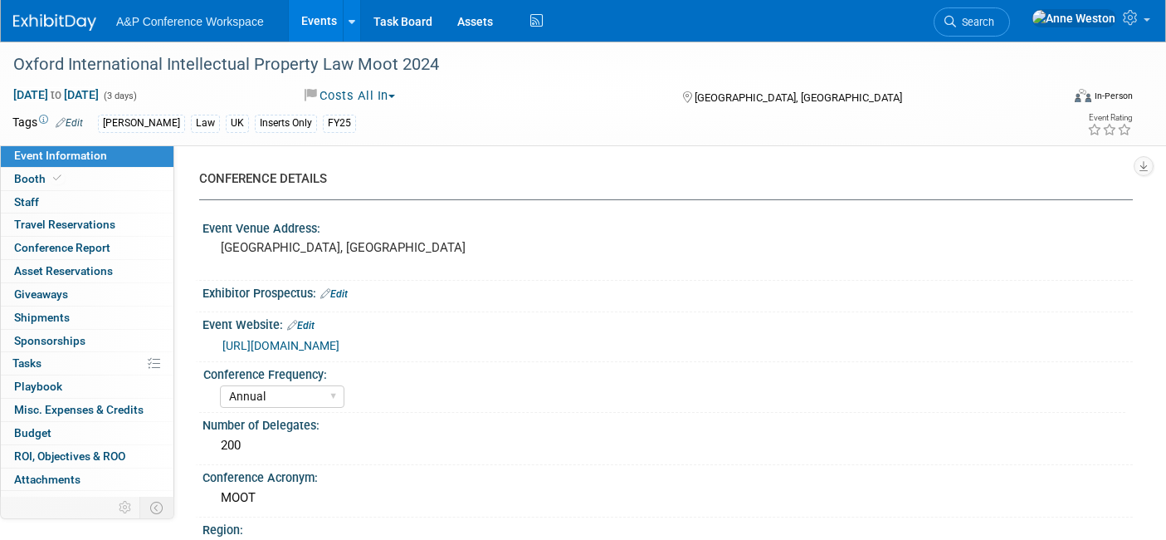
select select "Annual"
select select "Level 3"
select select "Program Advert"
select select "[PERSON_NAME]"
click at [64, 435] on link "Budget" at bounding box center [87, 433] width 173 height 22
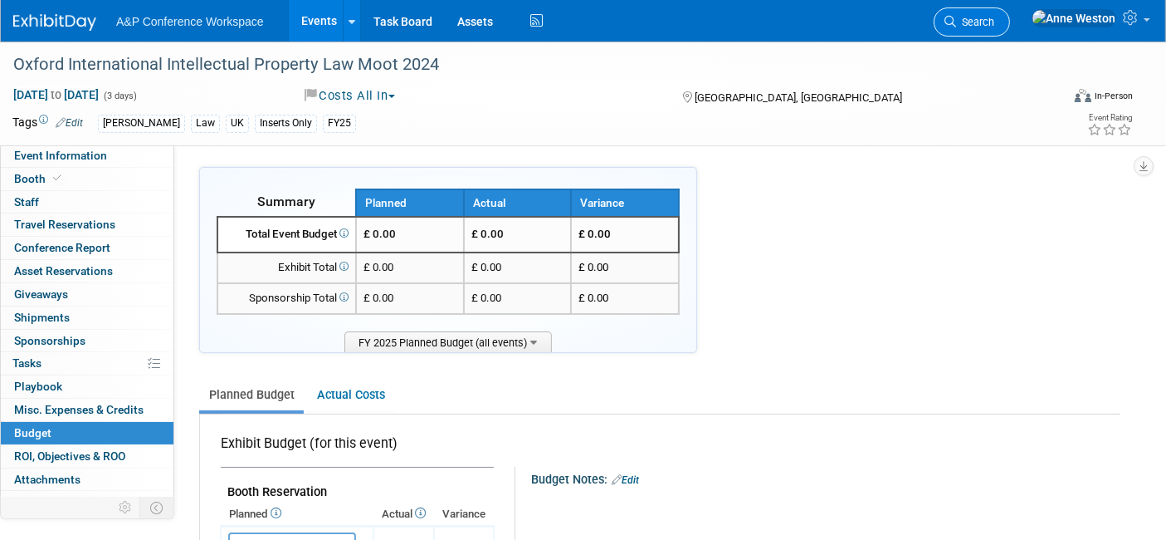
click at [995, 17] on span "Search" at bounding box center [975, 22] width 38 height 12
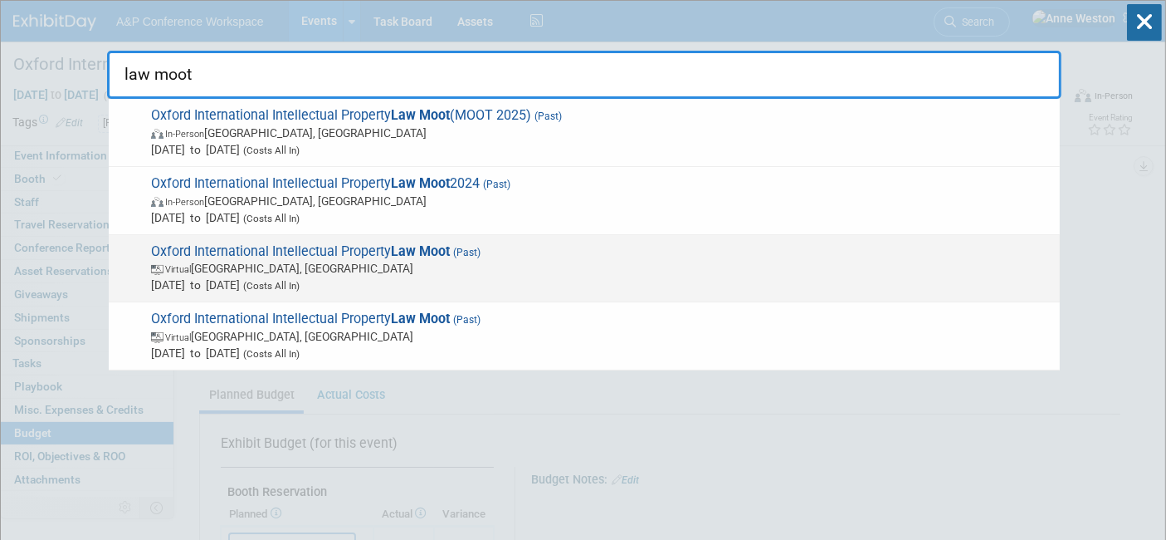
type input "law moot"
click at [244, 257] on span "Oxford International Intellectual Property Law Moot (Past) Virtual Oxford, Unit…" at bounding box center [599, 268] width 906 height 51
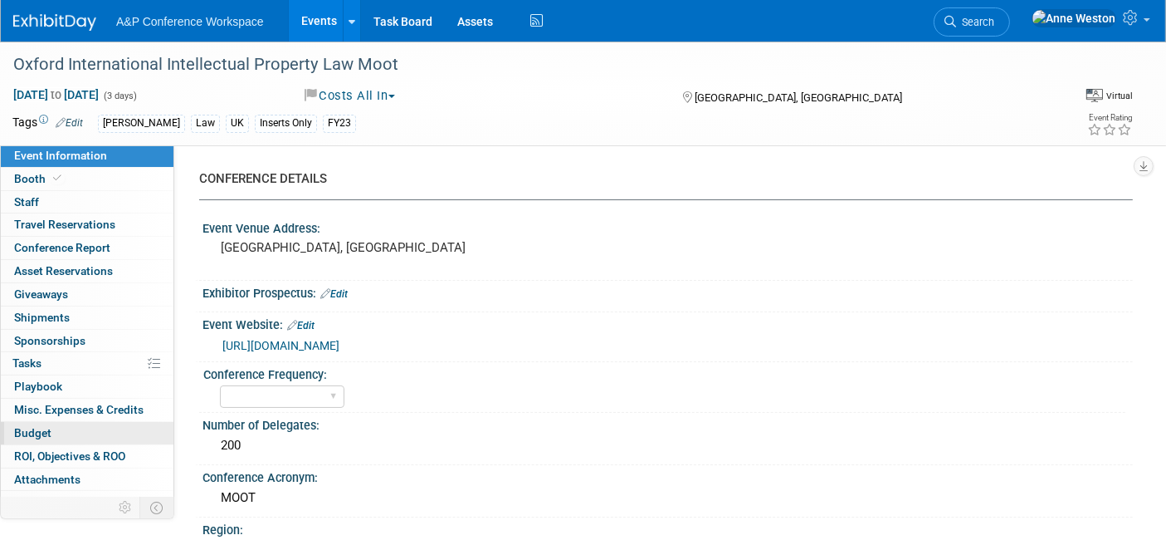
click at [71, 425] on link "Budget" at bounding box center [87, 433] width 173 height 22
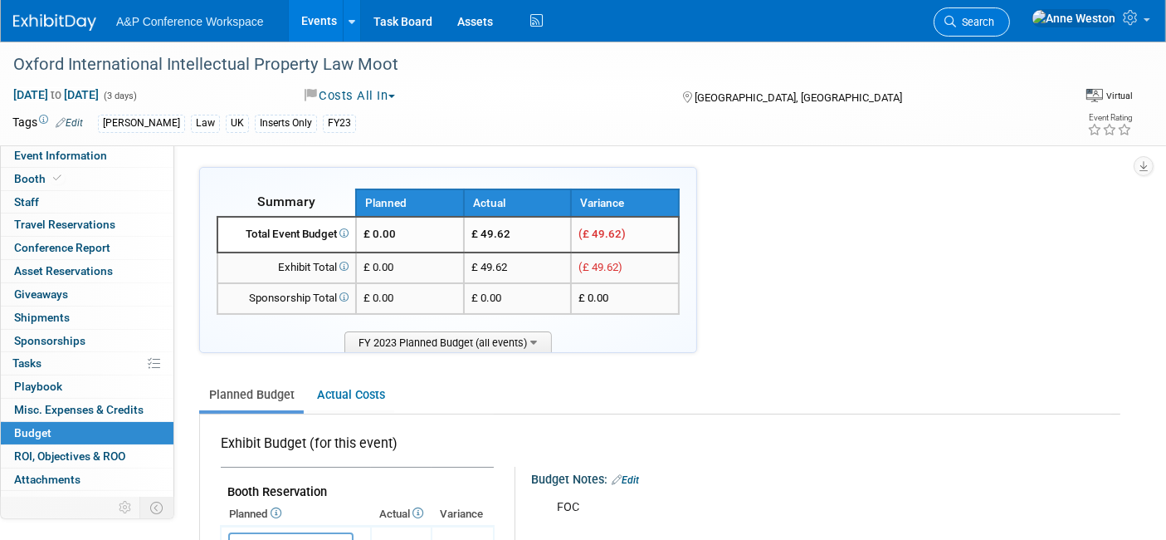
click at [995, 17] on span "Search" at bounding box center [975, 22] width 38 height 12
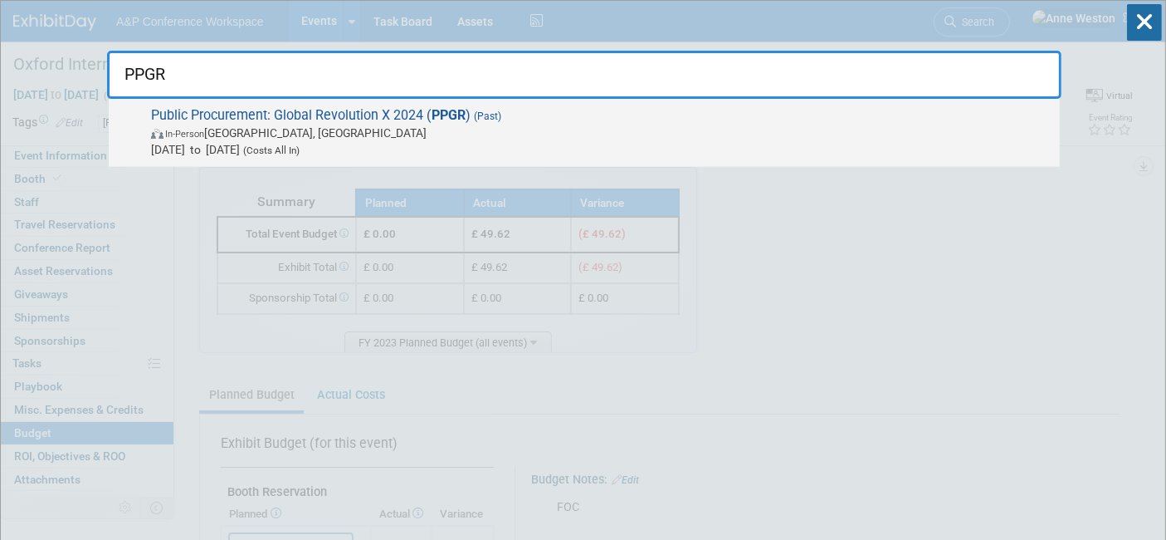
type input "PPGR"
click at [206, 120] on span "Public Procurement: Global Revolution X 2024 ( PPGR ) (Past) In-Person Nottingh…" at bounding box center [599, 132] width 906 height 51
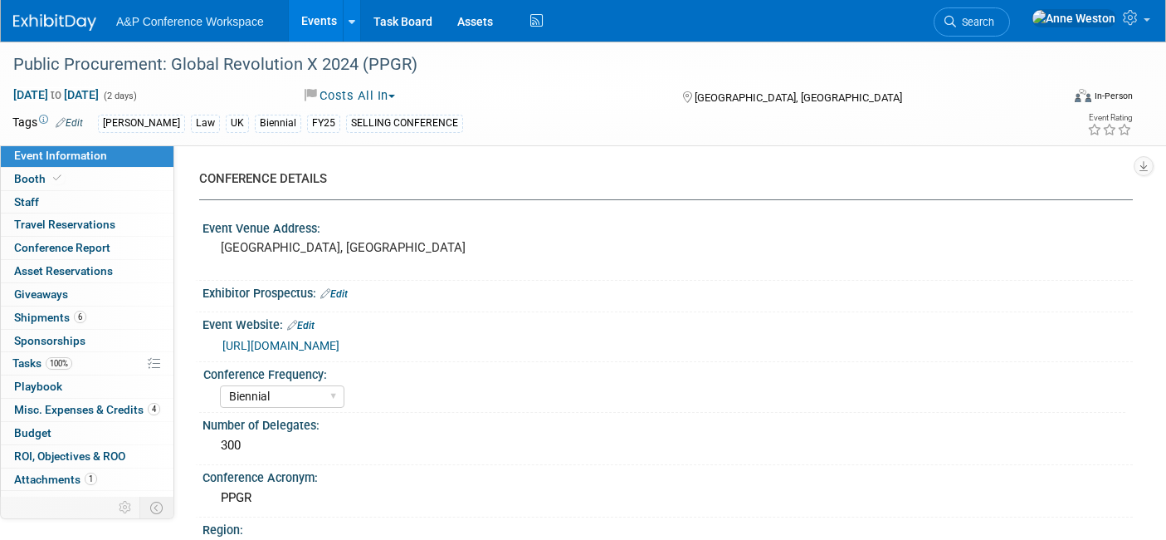
select select "Biennial"
select select "Level 2"
select select "In-Person Booth"
select select "[PERSON_NAME]"
click at [50, 426] on span "Budget" at bounding box center [32, 432] width 37 height 13
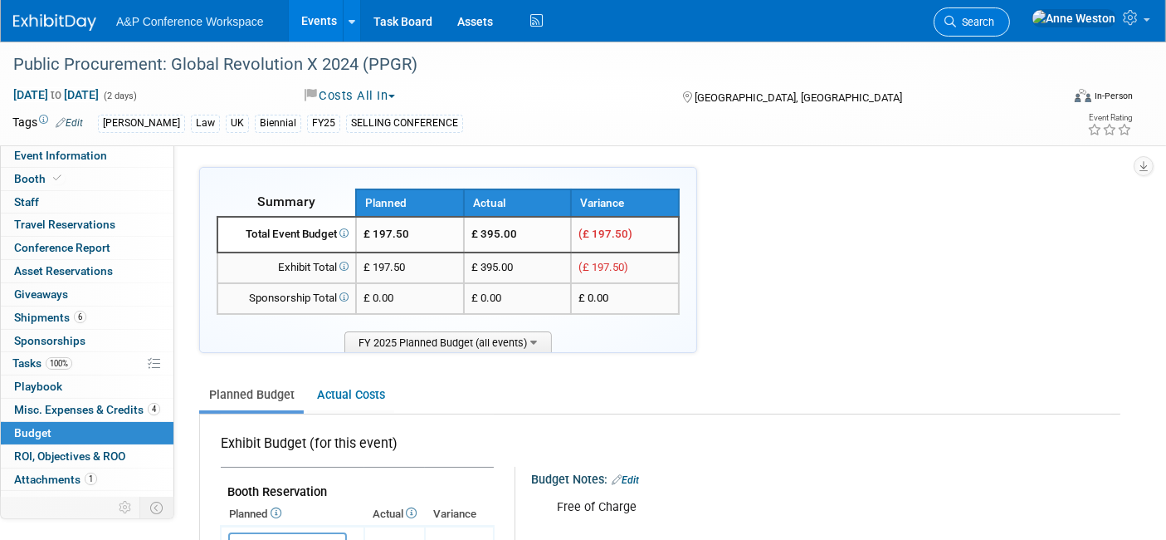
click at [995, 20] on span "Search" at bounding box center [975, 22] width 38 height 12
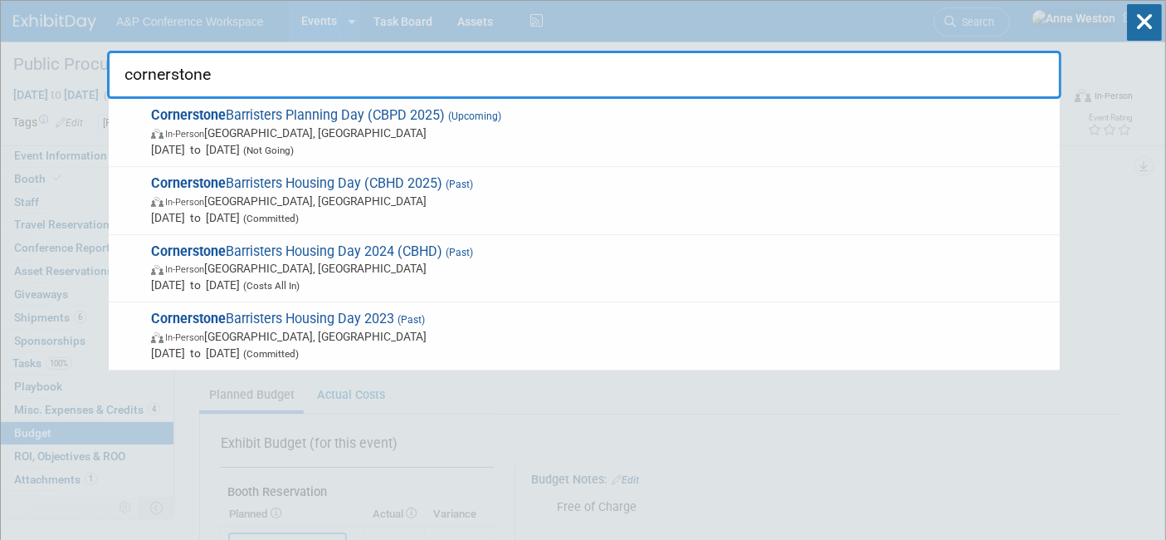
type input "cornerstone"
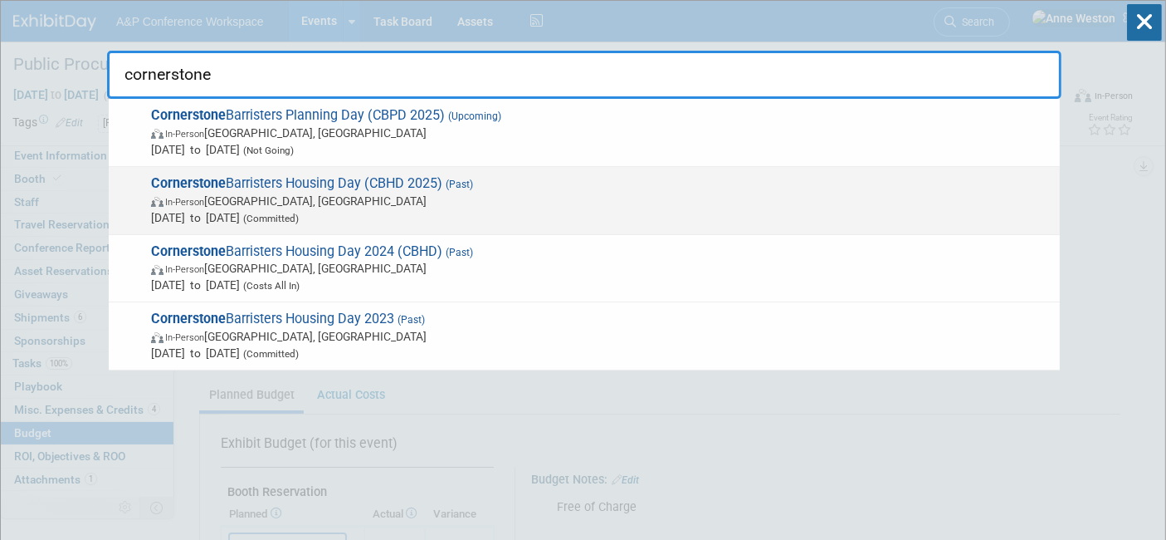
click at [335, 186] on span "Cornerstone Barristers Housing Day (CBHD 2025) (Past) In-Person London, United …" at bounding box center [599, 200] width 906 height 51
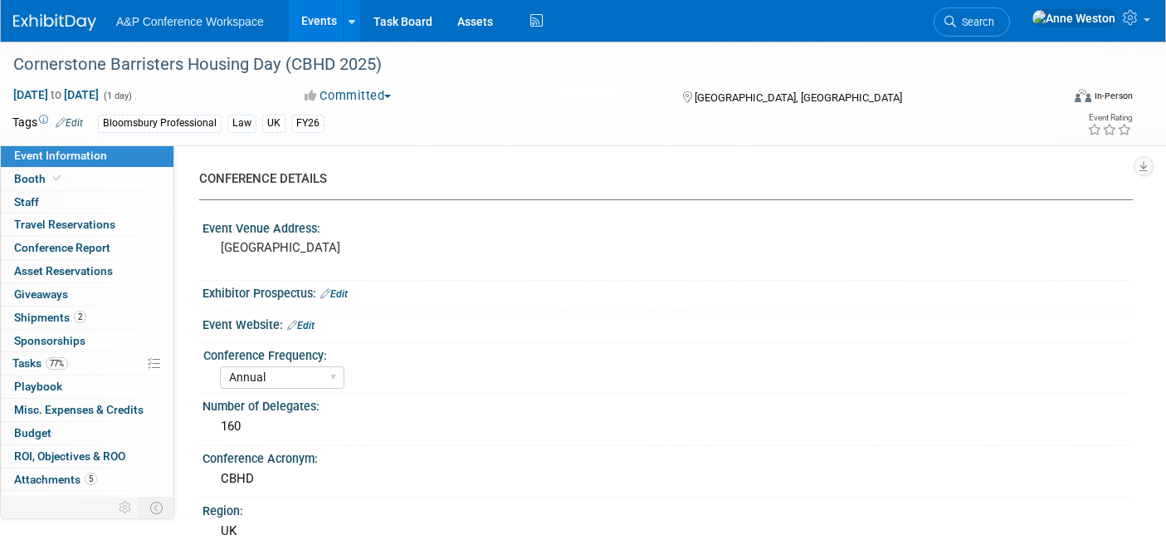
select select "Annual"
select select "Level 2"
select select "In-Person Booth"
select select "Law"
select select "Bloomsbury Professional"
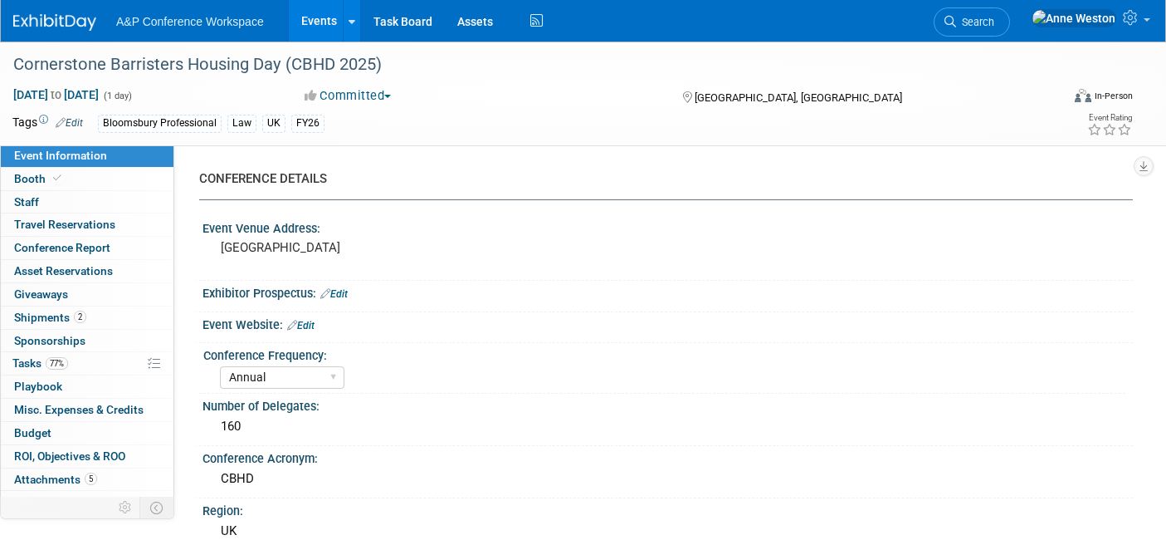
select select "[PERSON_NAME]"
select select "Brand/Subject Presence​"
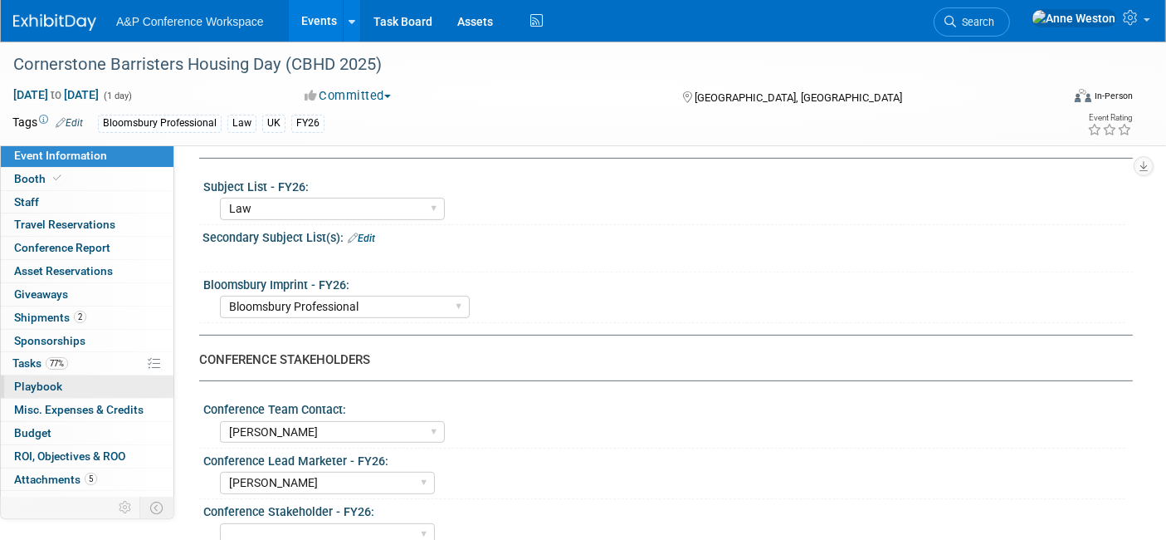
scroll to position [14, 0]
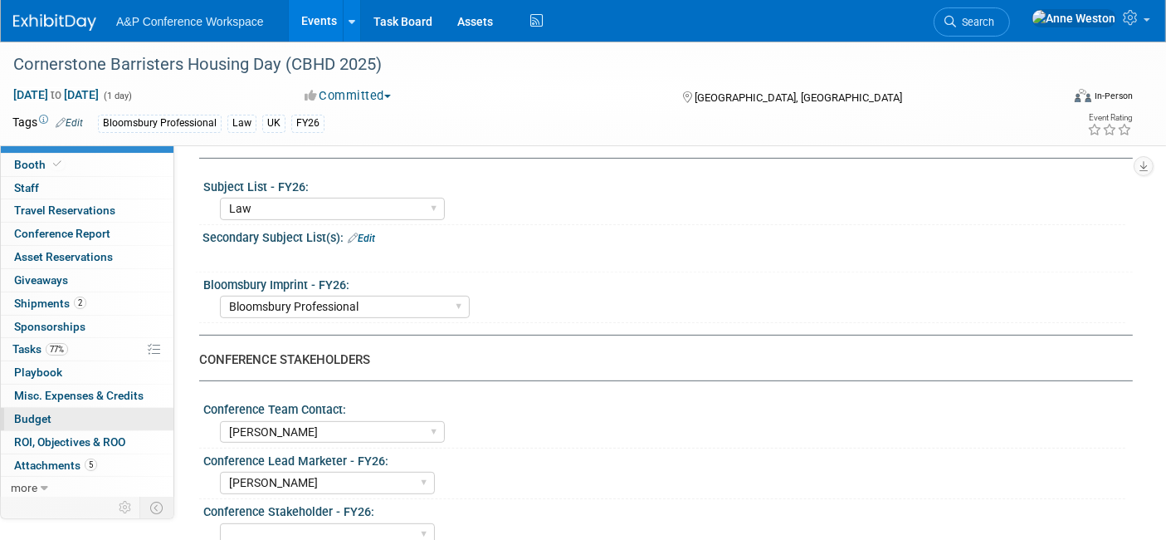
click at [61, 413] on link "Budget" at bounding box center [87, 419] width 173 height 22
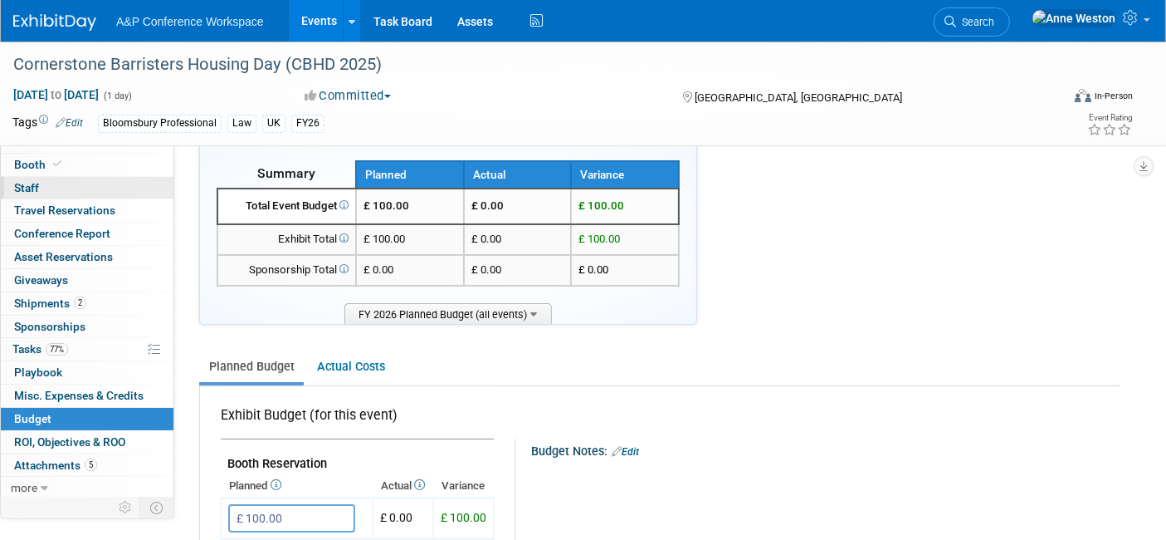
scroll to position [0, 0]
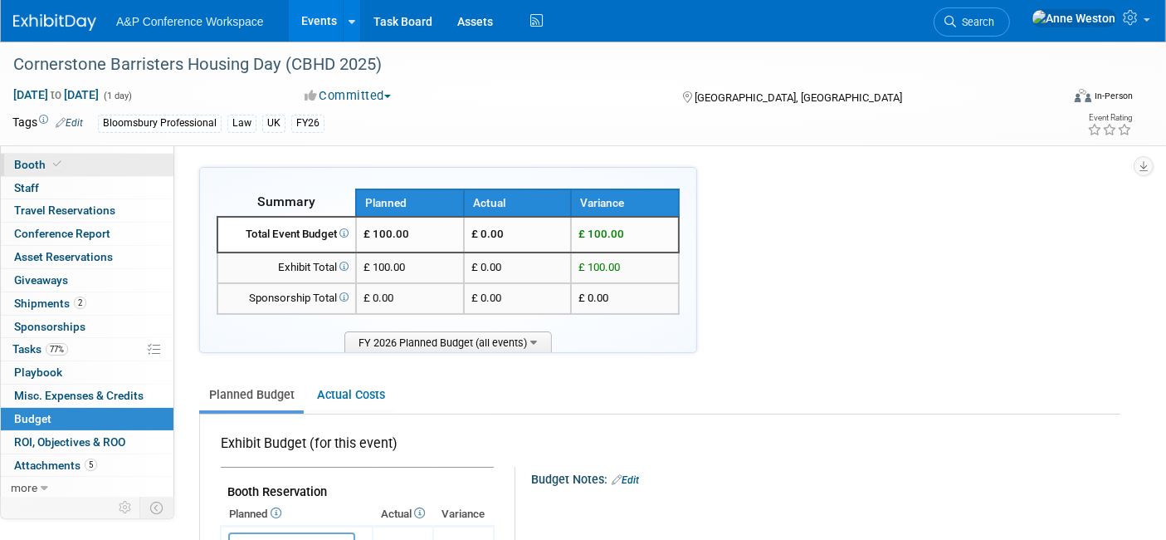
click at [58, 171] on link "Booth" at bounding box center [87, 165] width 173 height 22
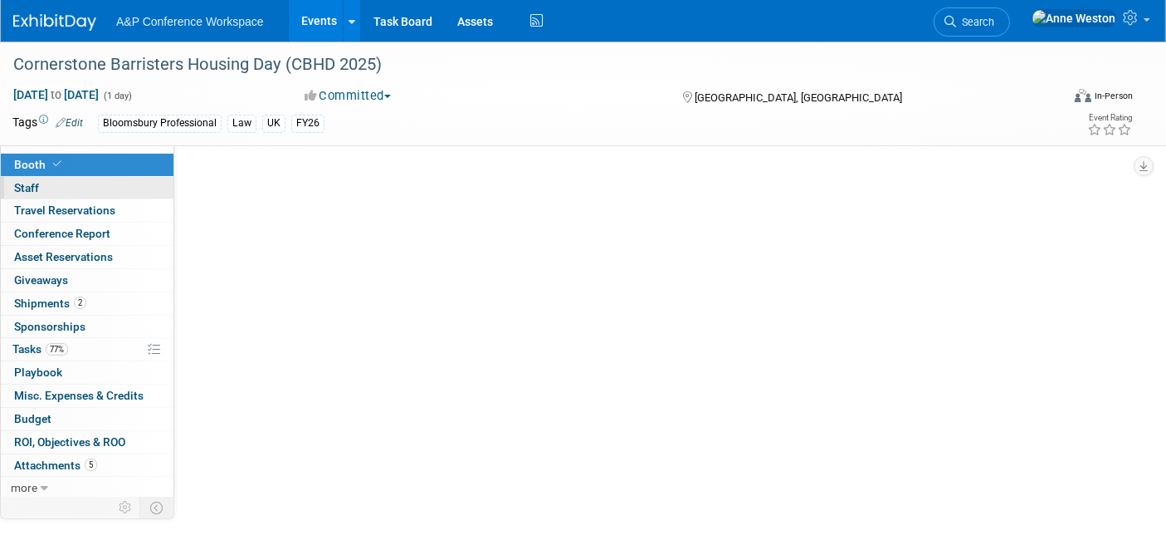
select select "BPTL"
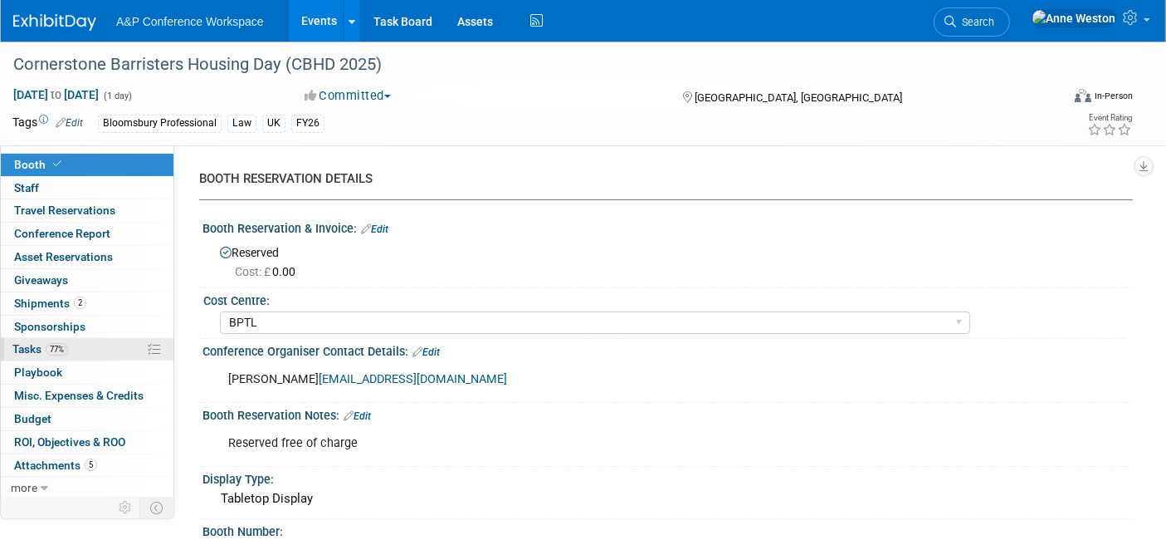
click at [73, 342] on link "77% Tasks 77%" at bounding box center [87, 349] width 173 height 22
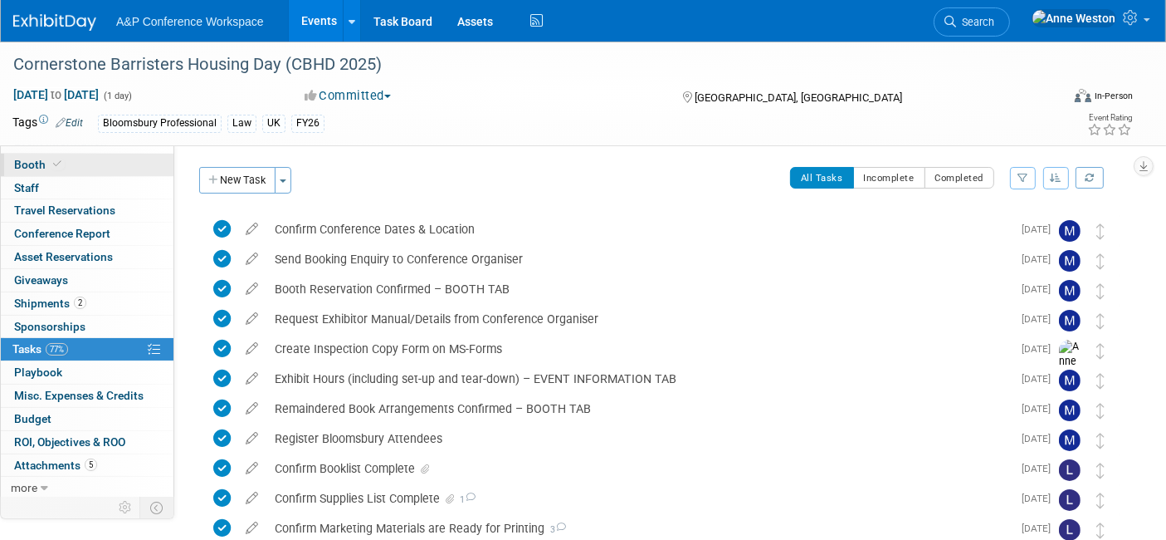
click at [46, 165] on span "Booth" at bounding box center [39, 164] width 51 height 13
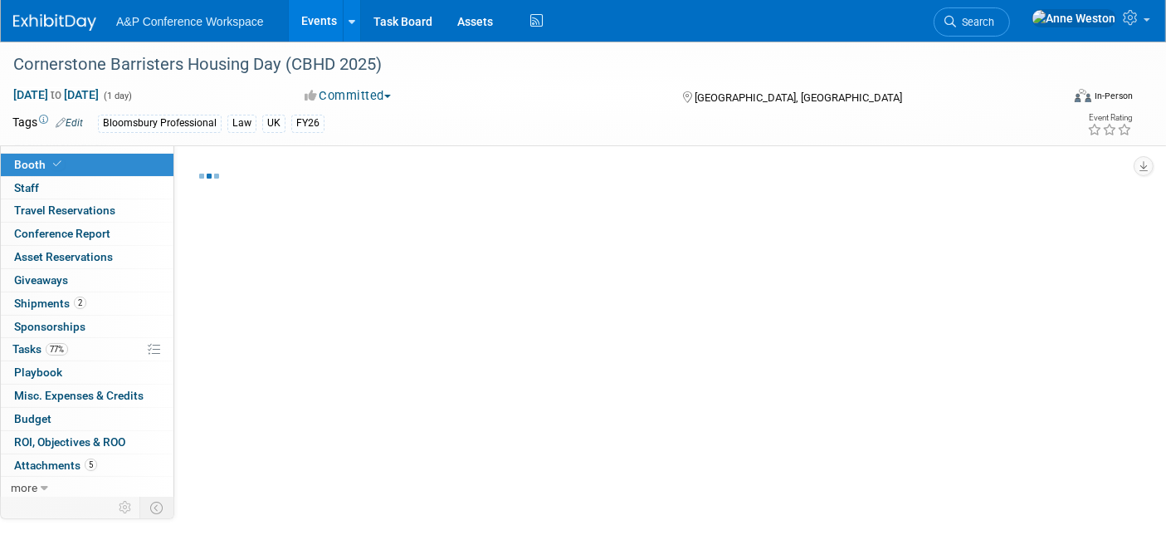
select select "BPTL"
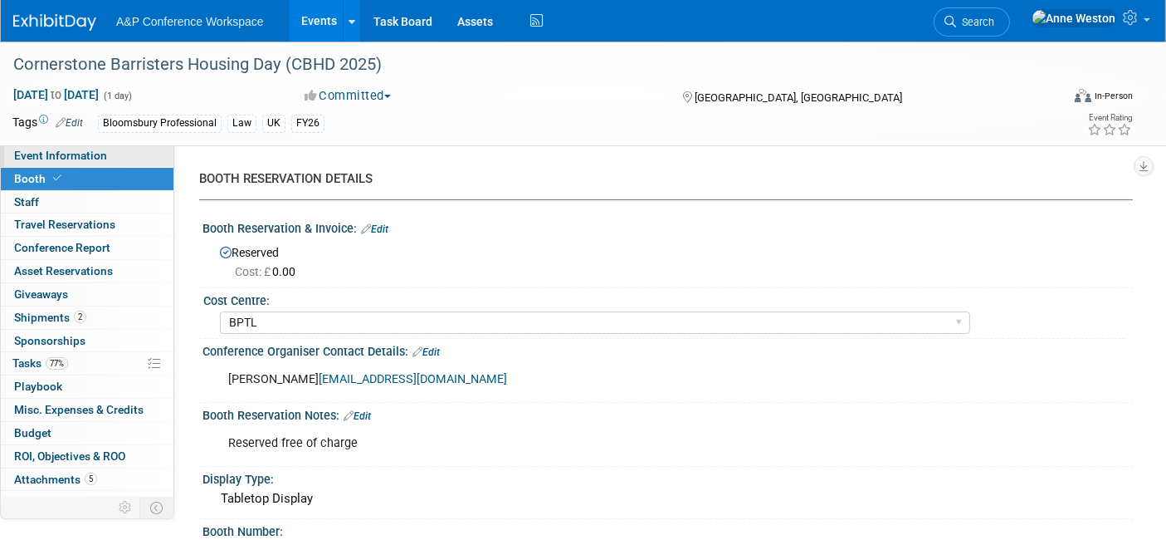
click at [77, 154] on span "Event Information" at bounding box center [60, 155] width 93 height 13
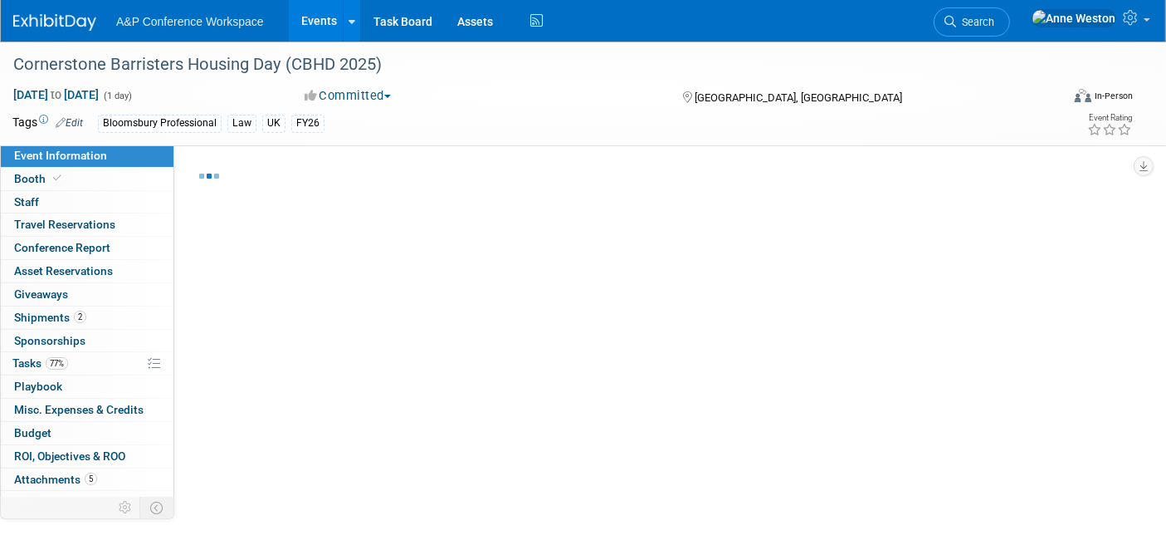
select select "Annual"
select select "Level 2"
select select "In-Person Booth"
select select "Law"
select select "Bloomsbury Professional"
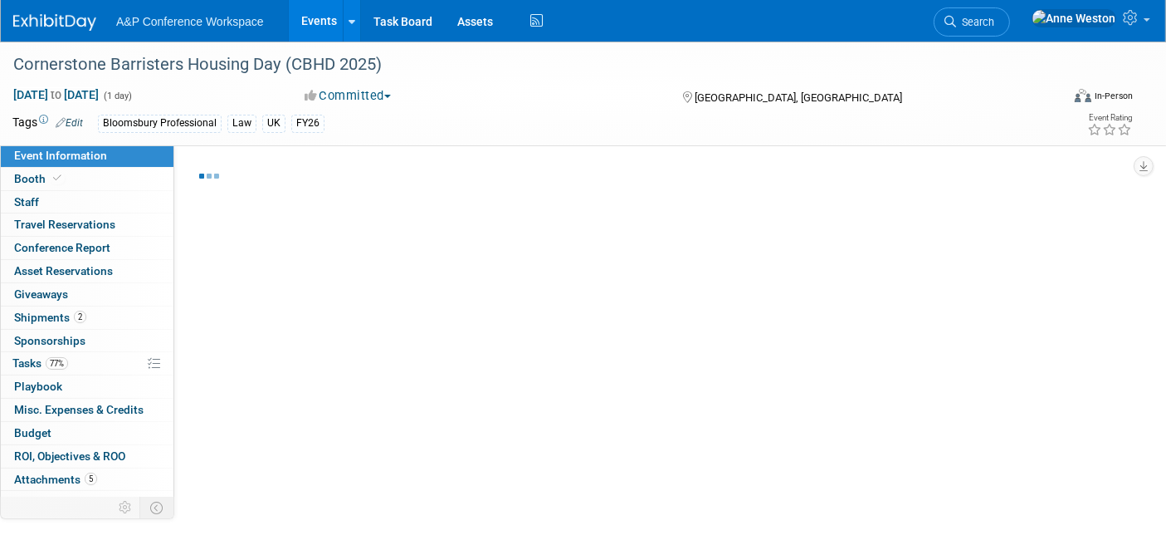
select select "[PERSON_NAME]"
select select "Brand/Subject Presence​"
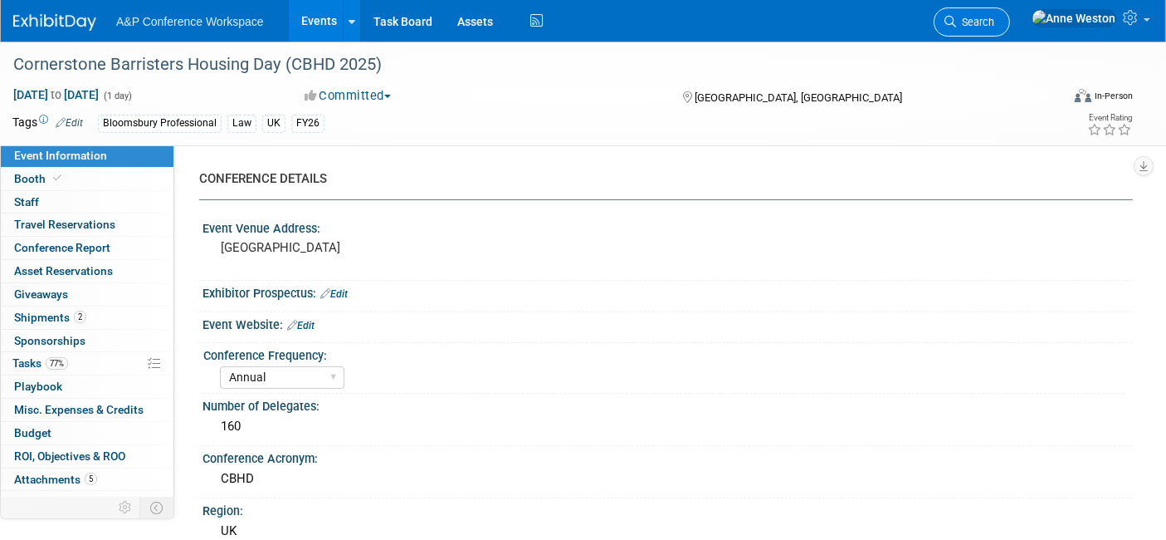
click at [995, 22] on span "Search" at bounding box center [975, 22] width 38 height 12
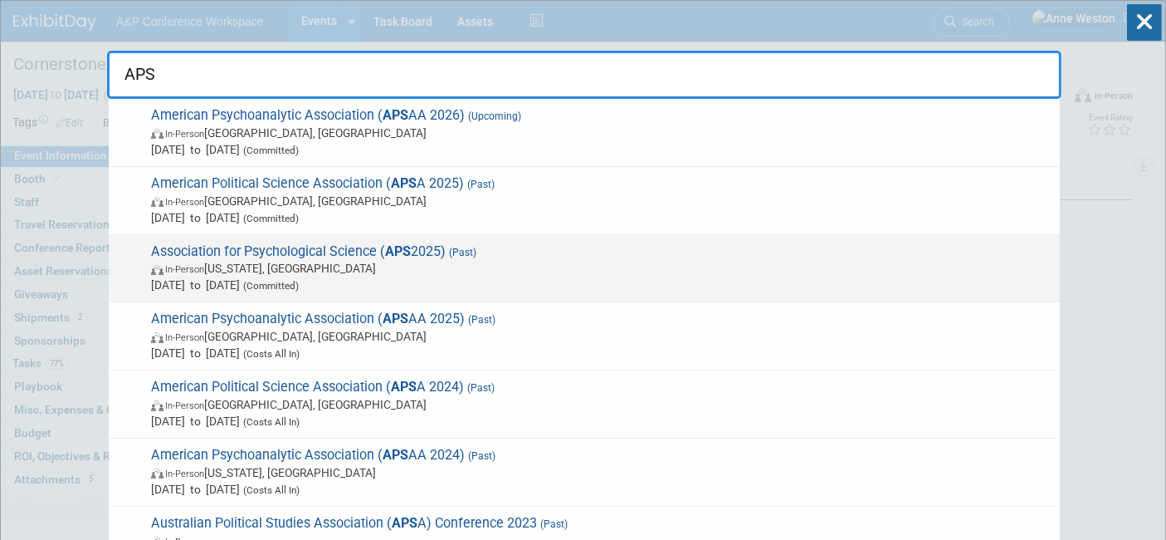
type input "APS"
click at [270, 259] on span "Association for Psychological Science ( APS 2025) (Past) In-Person Washington, …" at bounding box center [599, 268] width 906 height 51
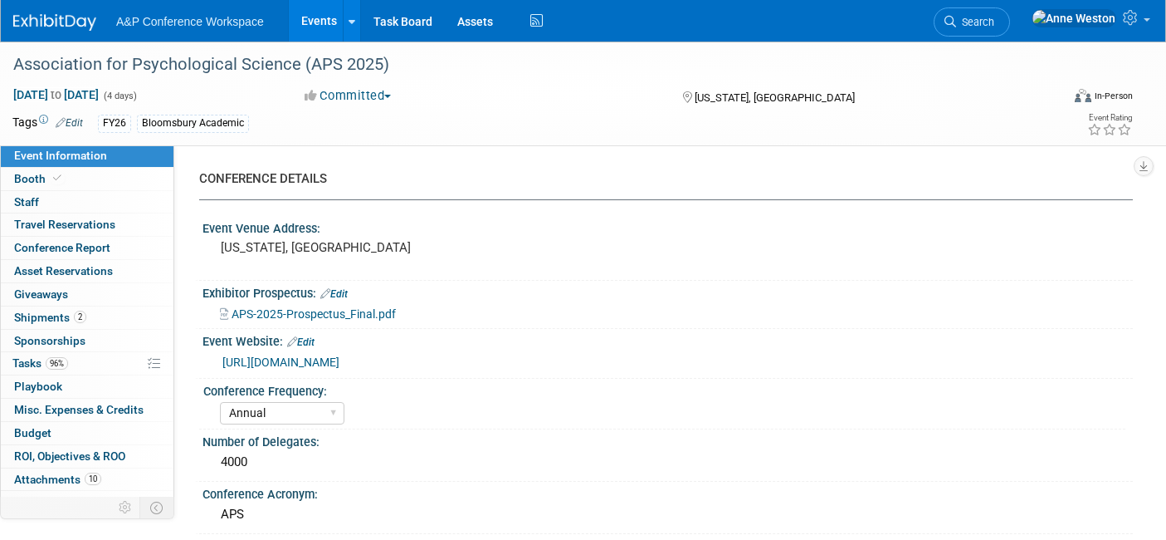
select select "Annual"
select select "Level 2"
select select "In-Person Booth"
select select "Psychology"
select select "Bloomsbury Academic"
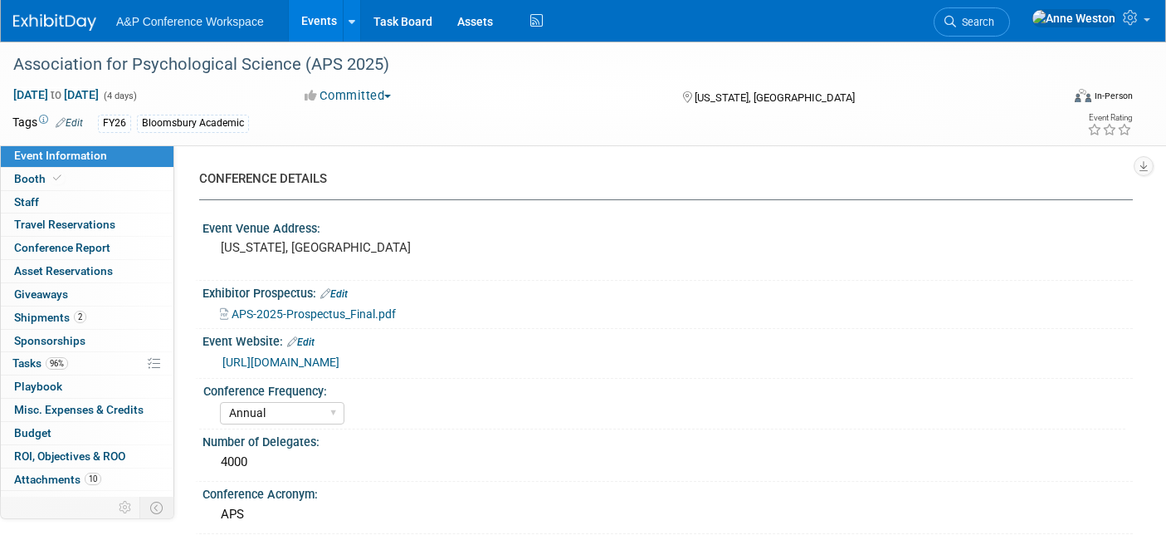
select select "[PERSON_NAME]"
select select "Networking/Commissioning"
click at [70, 176] on link "Booth" at bounding box center [87, 179] width 173 height 22
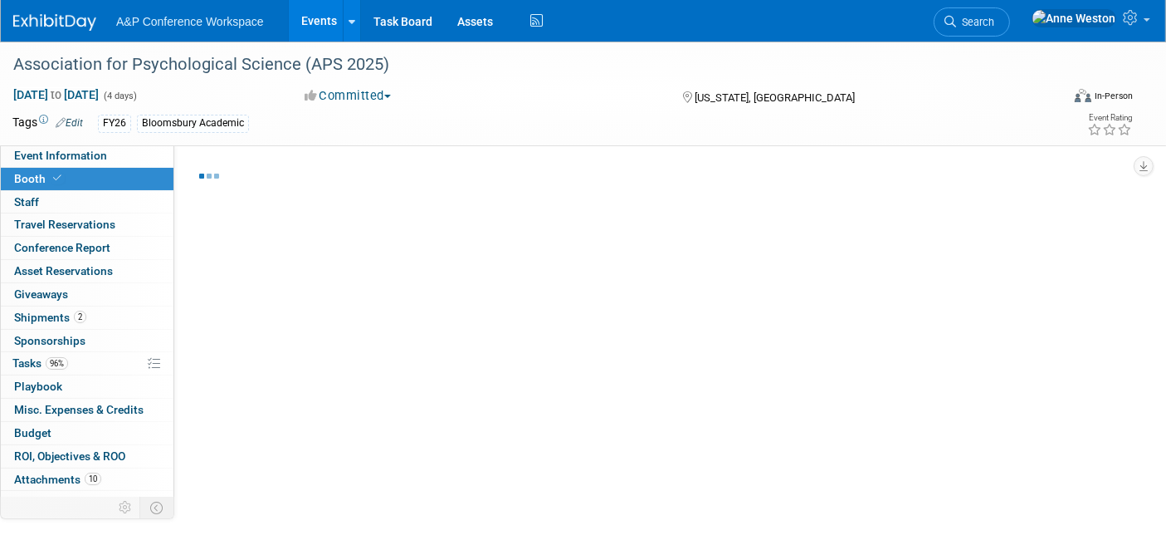
select select "CUAP"
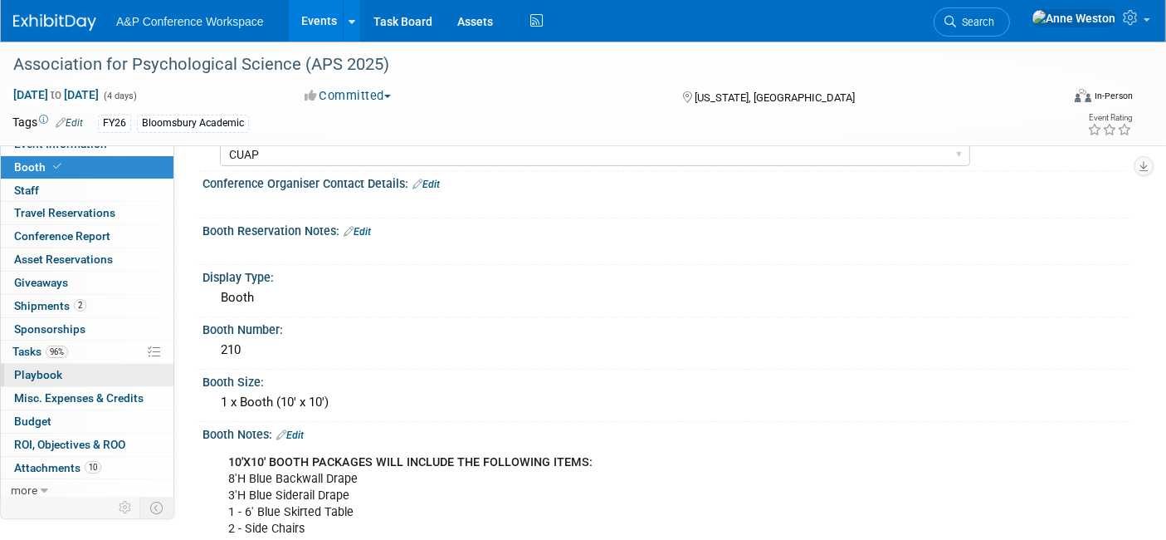
scroll to position [14, 0]
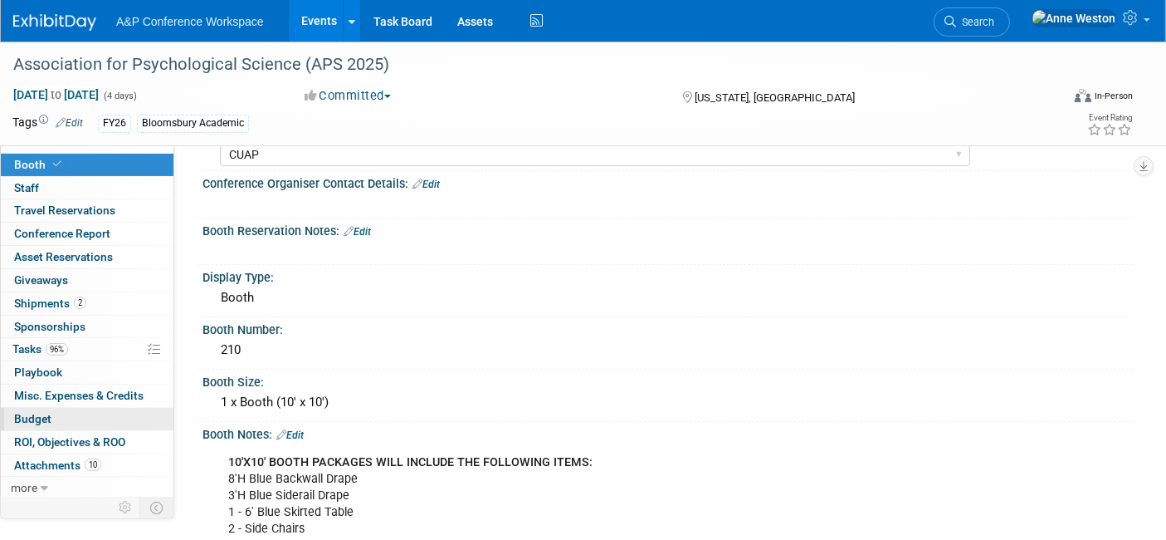
click at [35, 423] on link "Budget" at bounding box center [87, 419] width 173 height 22
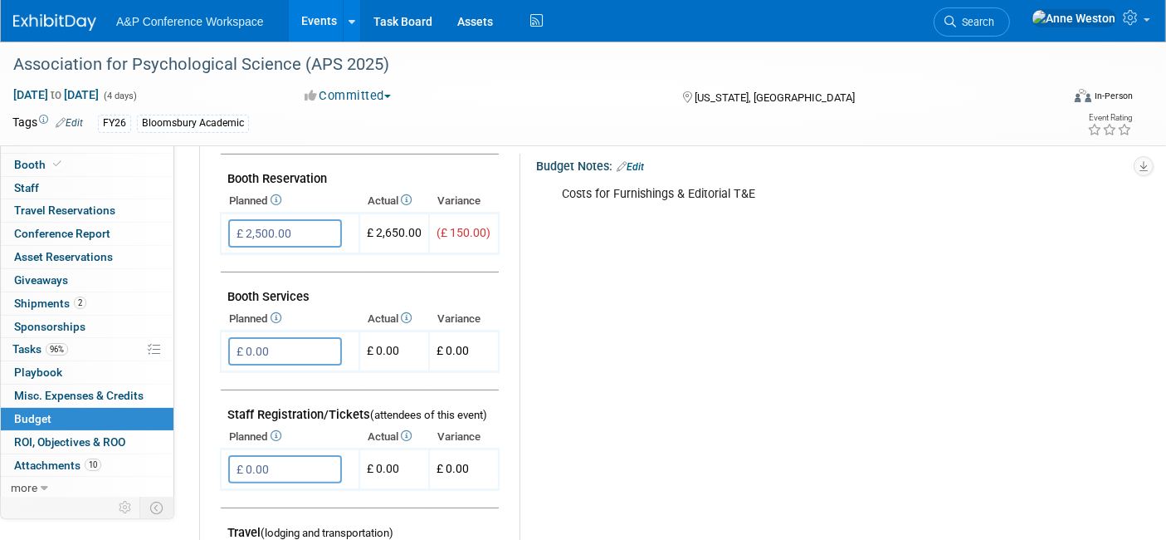
scroll to position [276, 0]
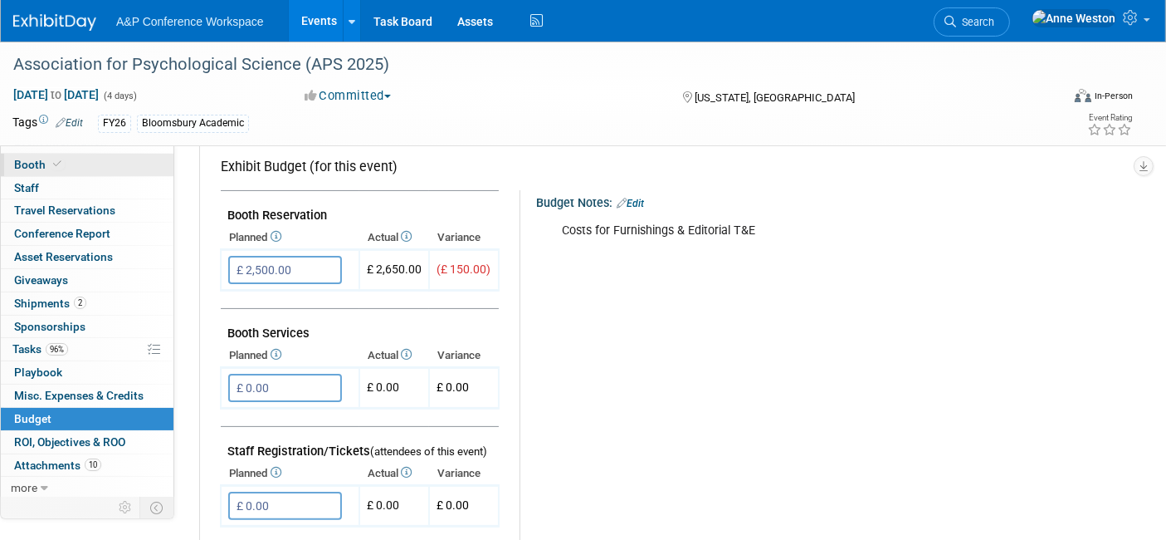
click at [72, 159] on link "Booth" at bounding box center [87, 165] width 173 height 22
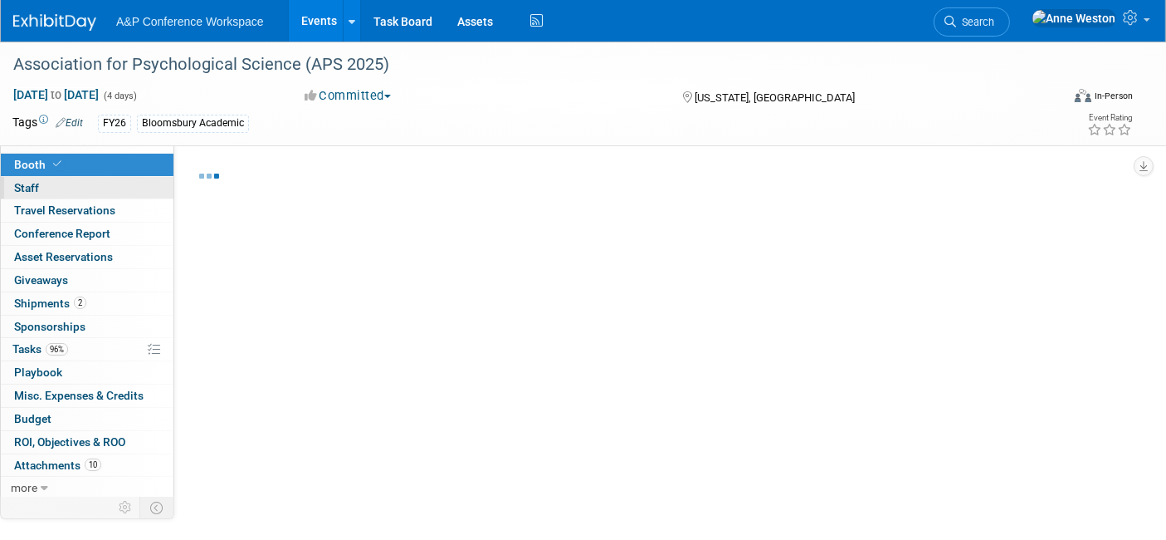
select select "CUAP"
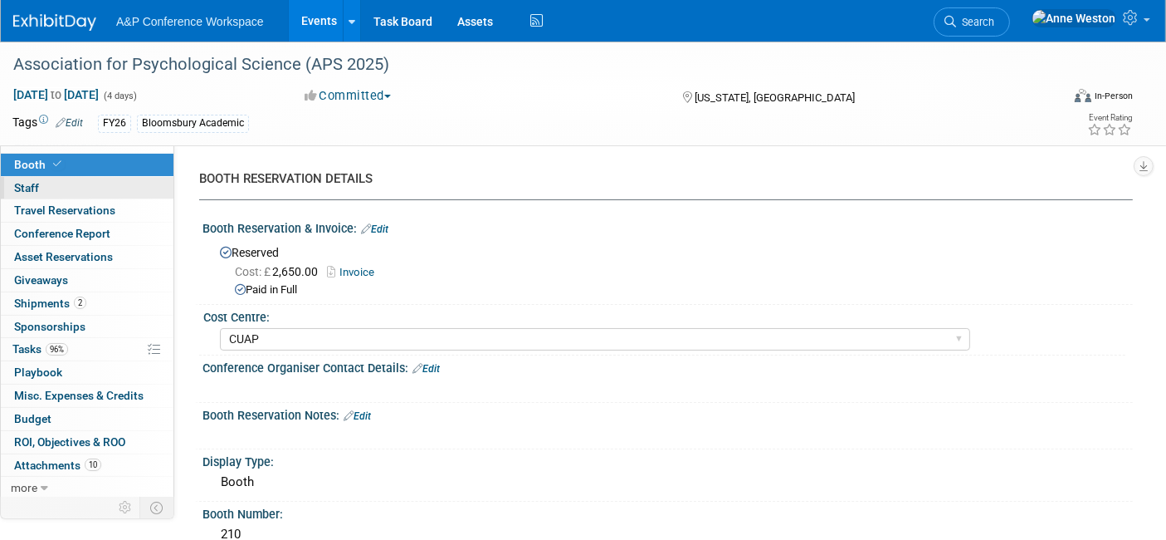
click at [81, 180] on link "0 Staff 0" at bounding box center [87, 188] width 173 height 22
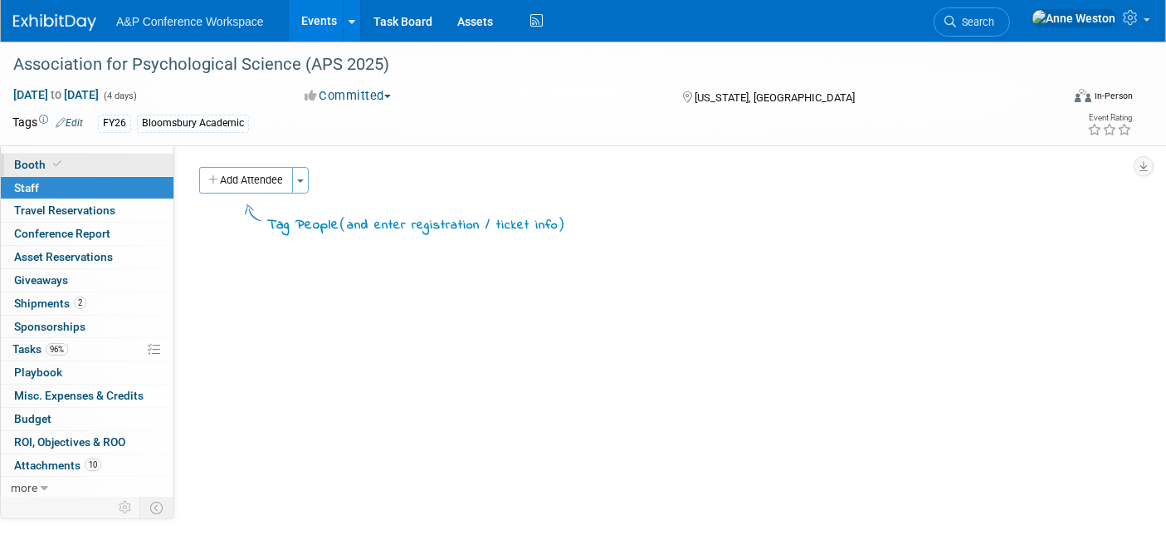
click at [66, 167] on link "Booth" at bounding box center [87, 165] width 173 height 22
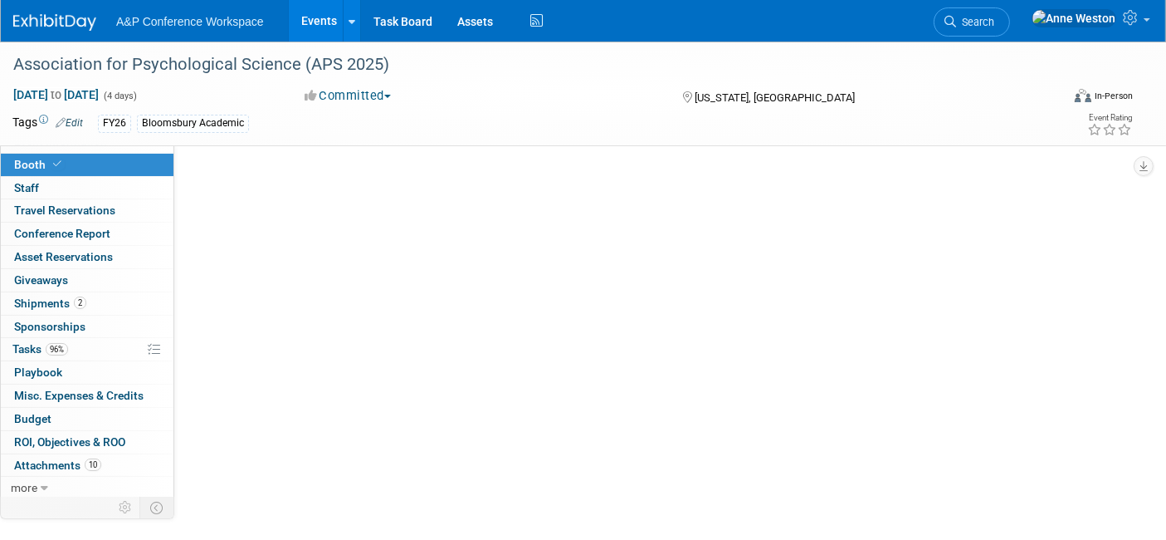
select select "CUAP"
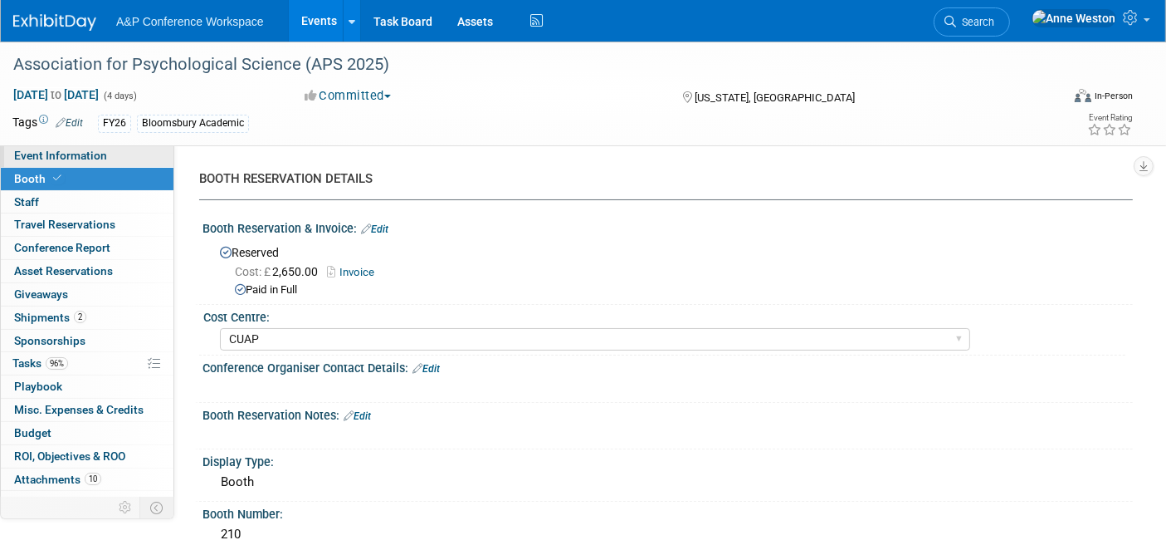
click at [58, 159] on span "Event Information" at bounding box center [60, 155] width 93 height 13
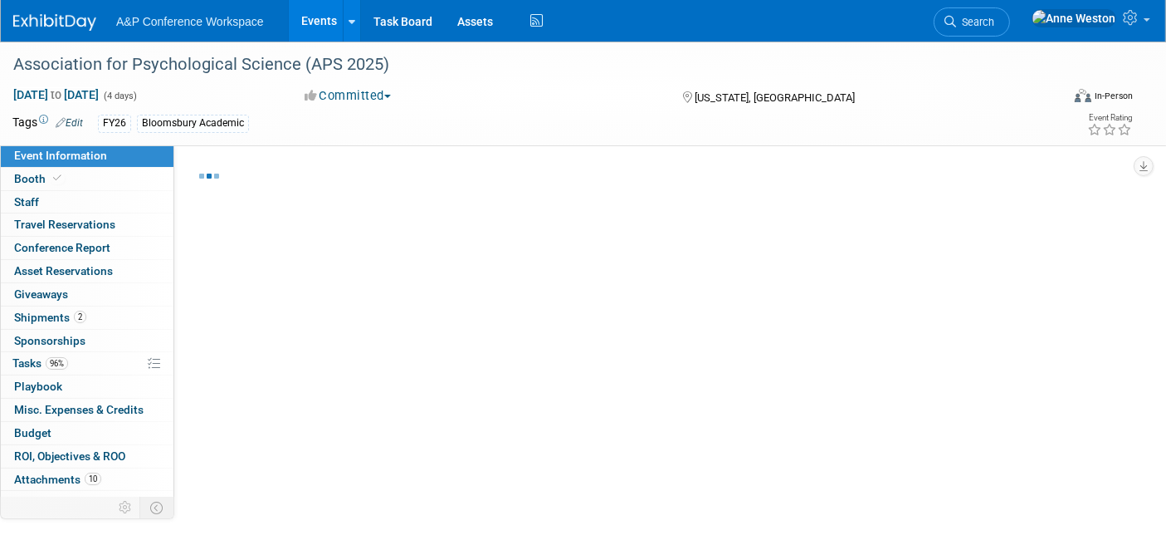
select select "Annual"
select select "Level 2"
select select "In-Person Booth"
select select "Psychology"
select select "Bloomsbury Academic"
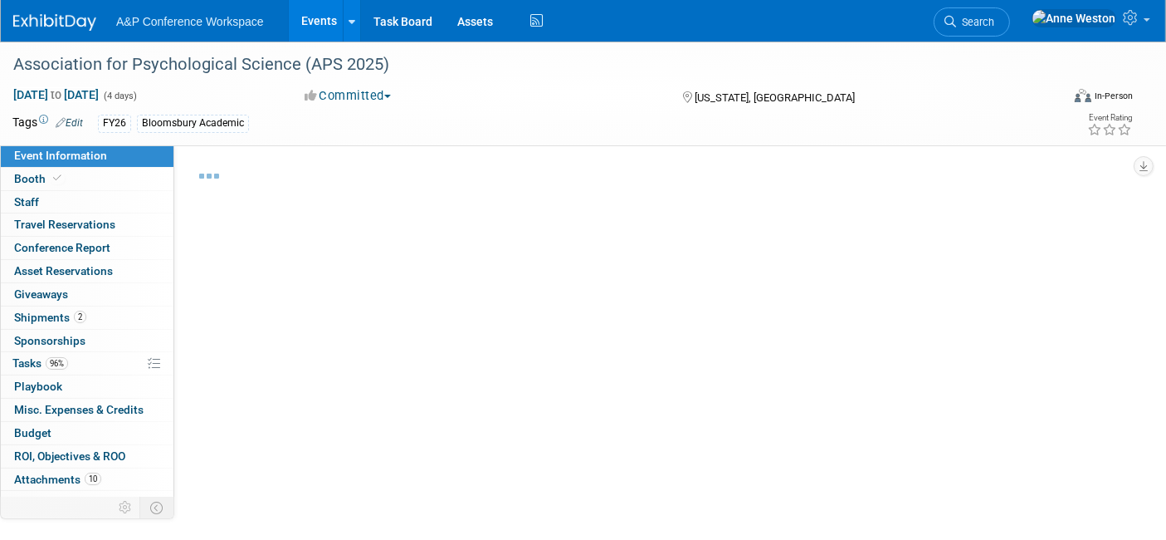
select select "[PERSON_NAME]"
select select "Networking/Commissioning"
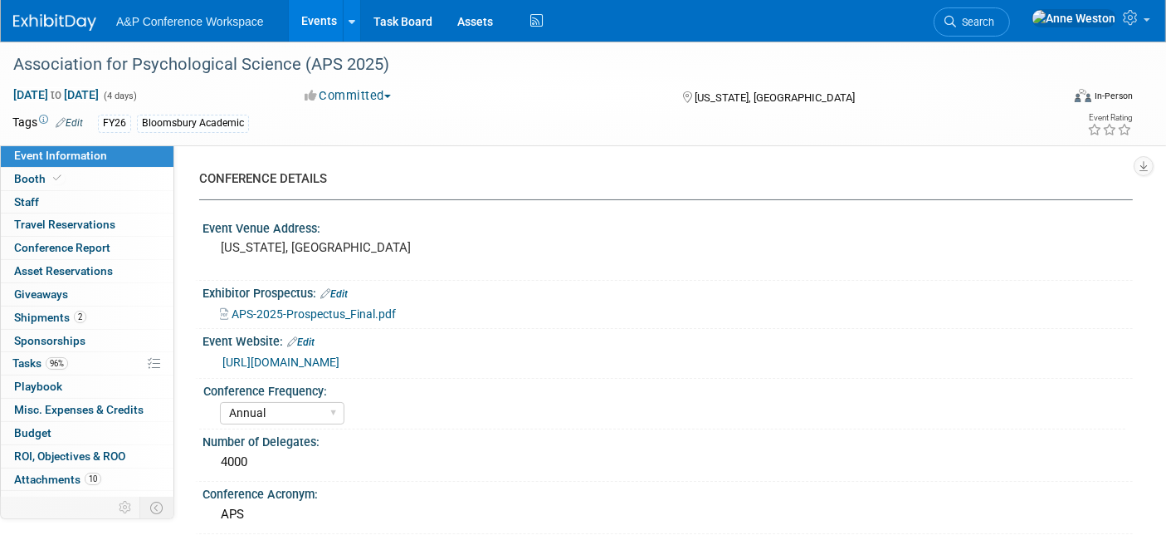
click at [340, 359] on link "https://www.psychologicalscience.org/conventions/2025-aps-annual-convention" at bounding box center [280, 361] width 117 height 13
click at [1010, 10] on link "Search" at bounding box center [972, 21] width 76 height 29
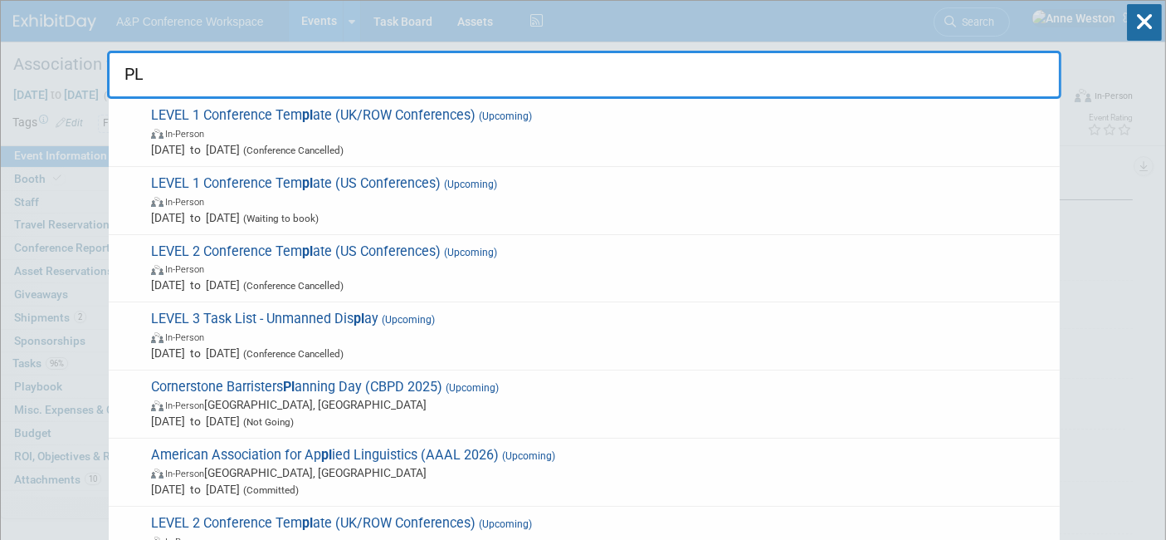
type input "P"
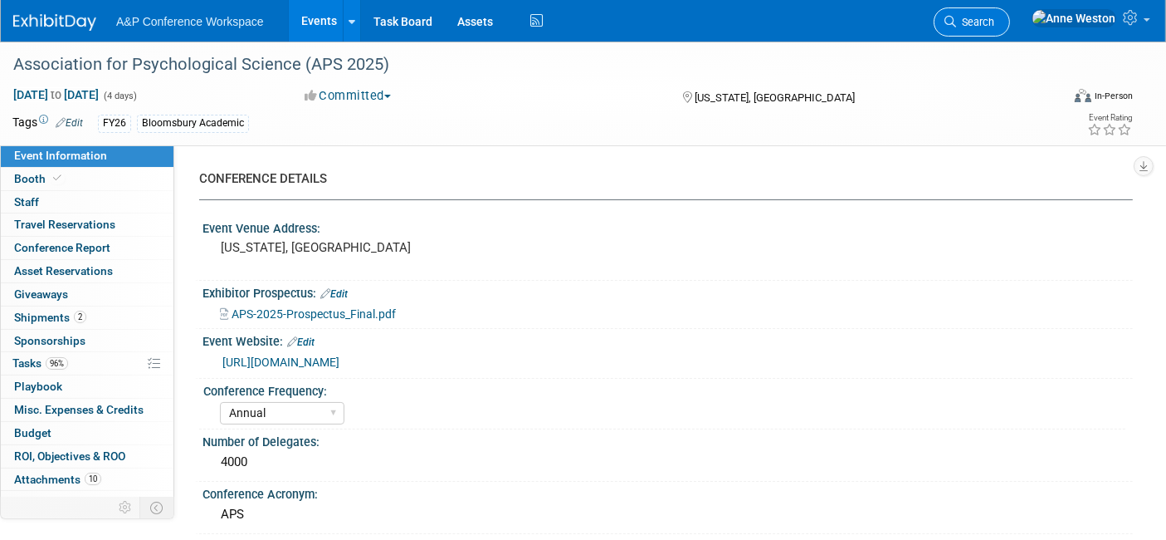
click at [995, 24] on span "Search" at bounding box center [975, 22] width 38 height 12
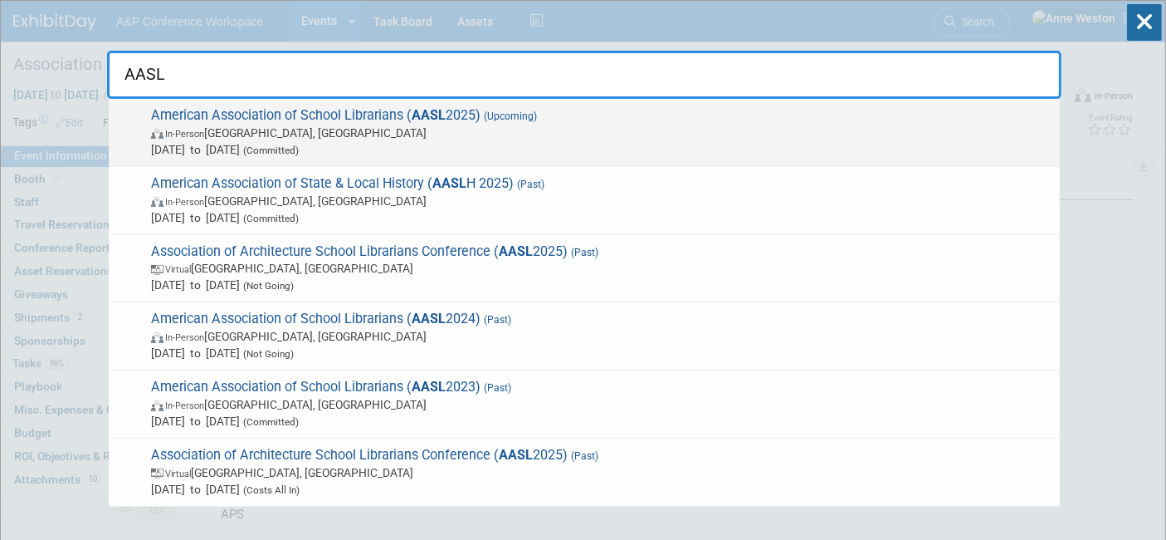
type input "AASL"
click at [283, 139] on span "In-Person St. Louis, MI" at bounding box center [601, 133] width 901 height 17
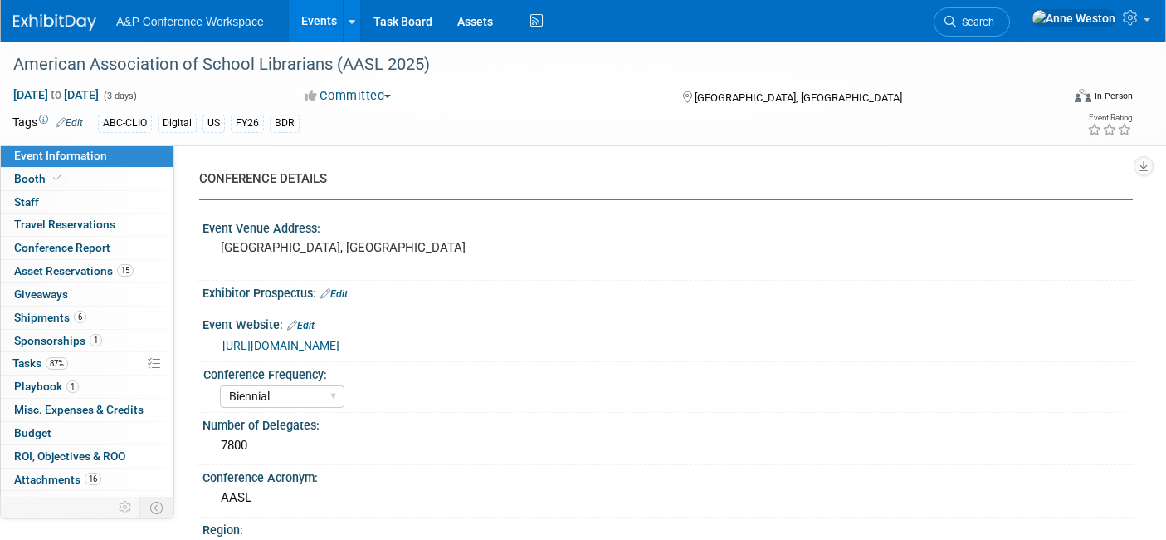
select select "Biennial"
select select "Level 1"
select select "In-Person Booth"
select select "Schools"
select select "Bloomsbury Digital Resources"
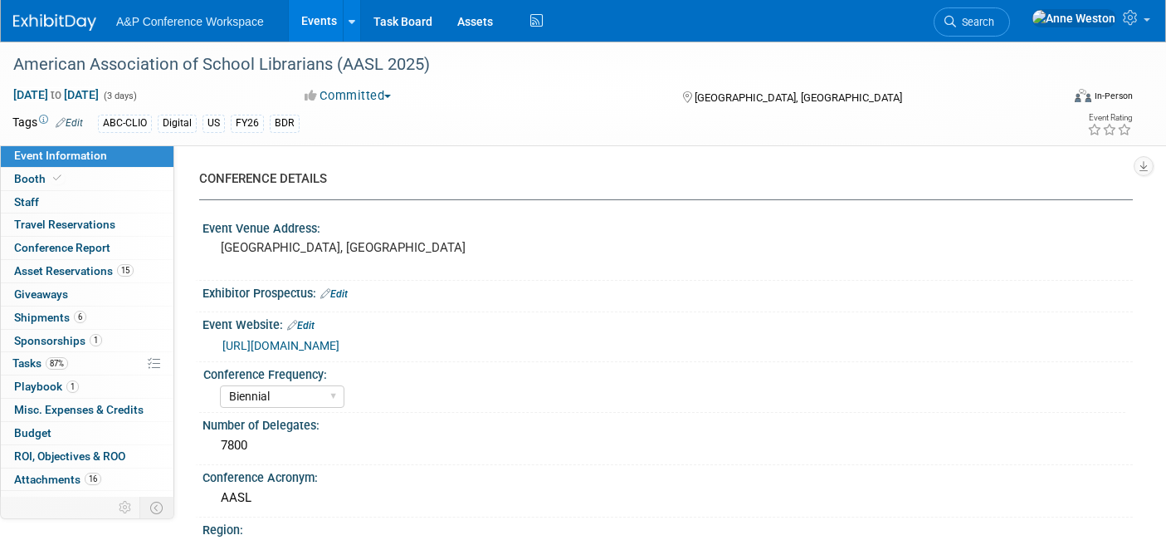
select select "[PERSON_NAME]"
select select "BDR Product Awareness and Trial Generation​"
click at [73, 170] on link "Booth" at bounding box center [87, 179] width 173 height 22
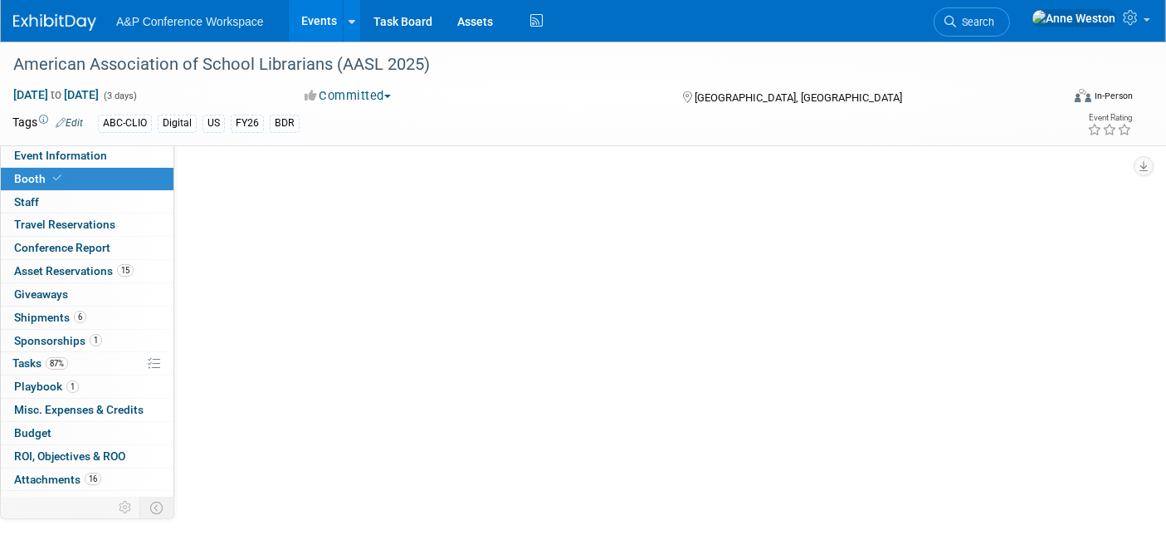
select select "CLDC - Digital/BDR"
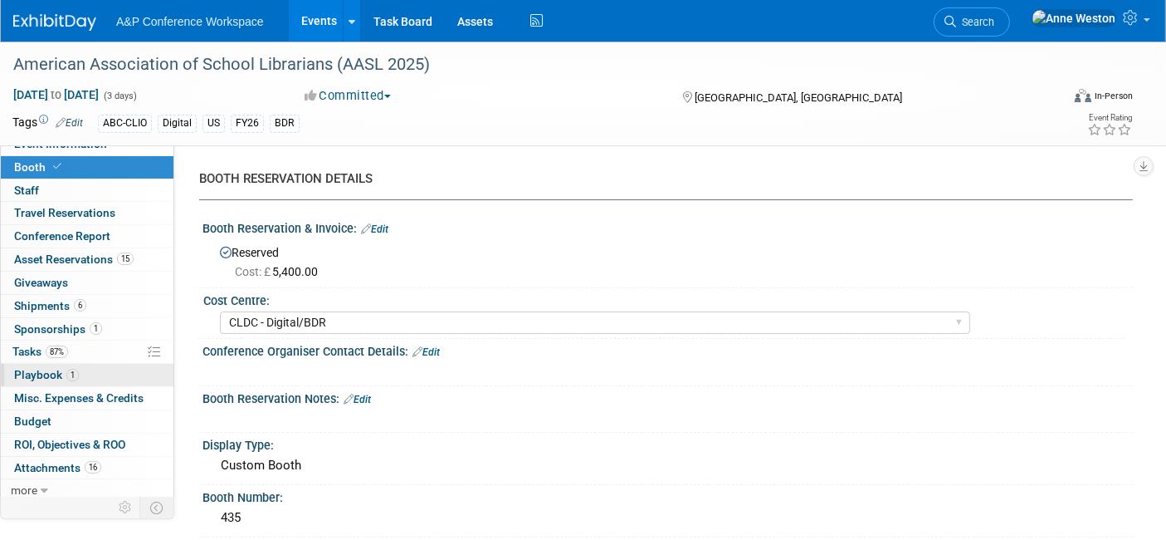
scroll to position [14, 0]
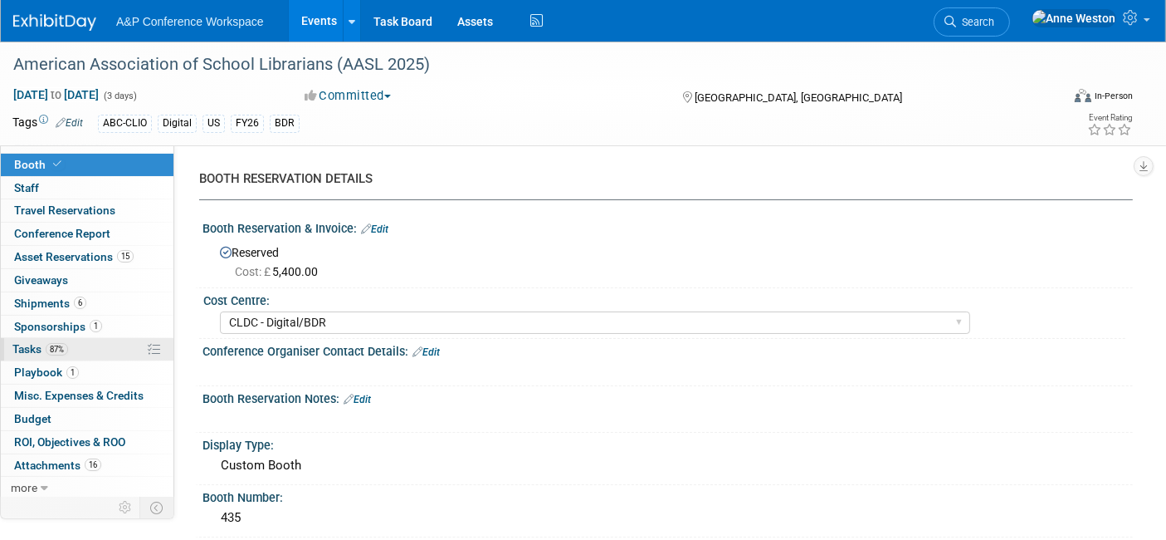
click at [66, 347] on span "87%" at bounding box center [57, 349] width 22 height 12
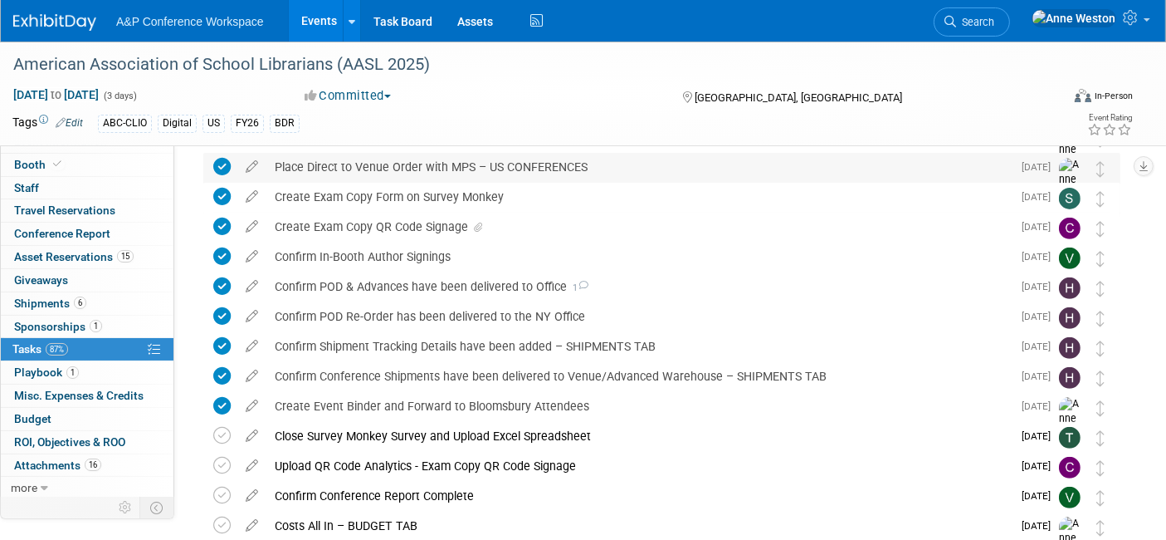
scroll to position [645, 0]
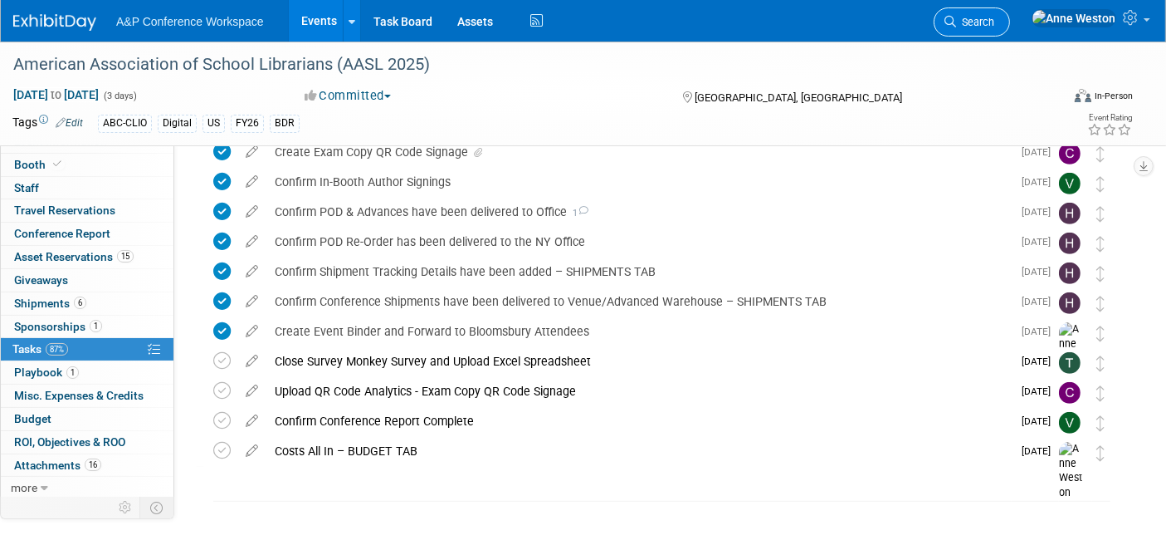
click at [1010, 14] on link "Search" at bounding box center [972, 21] width 76 height 29
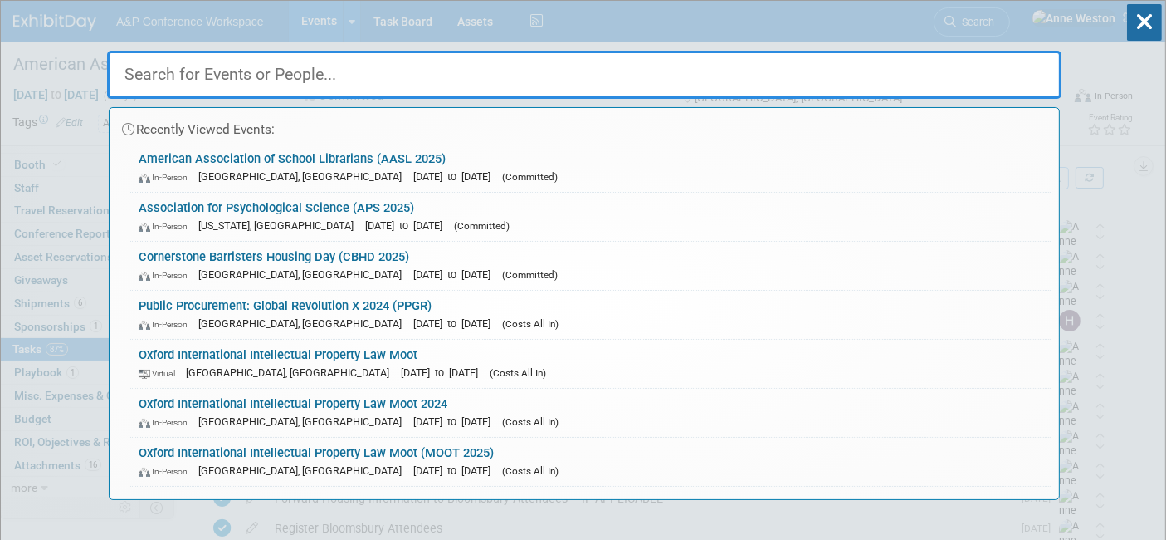
type input "a"
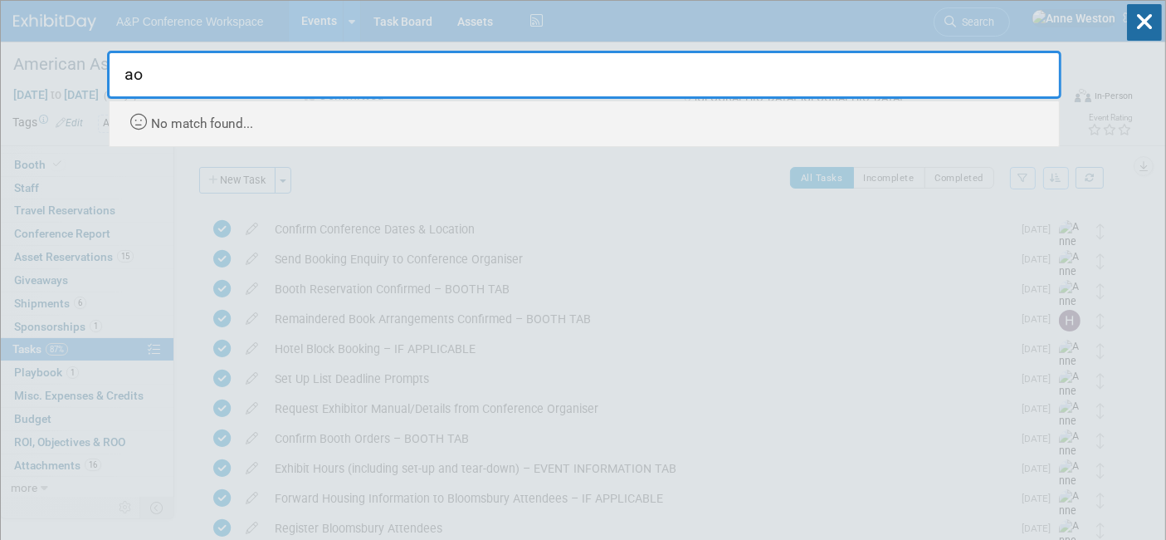
type input "a"
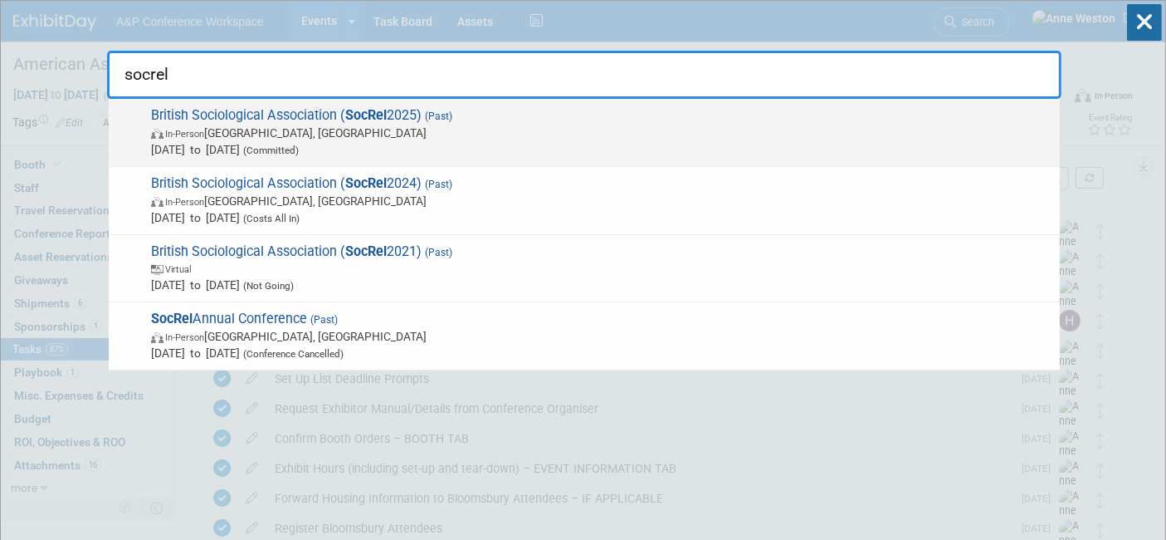
type input "socrel"
click at [236, 120] on span "British Sociological Association ( SocRel 2025) (Past) In-Person Durham, United…" at bounding box center [599, 132] width 906 height 51
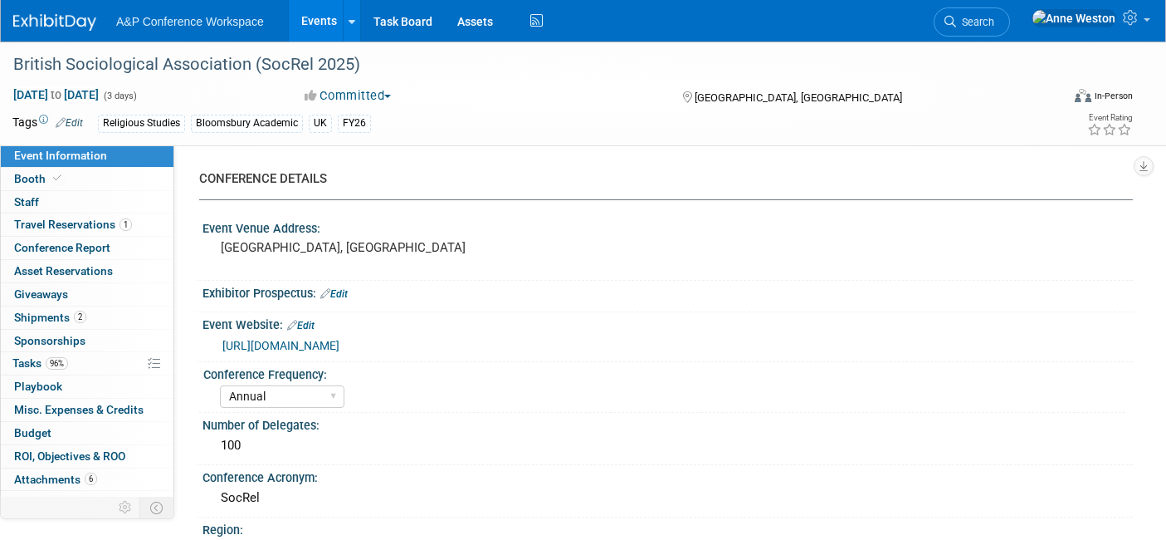
select select "Annual"
select select "Level 2"
select select "In-Person Booth"
select select "Religious Studies"
select select "Bloomsbury Academic"
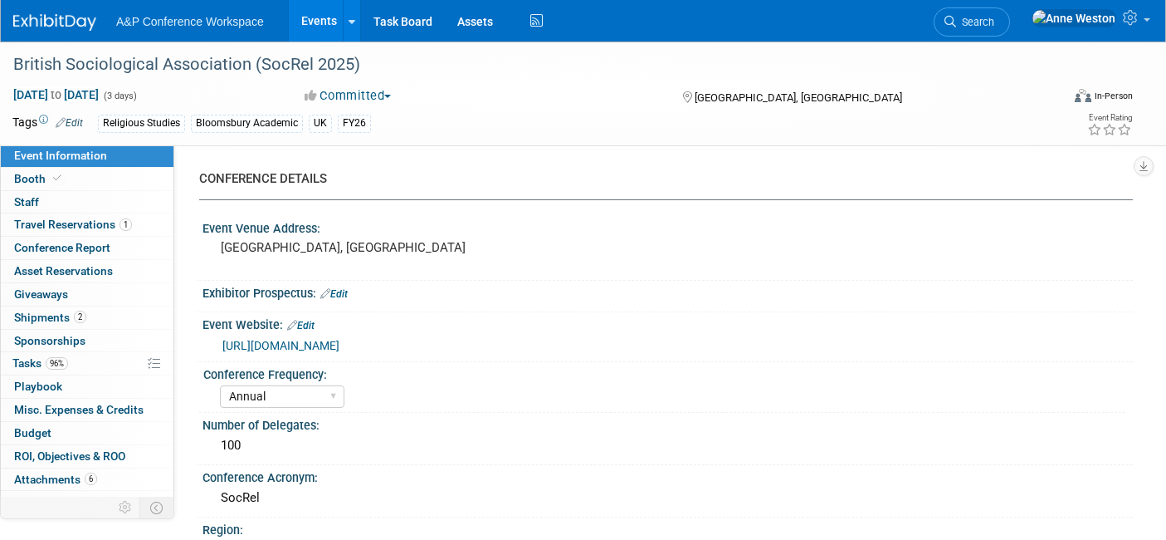
select select "[PERSON_NAME]"
select select "Networking/Commissioning"
click at [83, 181] on link "Booth" at bounding box center [87, 179] width 173 height 22
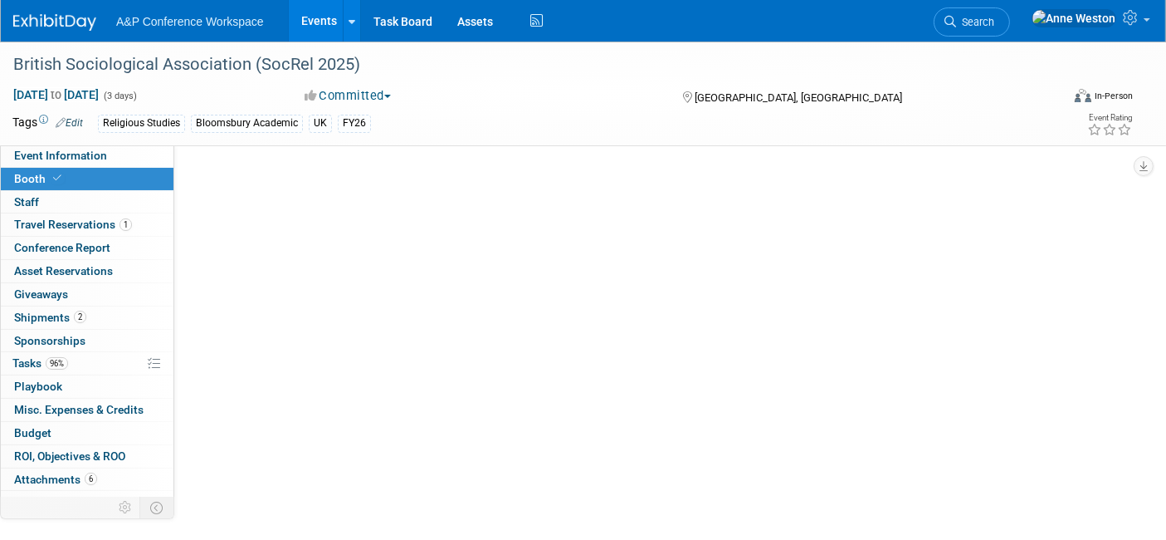
select select "COBA"
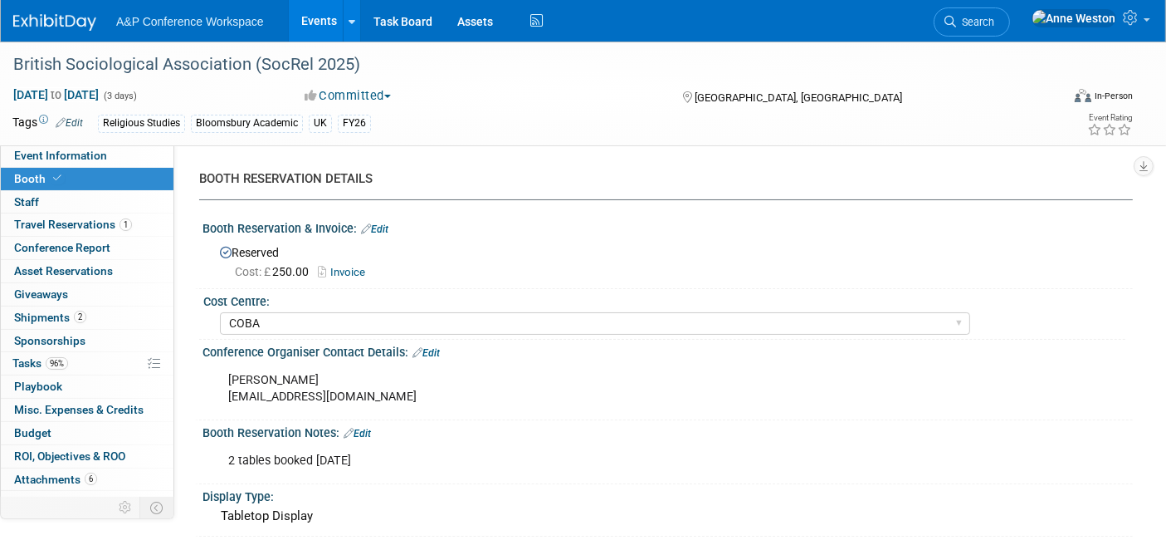
click at [349, 266] on link "Invoice" at bounding box center [346, 272] width 56 height 12
click at [71, 150] on span "Event Information" at bounding box center [60, 155] width 93 height 13
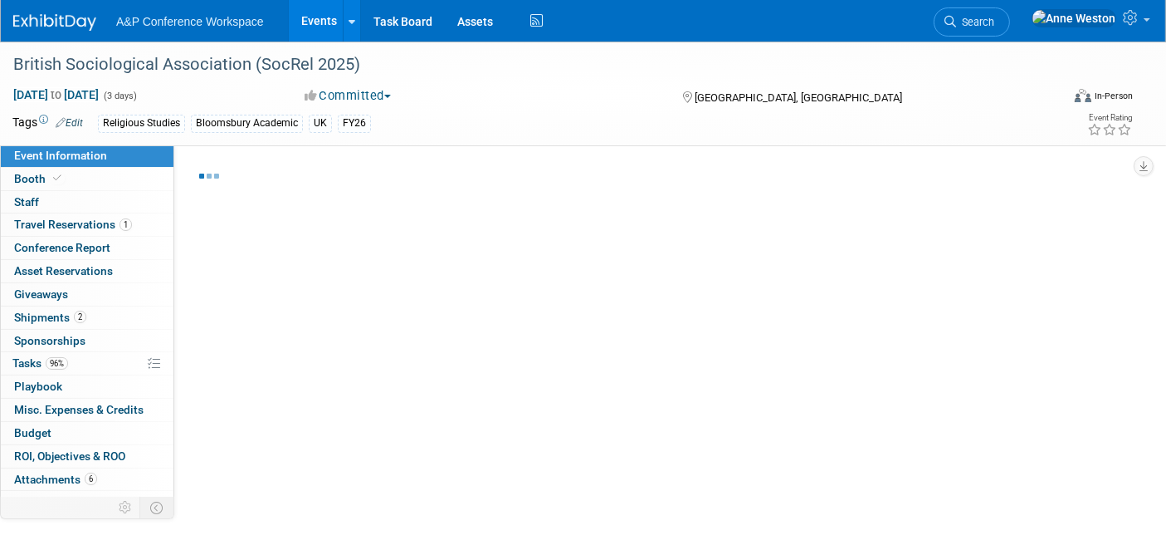
select select "Annual"
select select "Level 2"
select select "In-Person Booth"
select select "Religious Studies"
select select "Bloomsbury Academic"
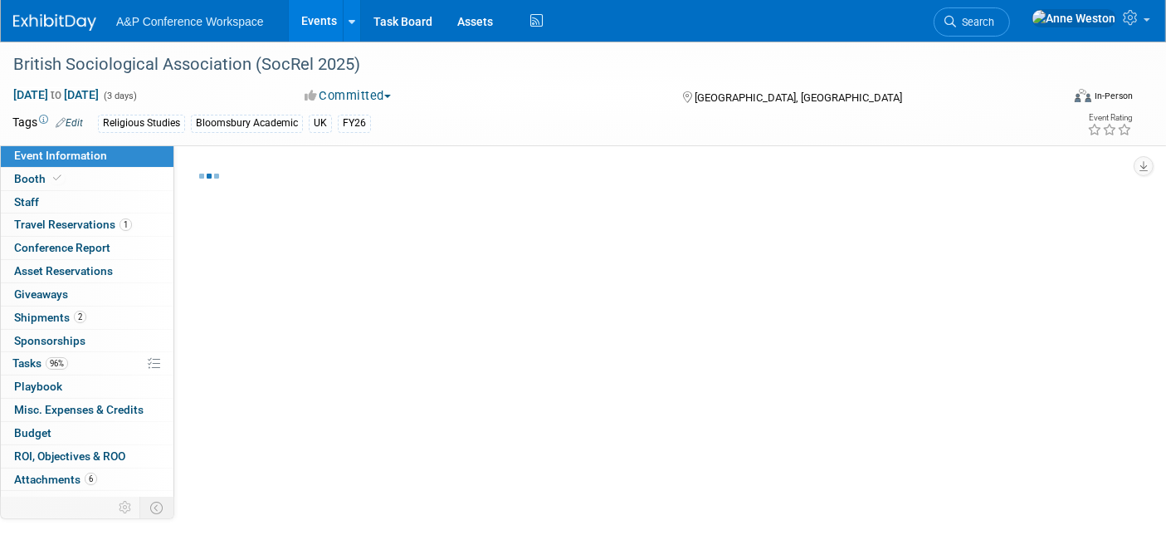
select select "[PERSON_NAME]"
select select "Networking/Commissioning"
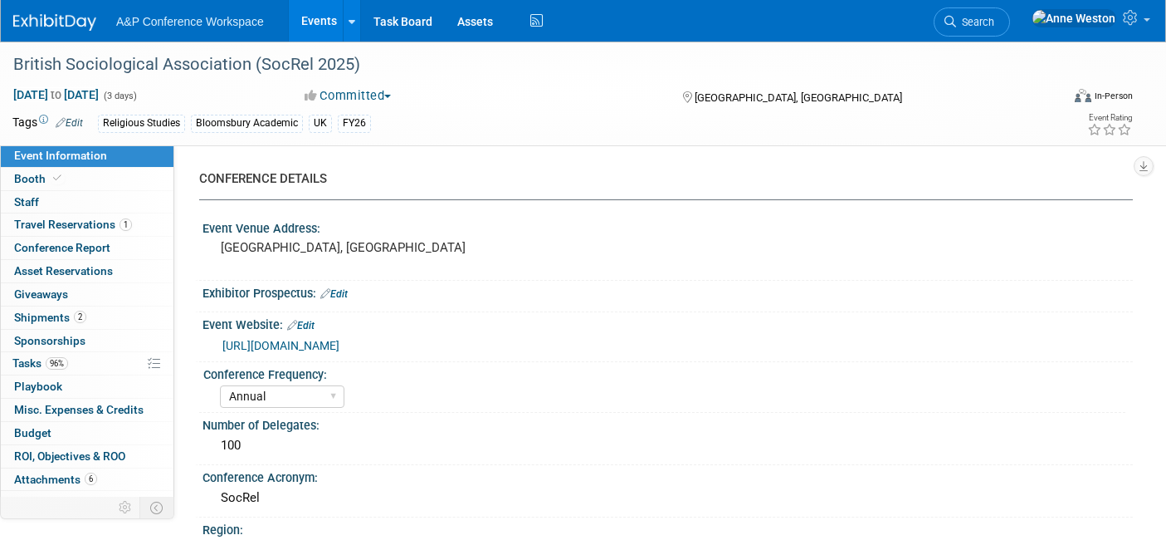
select select "Annual"
select select "Level 2"
select select "In-Person Booth"
select select "Religious Studies"
select select "Bloomsbury Academic"
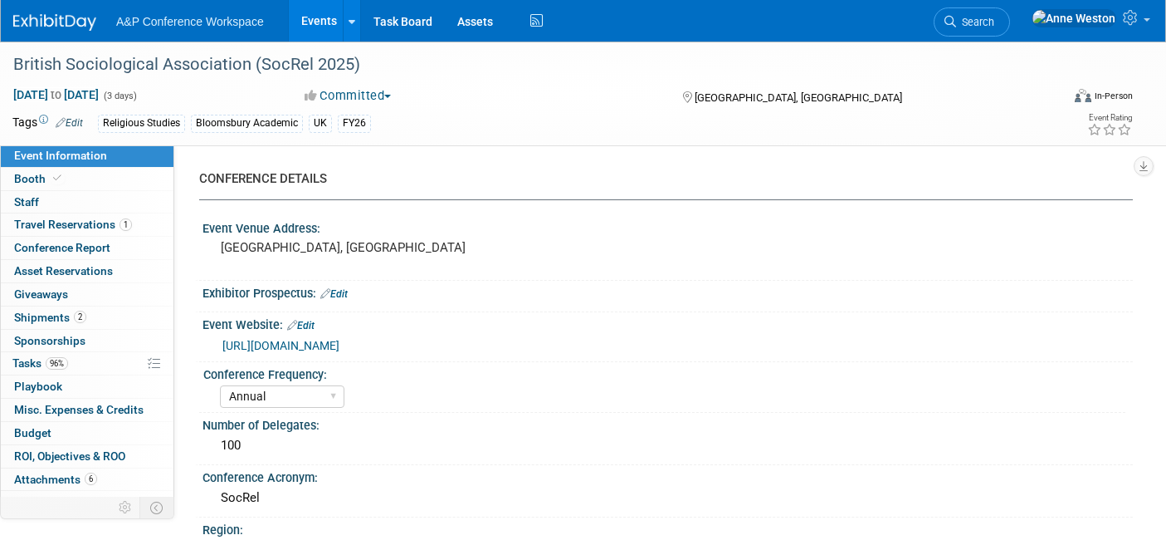
select select "[PERSON_NAME]"
select select "Networking/Commissioning"
click at [995, 22] on span "Search" at bounding box center [975, 22] width 38 height 12
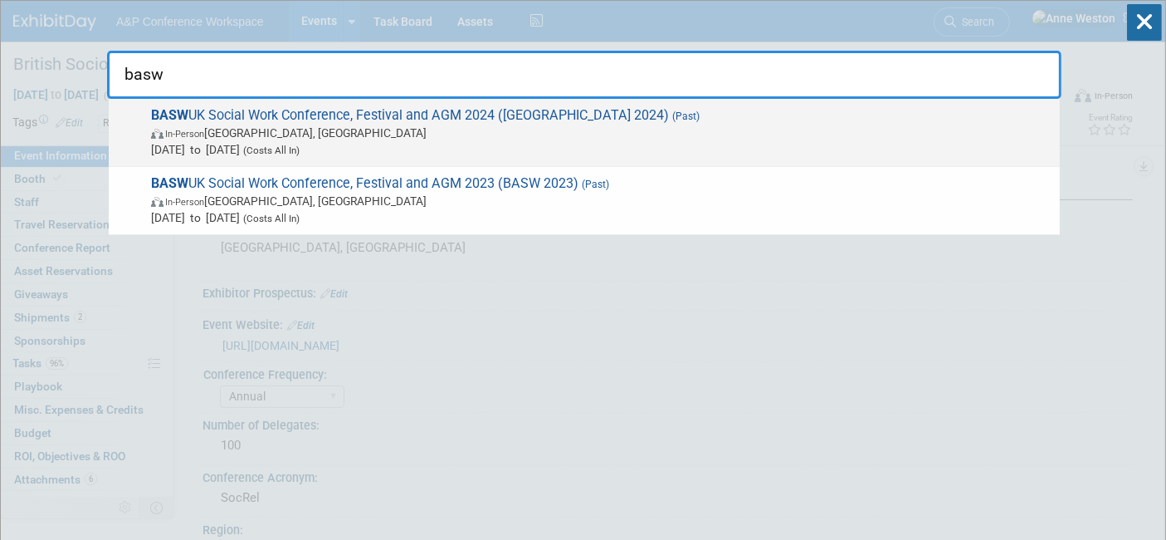
type input "basw"
click at [320, 130] on span "In-Person [GEOGRAPHIC_DATA], [GEOGRAPHIC_DATA]" at bounding box center [601, 133] width 901 height 17
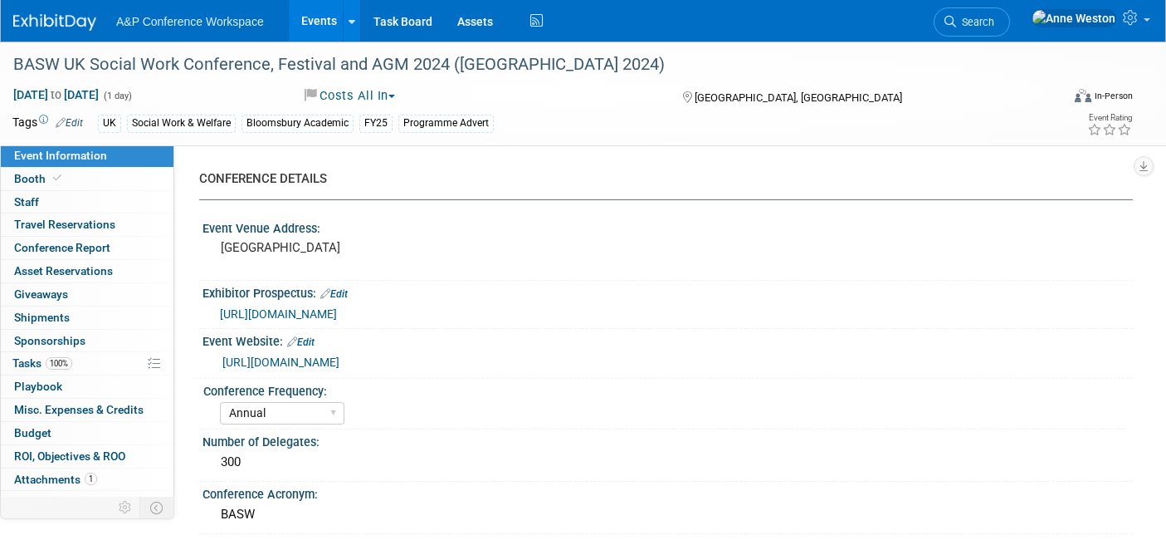
select select "Annual"
select select "Level 3"
select select "Program Advert"
select select "[PERSON_NAME]"
click at [55, 426] on link "Budget" at bounding box center [87, 433] width 173 height 22
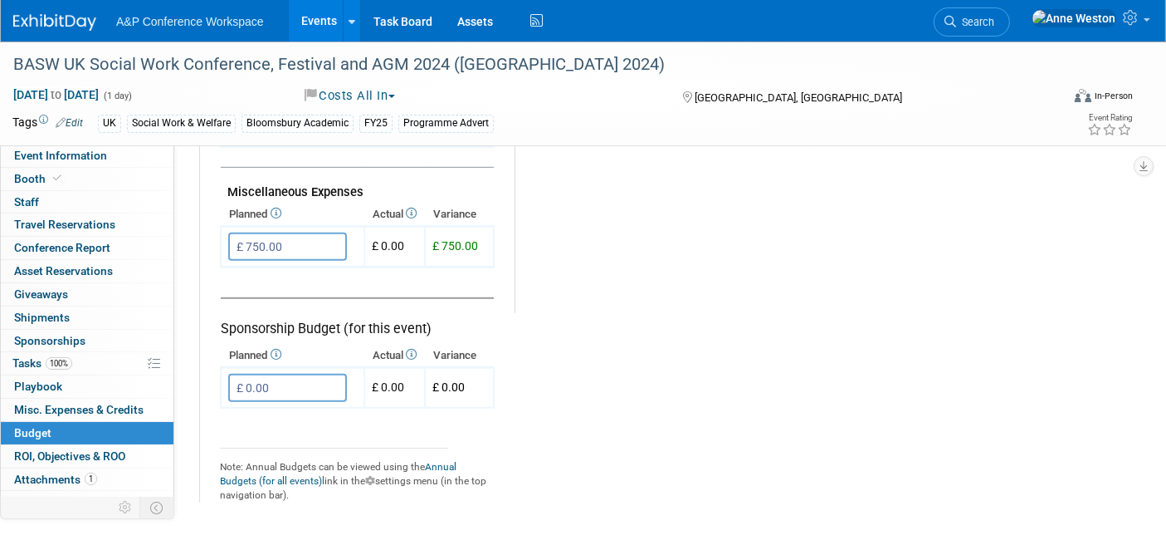
scroll to position [922, 0]
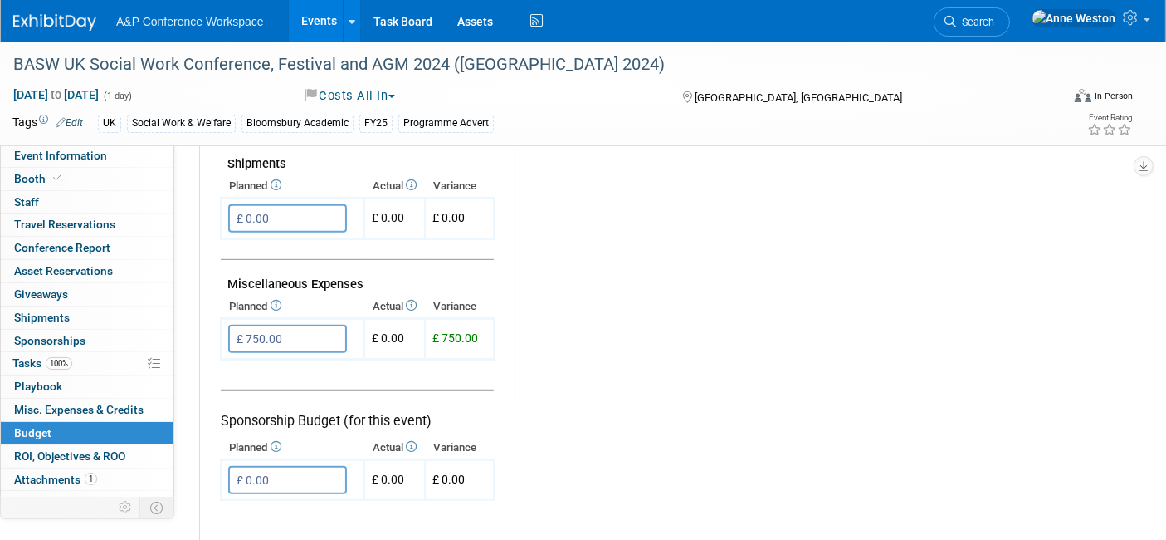
click at [995, 24] on span "Search" at bounding box center [975, 22] width 38 height 12
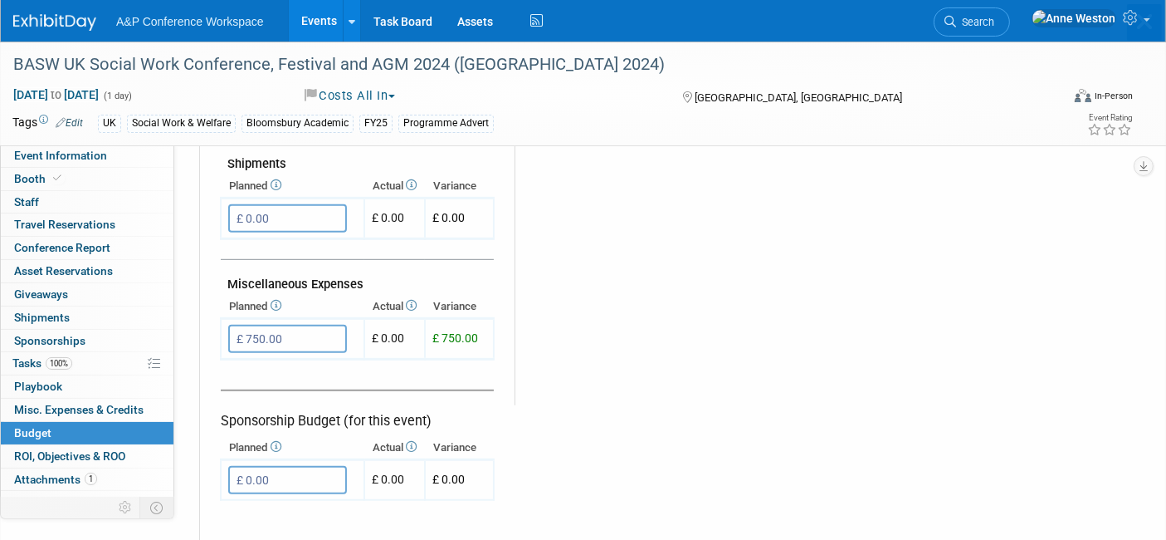
scroll to position [0, 0]
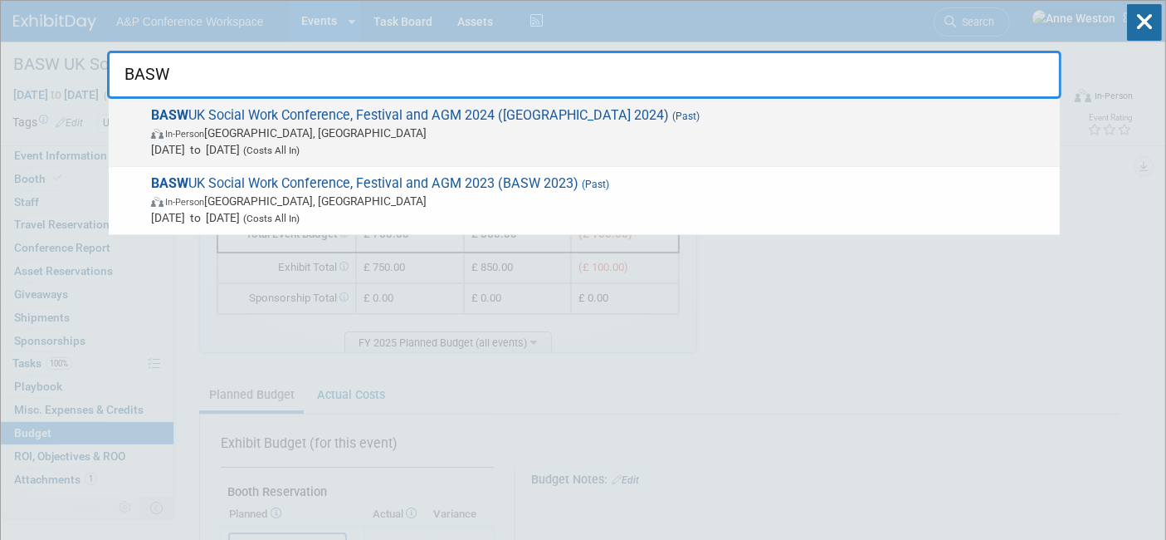
type input "BASW"
click at [242, 125] on span "In-Person Edinburgh, United Kingdom" at bounding box center [601, 133] width 901 height 17
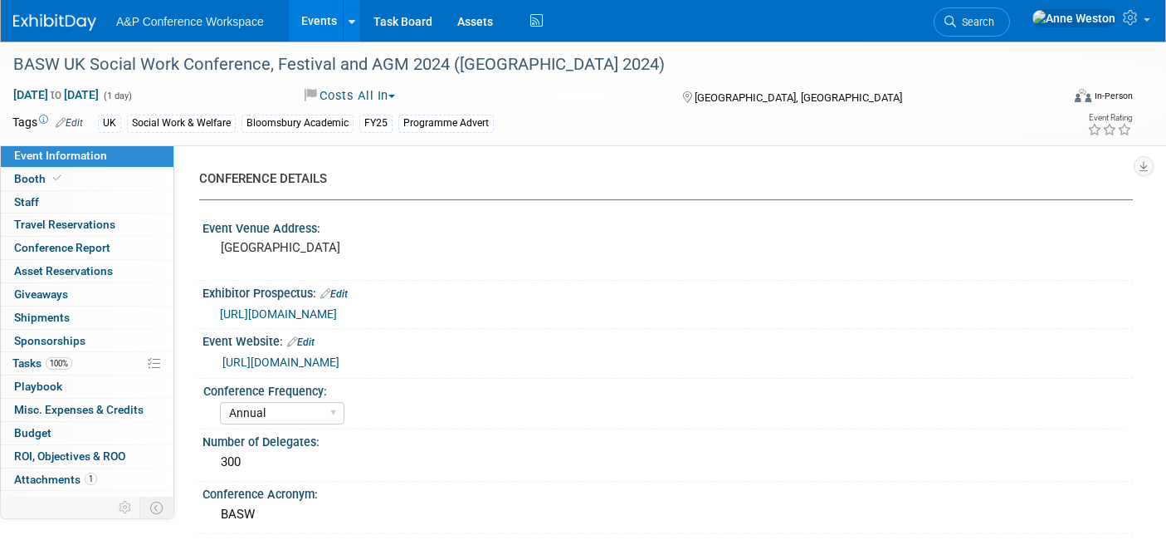
select select "Annual"
select select "Level 3"
select select "Program Advert"
select select "[PERSON_NAME]"
click at [49, 428] on span "Budget" at bounding box center [32, 432] width 37 height 13
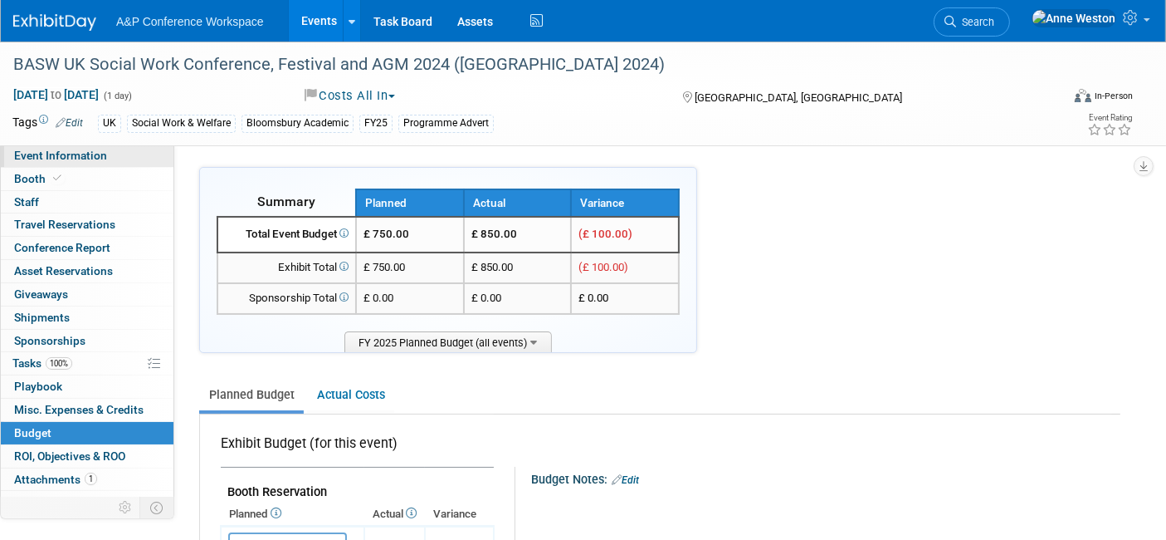
click at [81, 154] on span "Event Information" at bounding box center [60, 155] width 93 height 13
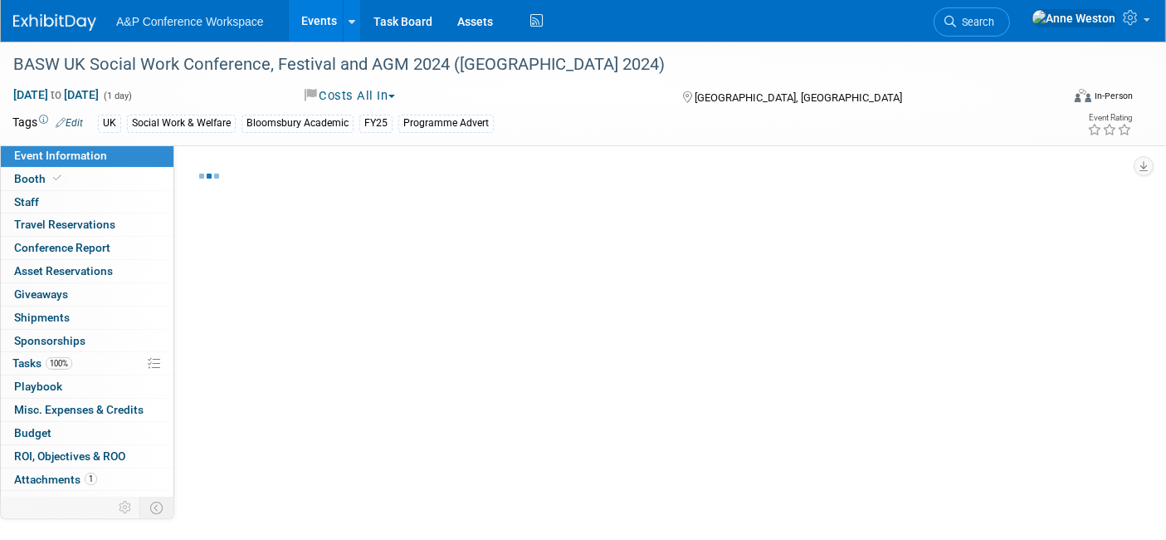
select select "Annual"
select select "Level 3"
select select "Program Advert"
select select "[PERSON_NAME]"
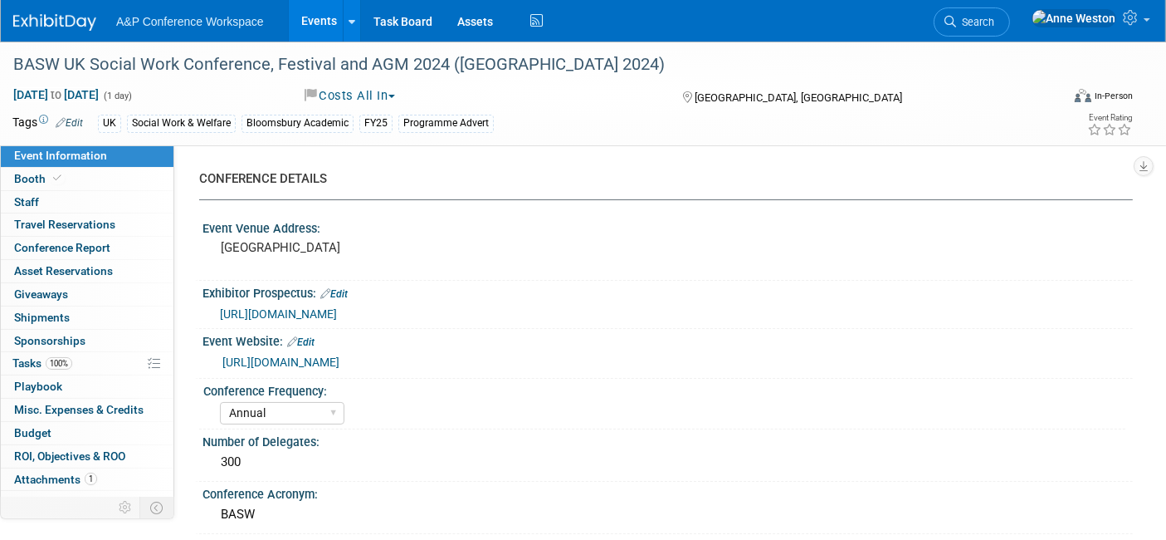
click at [995, 25] on span "Search" at bounding box center [975, 22] width 38 height 12
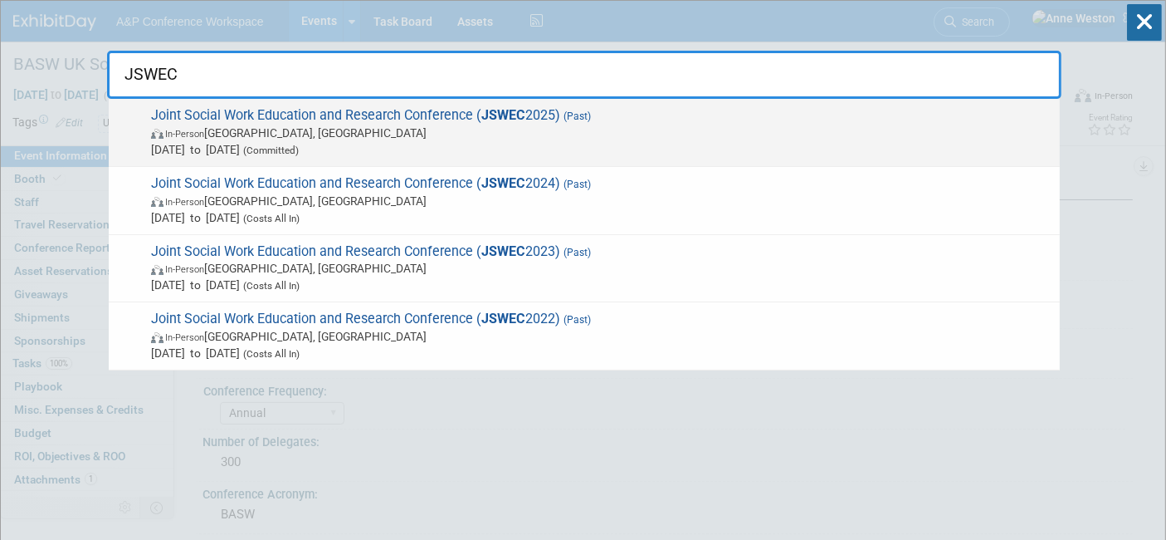
type input "JSWEC"
click at [283, 125] on span "In-Person Preston, United Kingdom" at bounding box center [601, 133] width 901 height 17
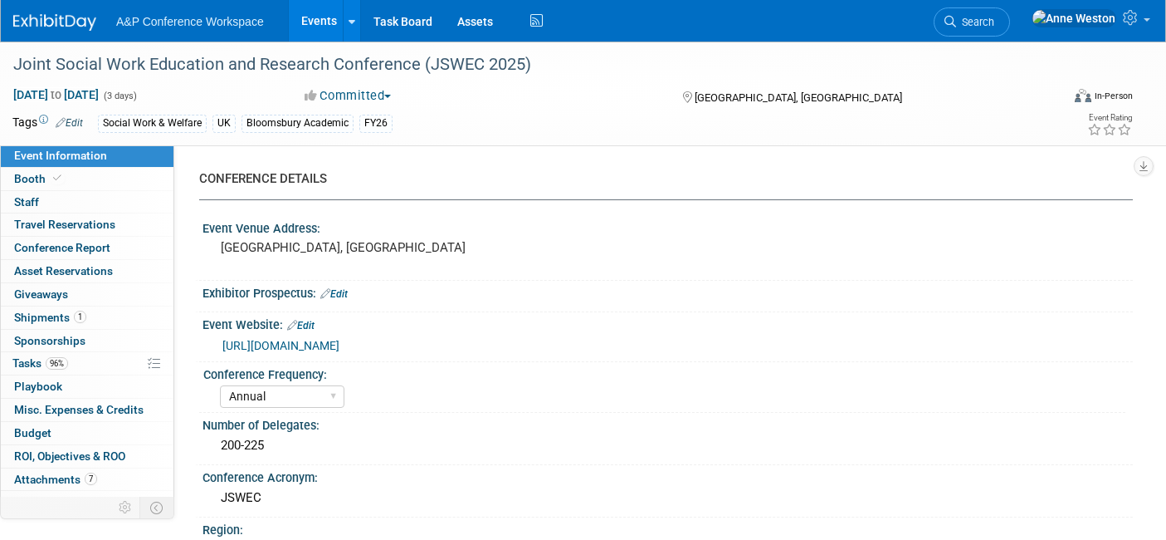
select select "Annual"
select select "Level 2"
select select "In-Person Booth"
select select "Social Work & Social Welfare"
select select "Bloomsbury Academic"
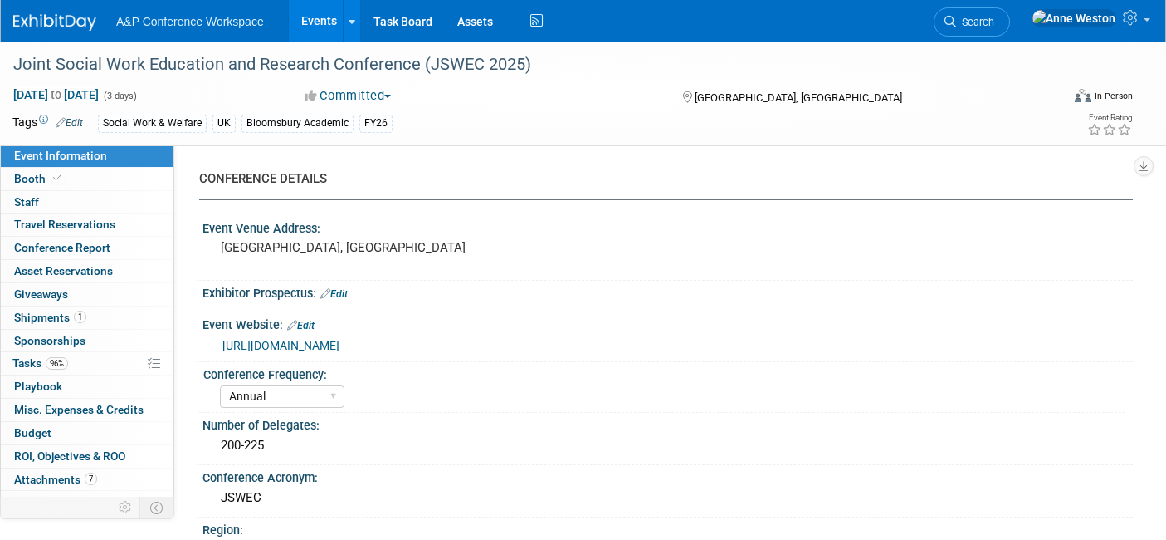
select select "[PERSON_NAME]"
select select "Networking/Commissioning"
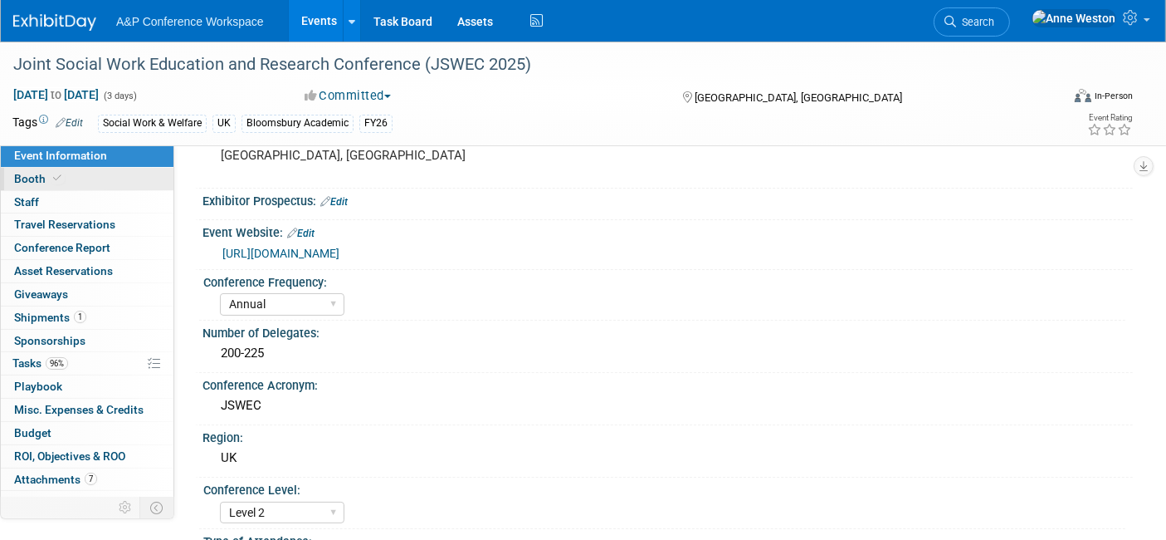
drag, startPoint x: 40, startPoint y: 184, endPoint x: 56, endPoint y: 186, distance: 16.7
click at [39, 183] on span "Booth" at bounding box center [39, 178] width 51 height 13
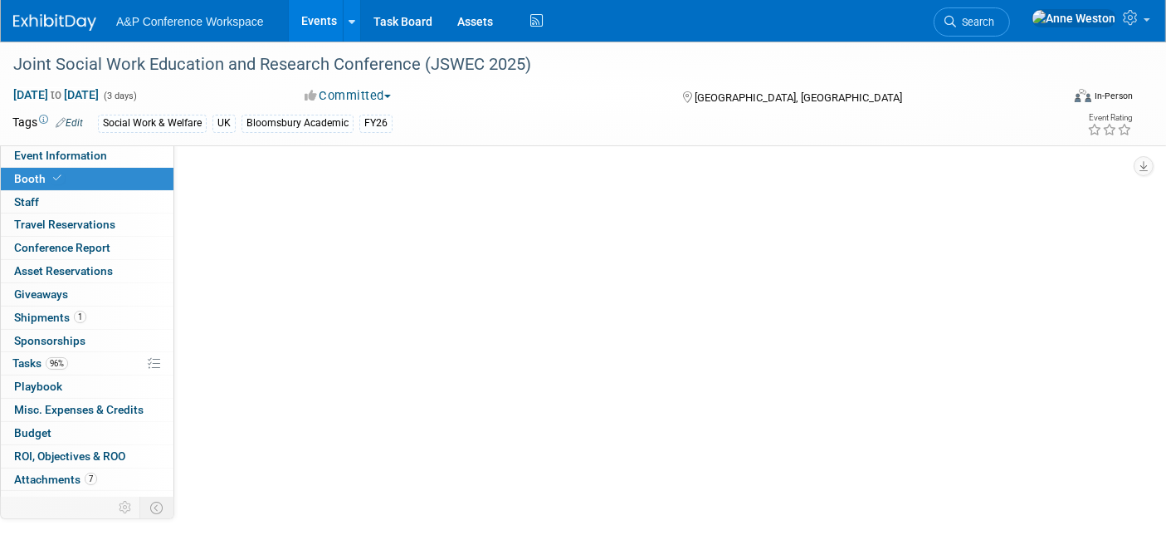
scroll to position [0, 0]
select select "COBA"
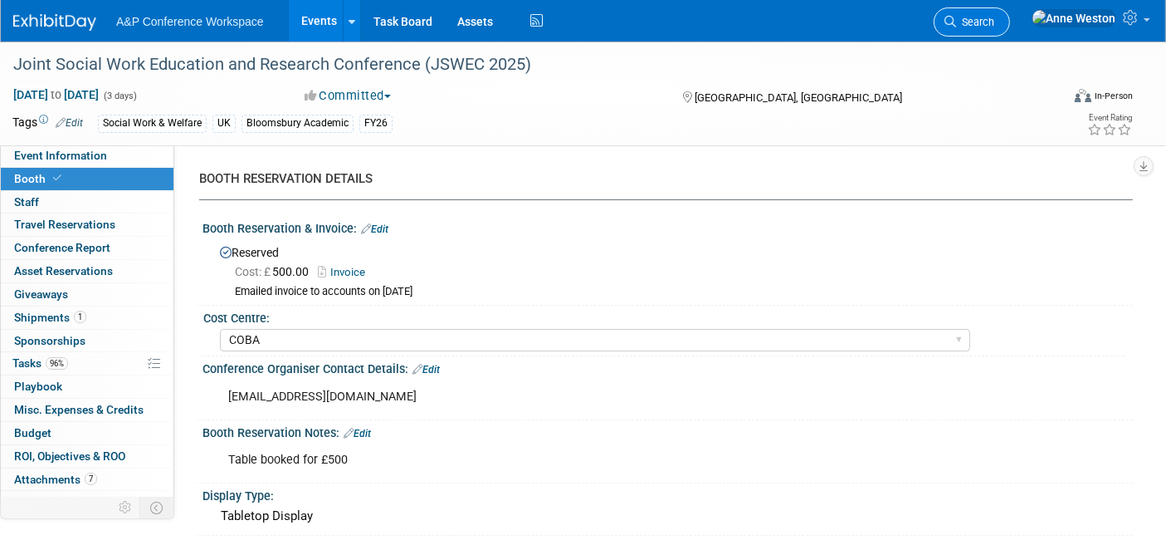
click at [995, 17] on span "Search" at bounding box center [975, 22] width 38 height 12
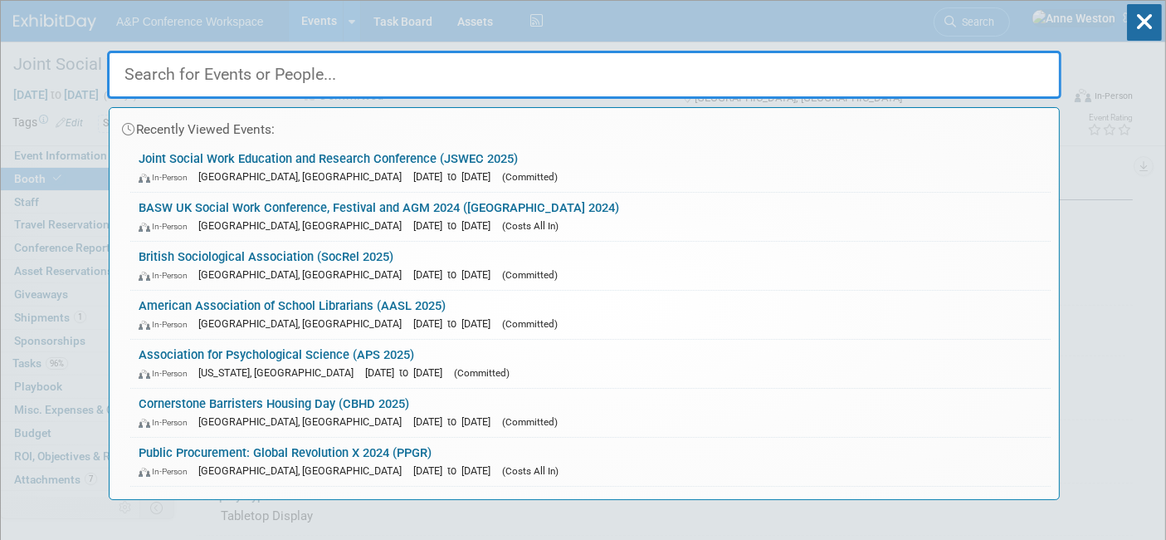
type input "V"
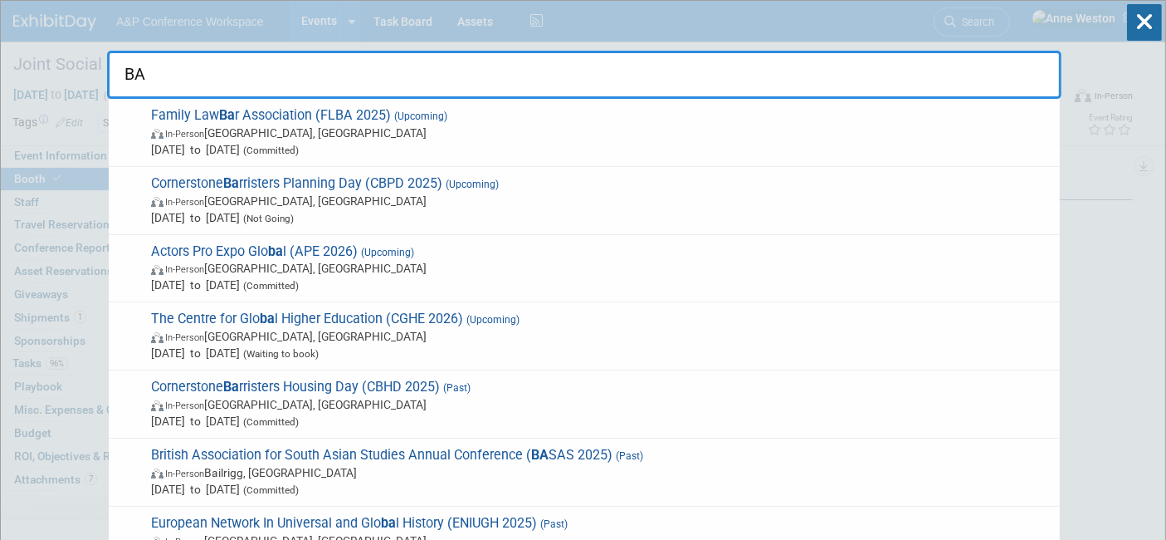
type input "B"
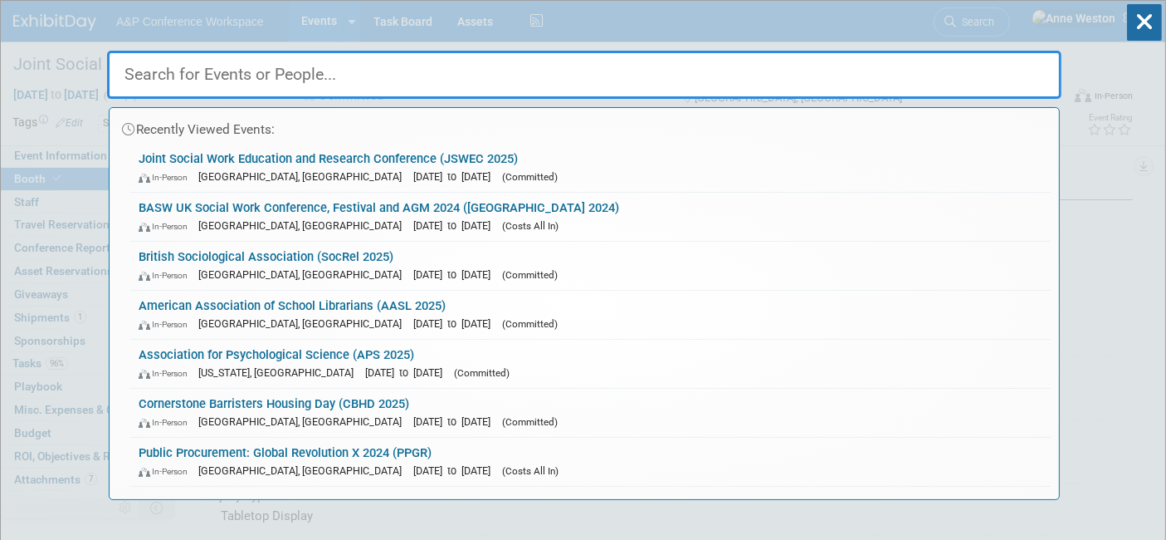
click at [341, 58] on input "text" at bounding box center [584, 75] width 955 height 48
click at [297, 149] on link "Joint Social Work Education and Research Conference (JSWEC 2025) In-Person Pres…" at bounding box center [590, 168] width 921 height 48
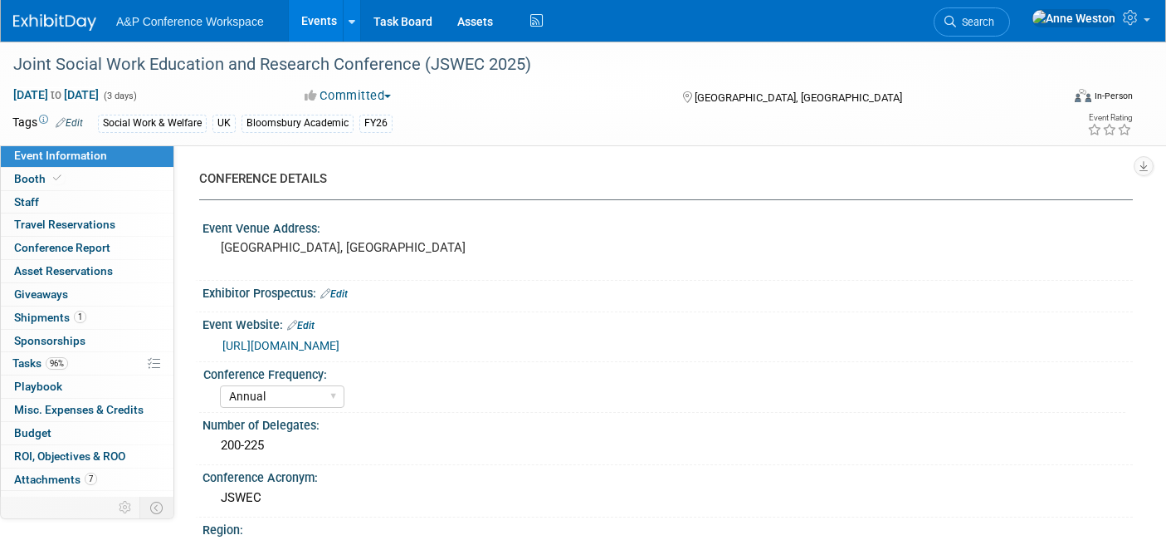
select select "Annual"
select select "Level 2"
select select "In-Person Booth"
select select "Social Work & Social Welfare"
select select "Bloomsbury Academic"
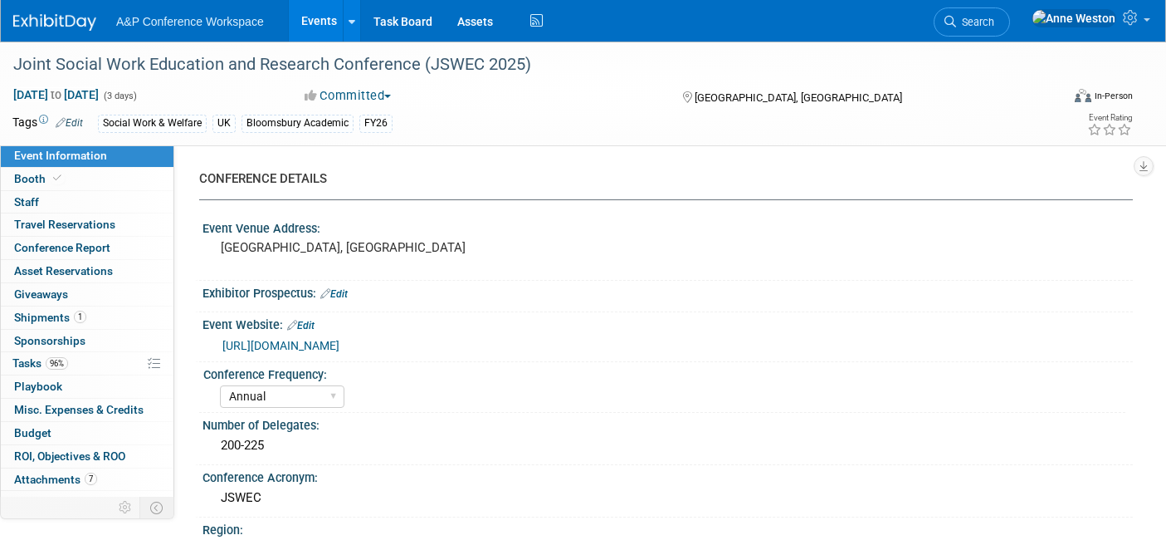
select select "[PERSON_NAME]"
select select "Networking/Commissioning"
click at [71, 168] on link "Booth" at bounding box center [87, 179] width 173 height 22
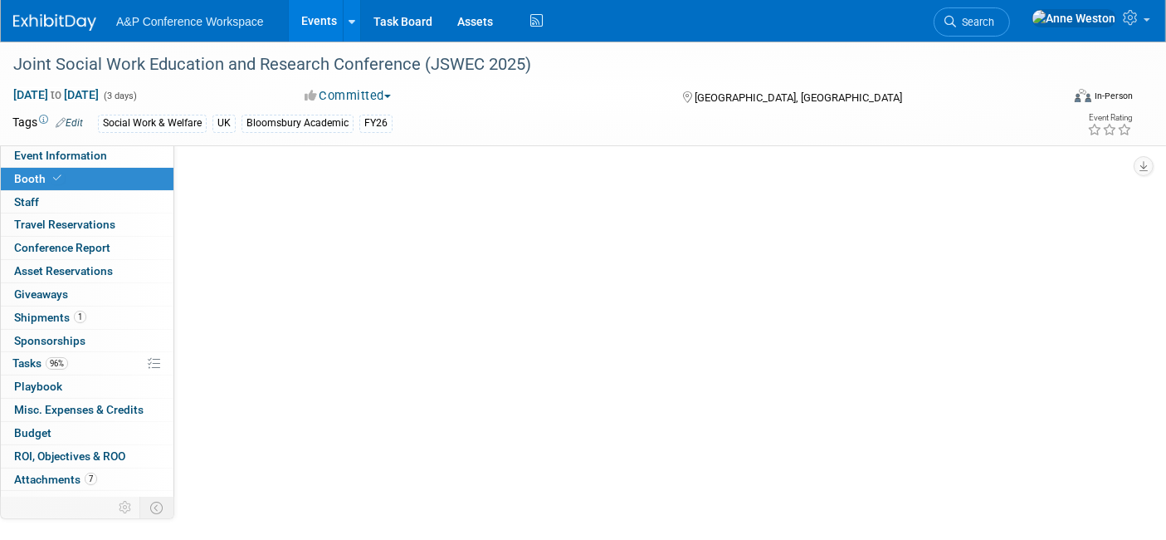
select select "COBA"
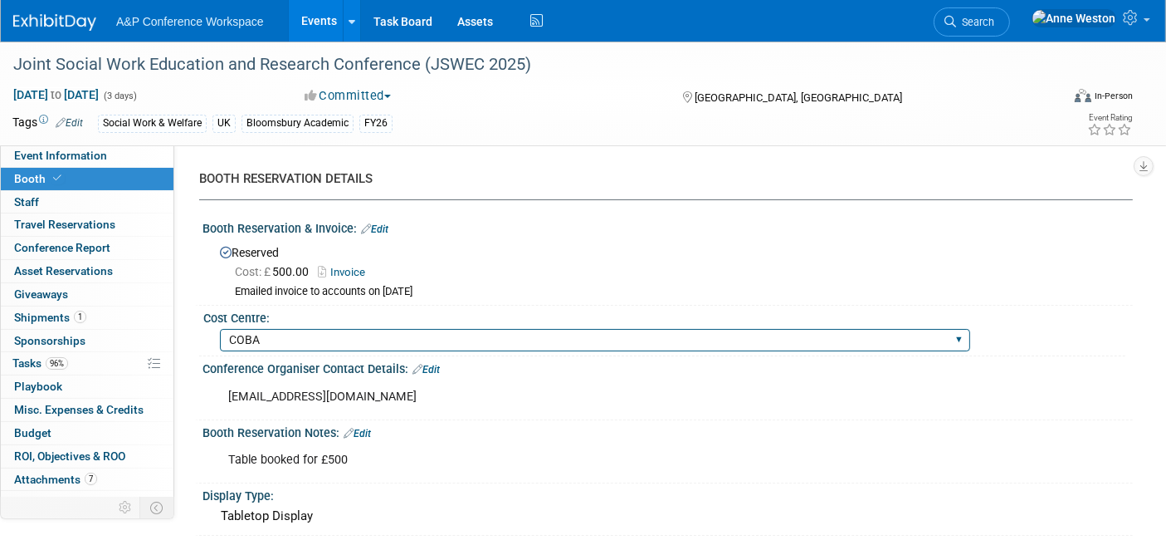
click at [341, 335] on select "BGBG BLRG BPDL BUAV BUIB BUMD COBA COMD CUAP FBAP [PERSON_NAME] IBIB RGP DIGI B…" at bounding box center [595, 340] width 750 height 22
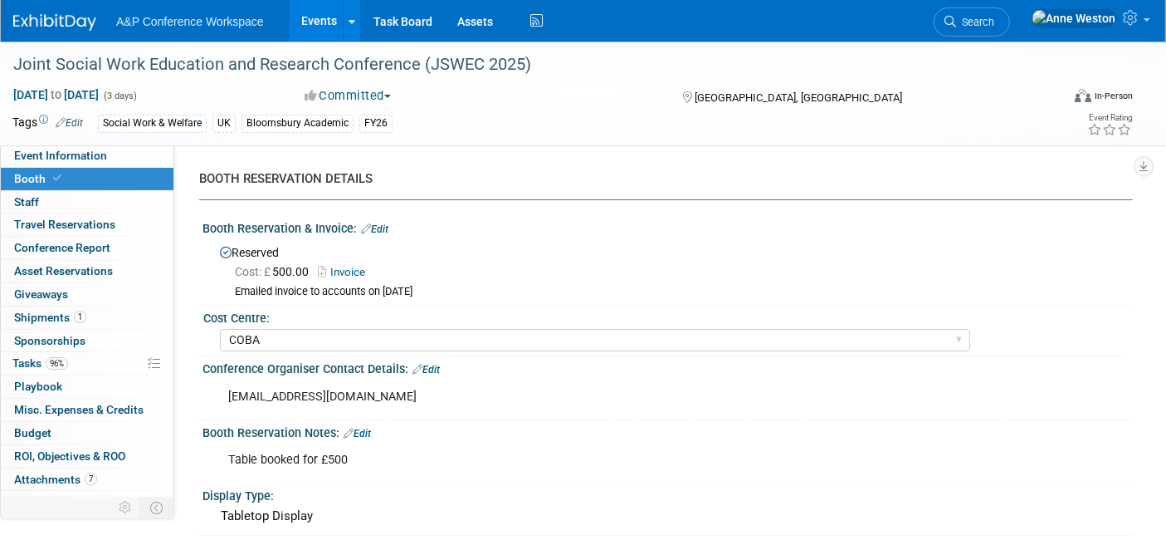
click at [504, 468] on div "Table booked for £500" at bounding box center [585, 459] width 736 height 33
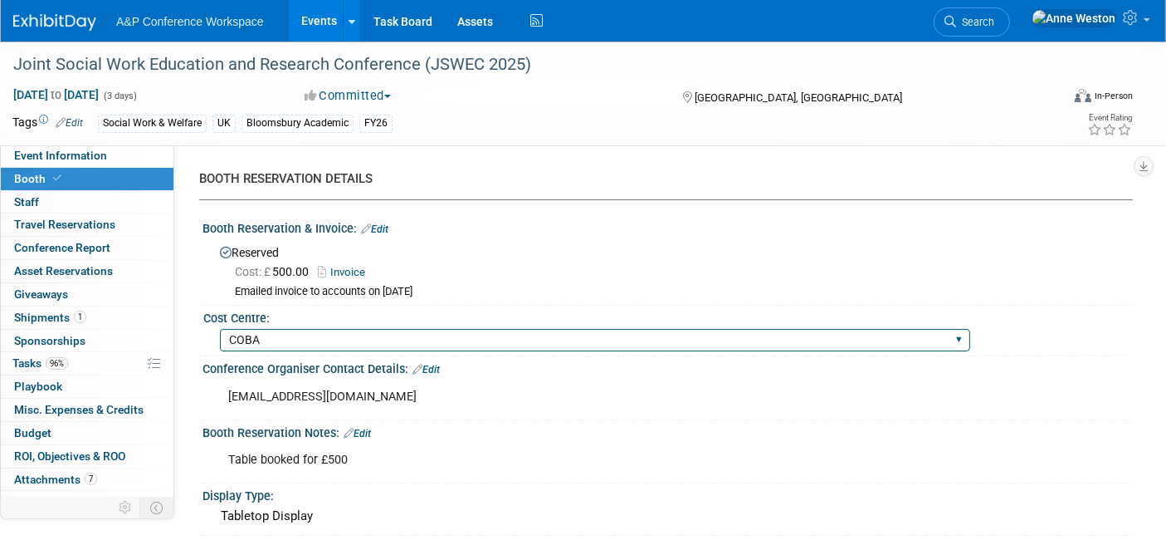
click at [277, 335] on select "BGBG BLRG BPDL BUAV BUIB BUMD COBA COMD CUAP FBAP [PERSON_NAME] IBIB RGP DIGI B…" at bounding box center [595, 340] width 750 height 22
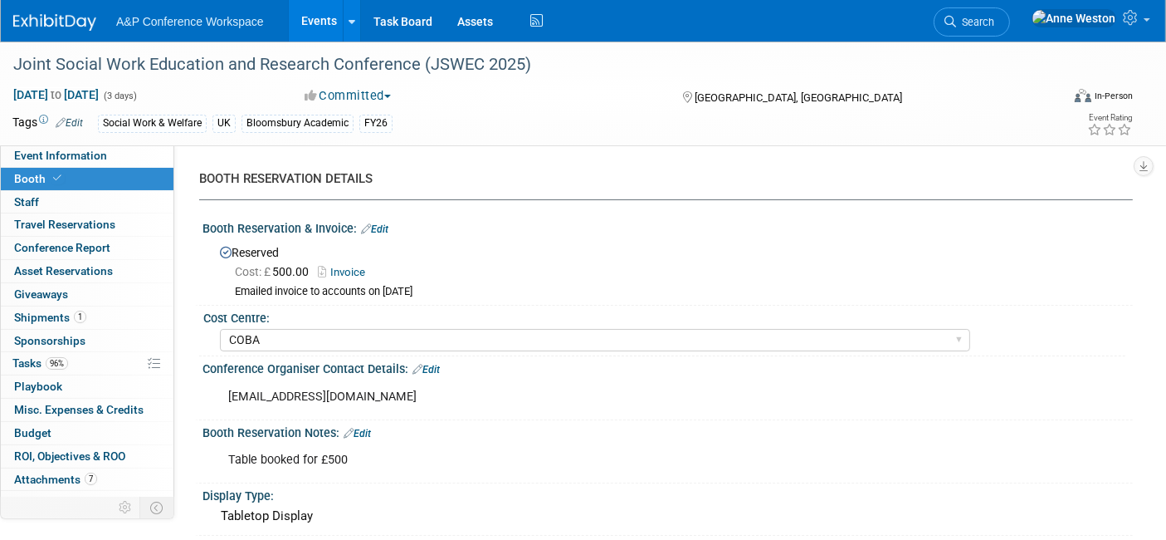
click at [604, 457] on div "Table booked for £500" at bounding box center [585, 459] width 736 height 33
